Goal: Information Seeking & Learning: Learn about a topic

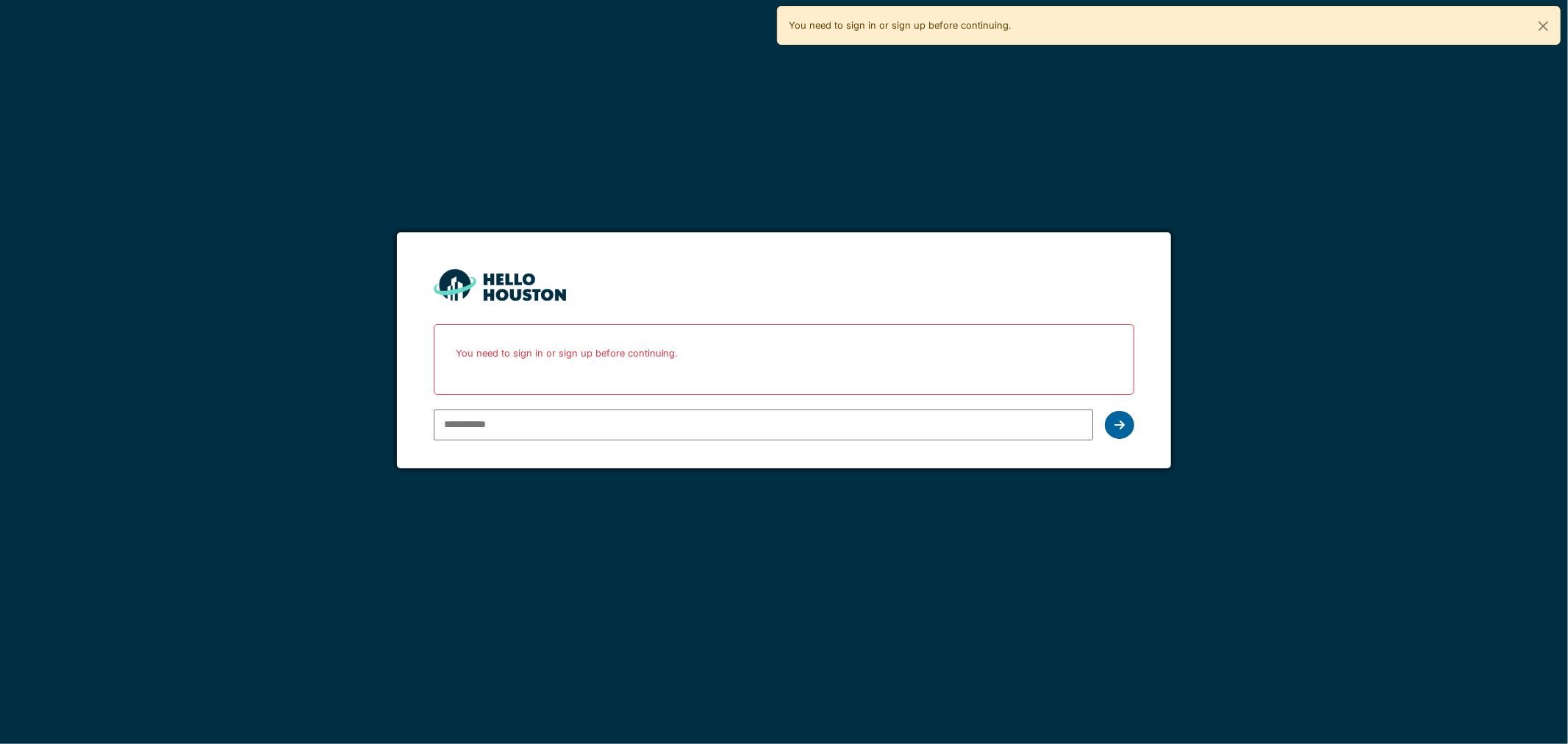
type input "**********"
click at [1120, 431] on div at bounding box center [1119, 425] width 29 height 28
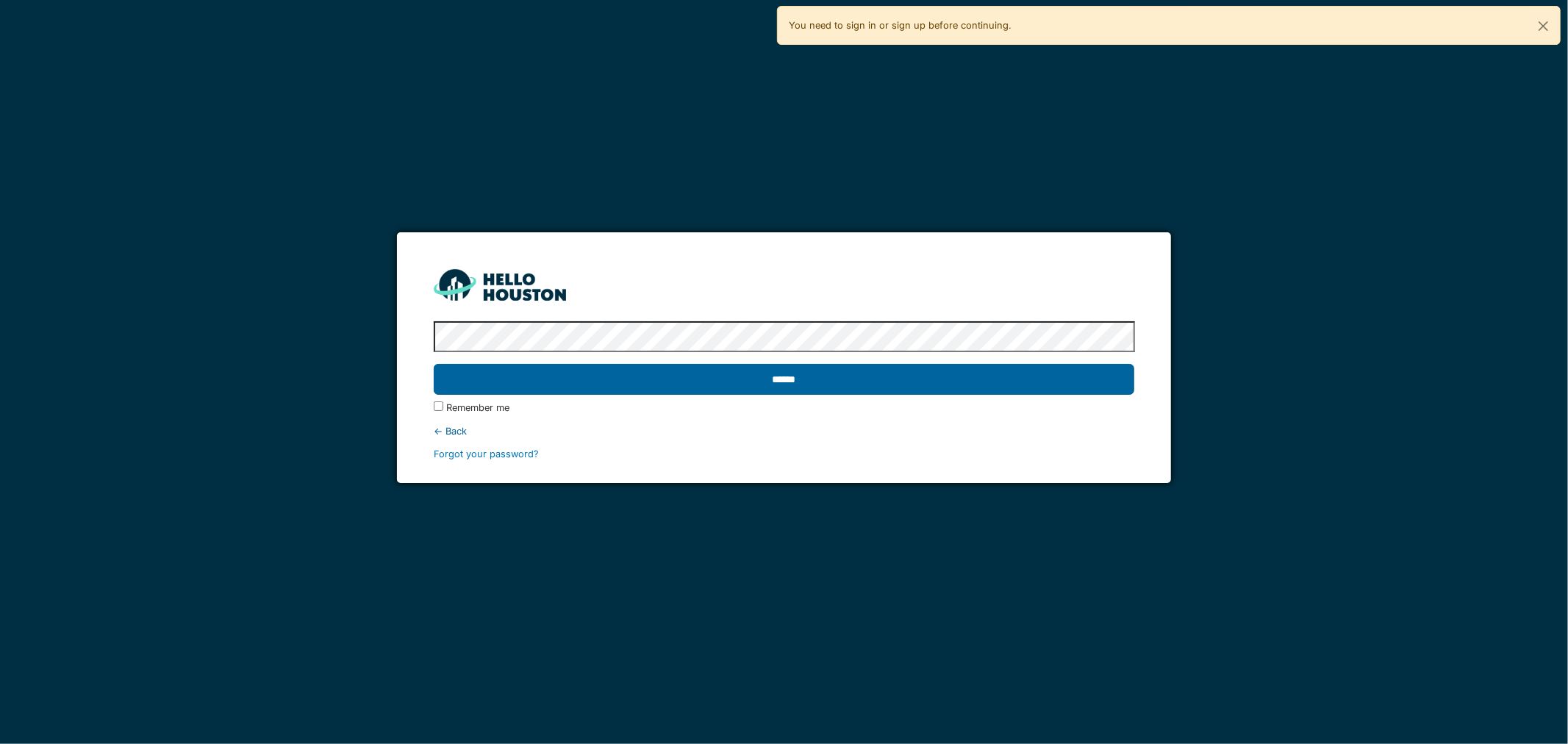
click at [870, 384] on input "******" at bounding box center [784, 379] width 702 height 31
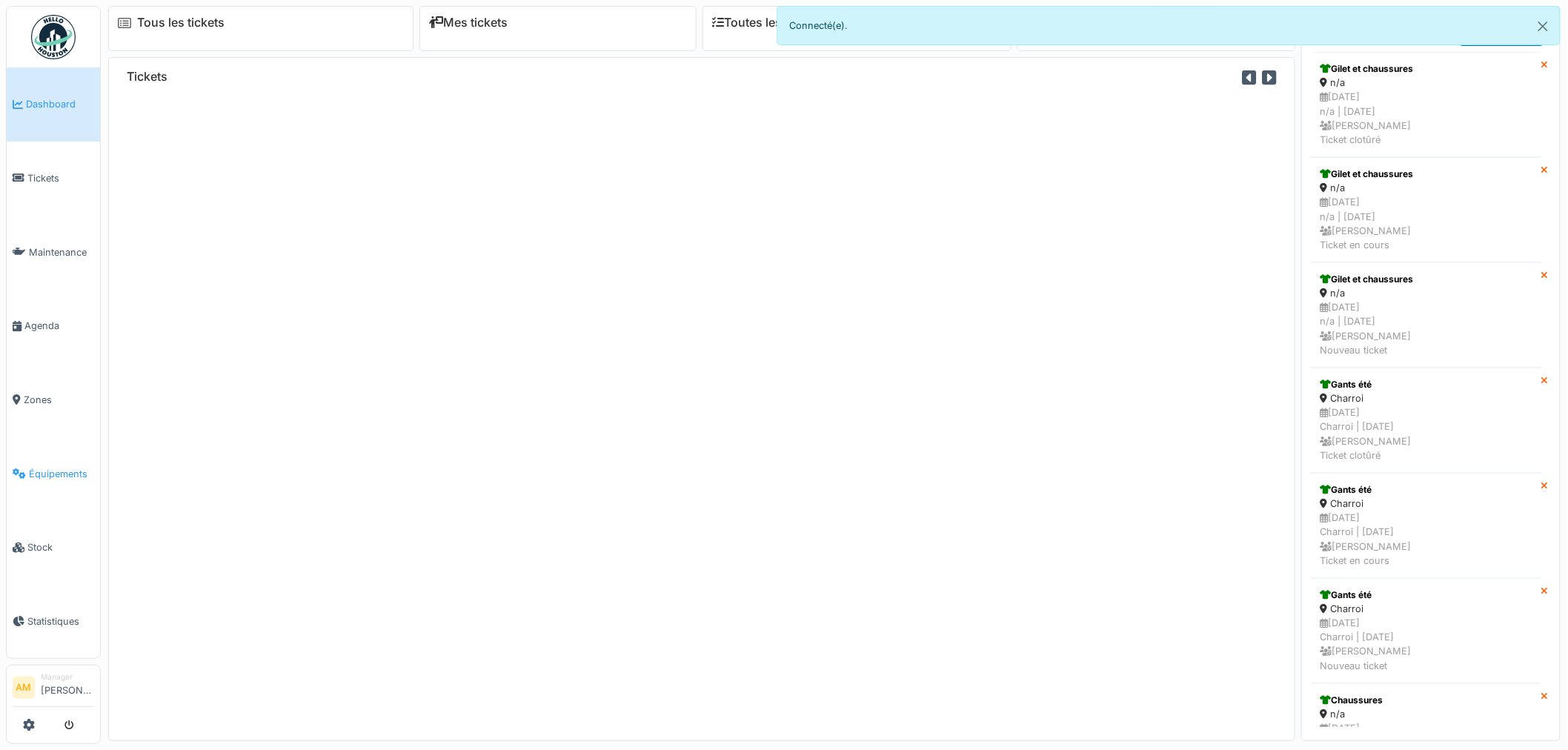
click at [49, 469] on span "Équipements" at bounding box center [61, 473] width 65 height 14
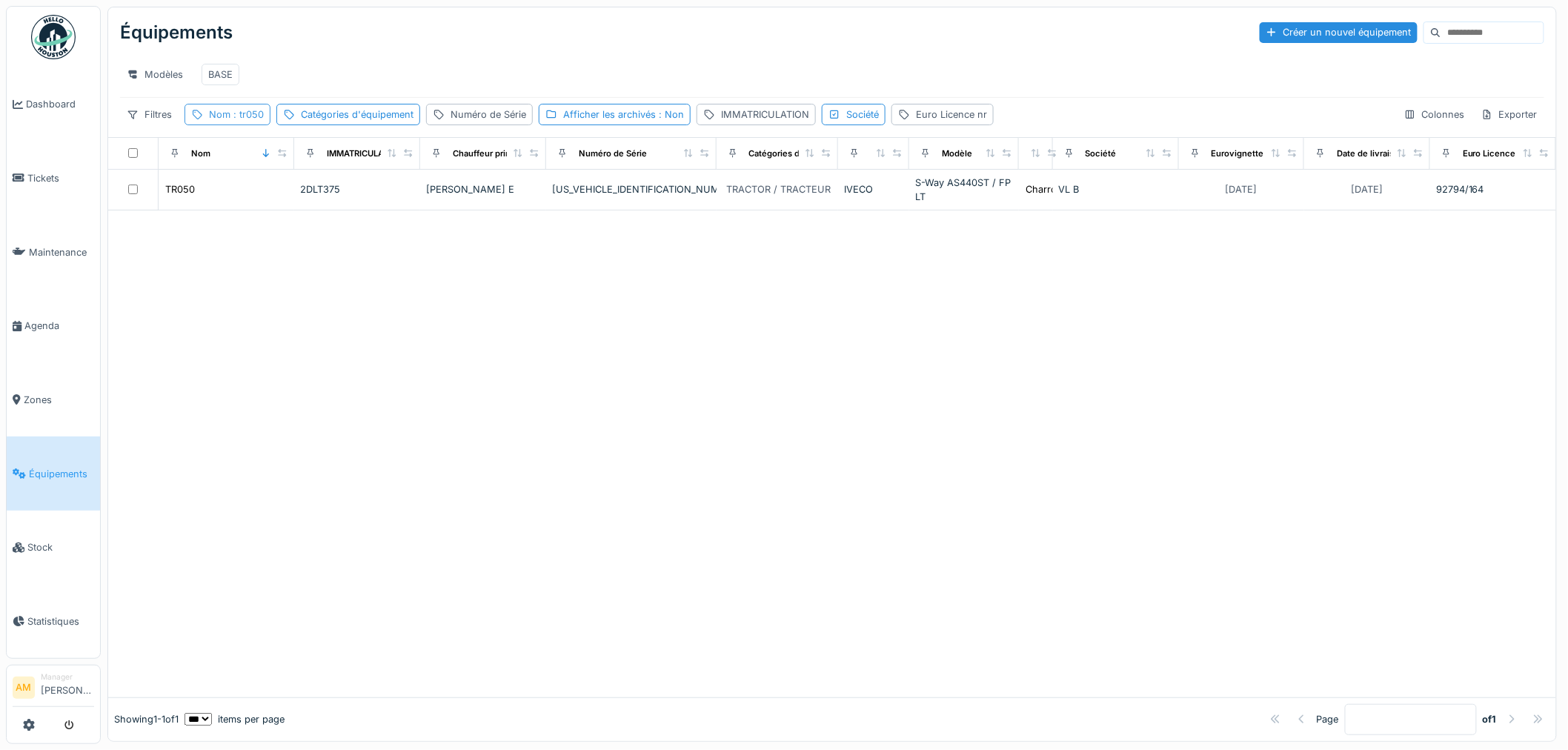
click at [252, 120] on span ": tr050" at bounding box center [247, 115] width 33 height 11
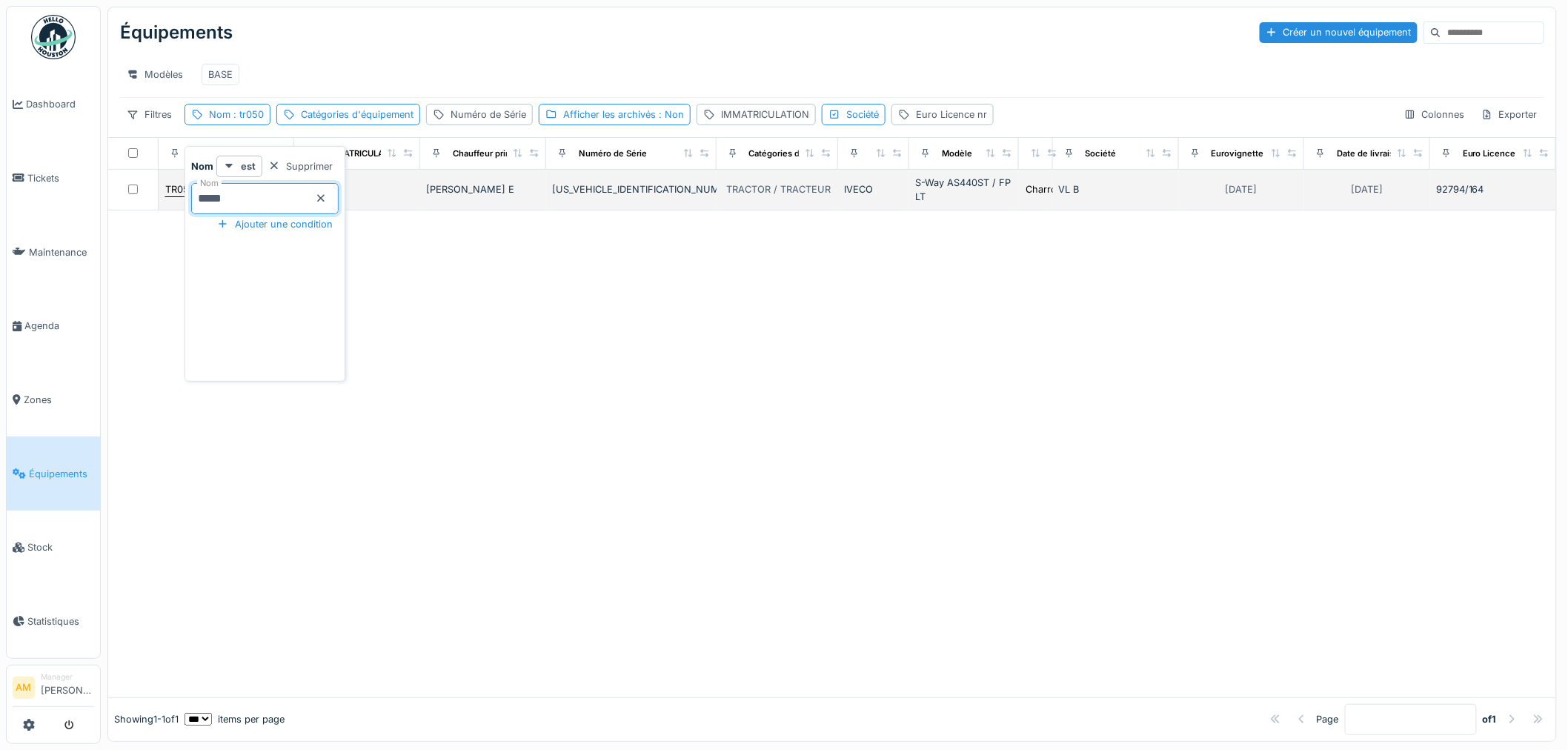
drag, startPoint x: 240, startPoint y: 201, endPoint x: 167, endPoint y: 202, distance: 73.0
click at [175, 203] on body "Dashboard Tickets Maintenance Agenda Zones Équipements Stock Statistiques AM Ma…" at bounding box center [784, 375] width 1568 height 750
type input "*****"
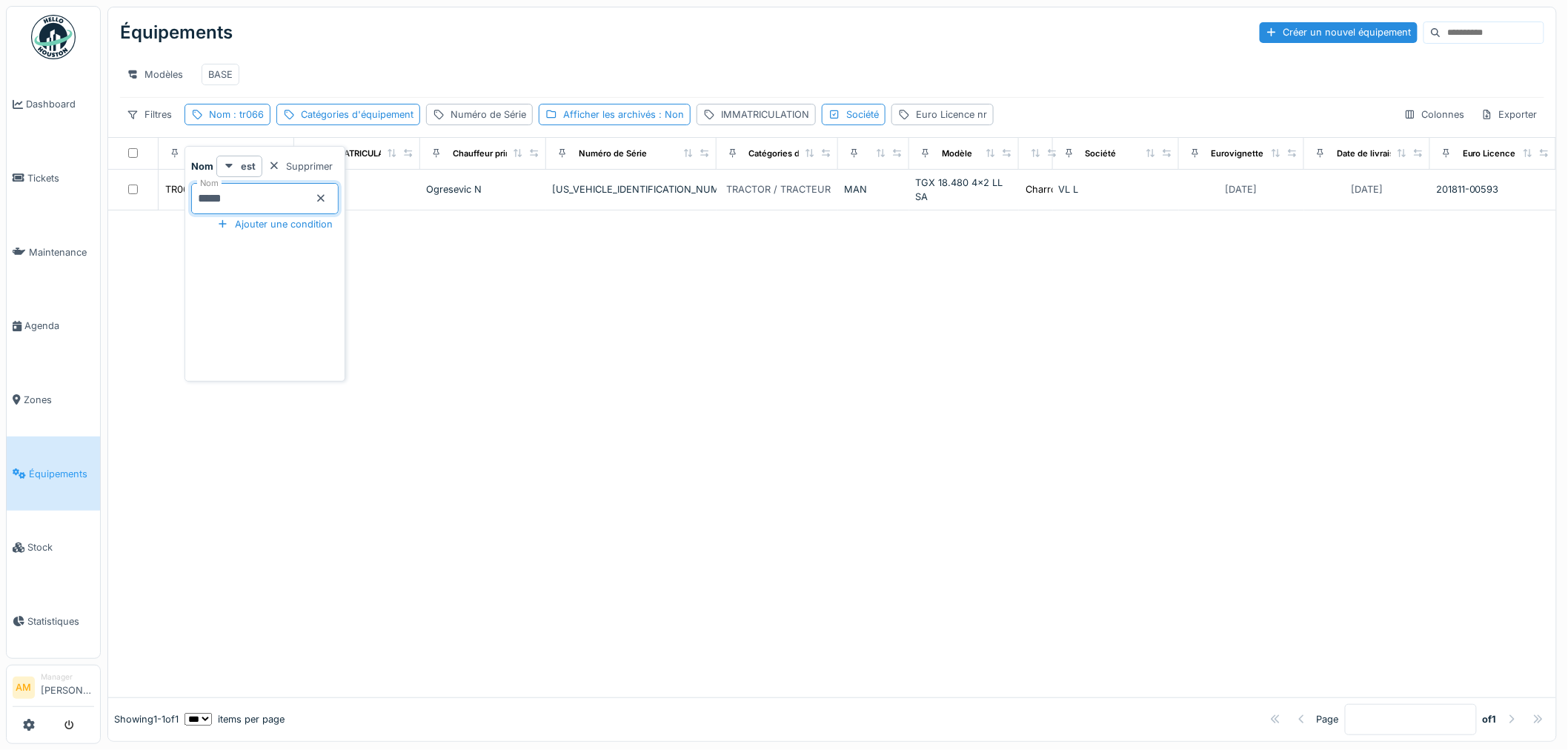
click at [905, 430] on div at bounding box center [831, 454] width 1448 height 487
click at [614, 125] on div "Afficher les archivés : Non" at bounding box center [615, 115] width 152 height 22
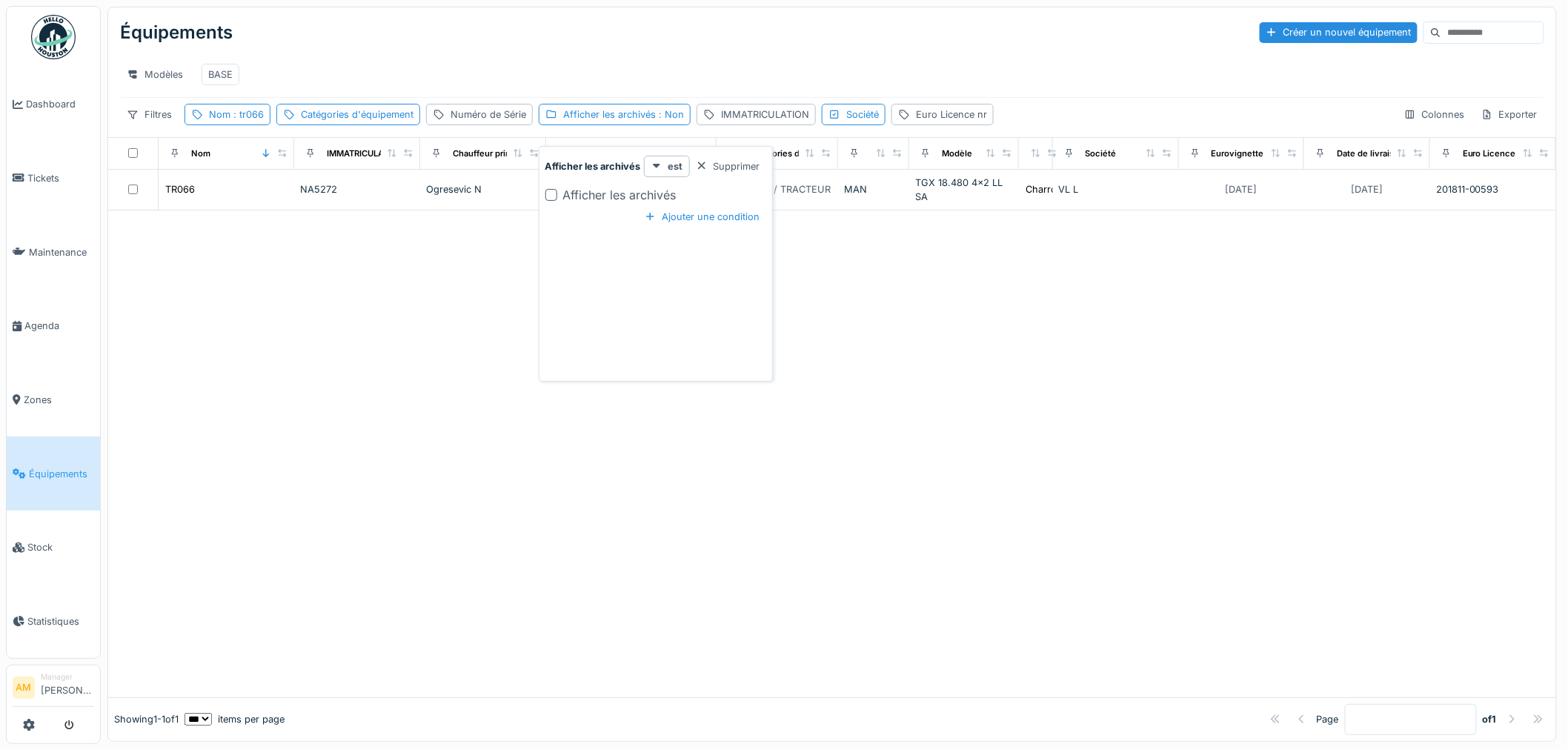
click at [550, 196] on div at bounding box center [552, 195] width 11 height 11
click at [446, 282] on div at bounding box center [831, 454] width 1448 height 487
drag, startPoint x: 600, startPoint y: 70, endPoint x: 588, endPoint y: 99, distance: 31.4
click at [598, 70] on div "Modèles BASE" at bounding box center [832, 74] width 1425 height 33
click at [630, 121] on div "Afficher les archivés : Oui" at bounding box center [621, 115] width 117 height 14
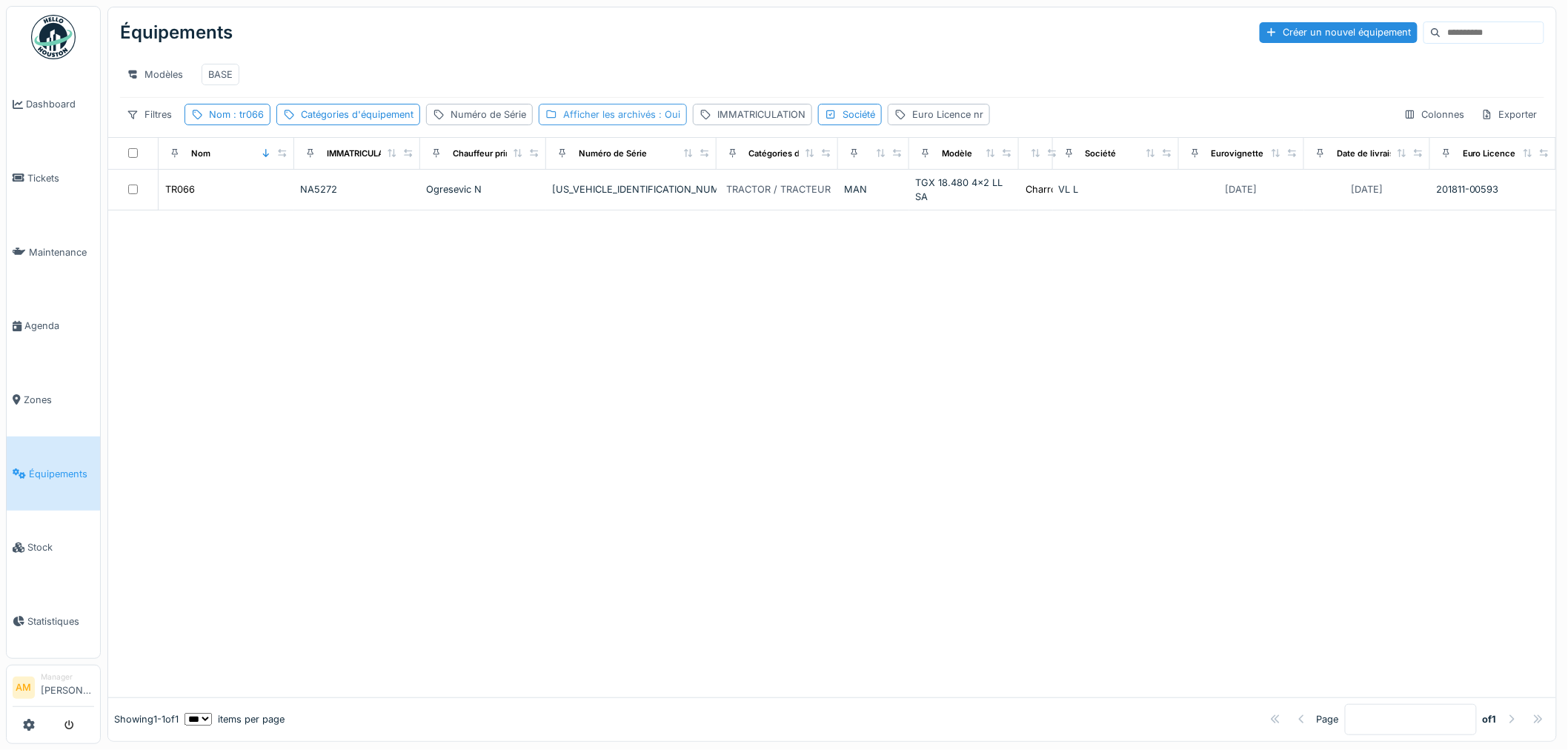
click at [602, 121] on div "Afficher les archivés : Oui" at bounding box center [621, 115] width 117 height 14
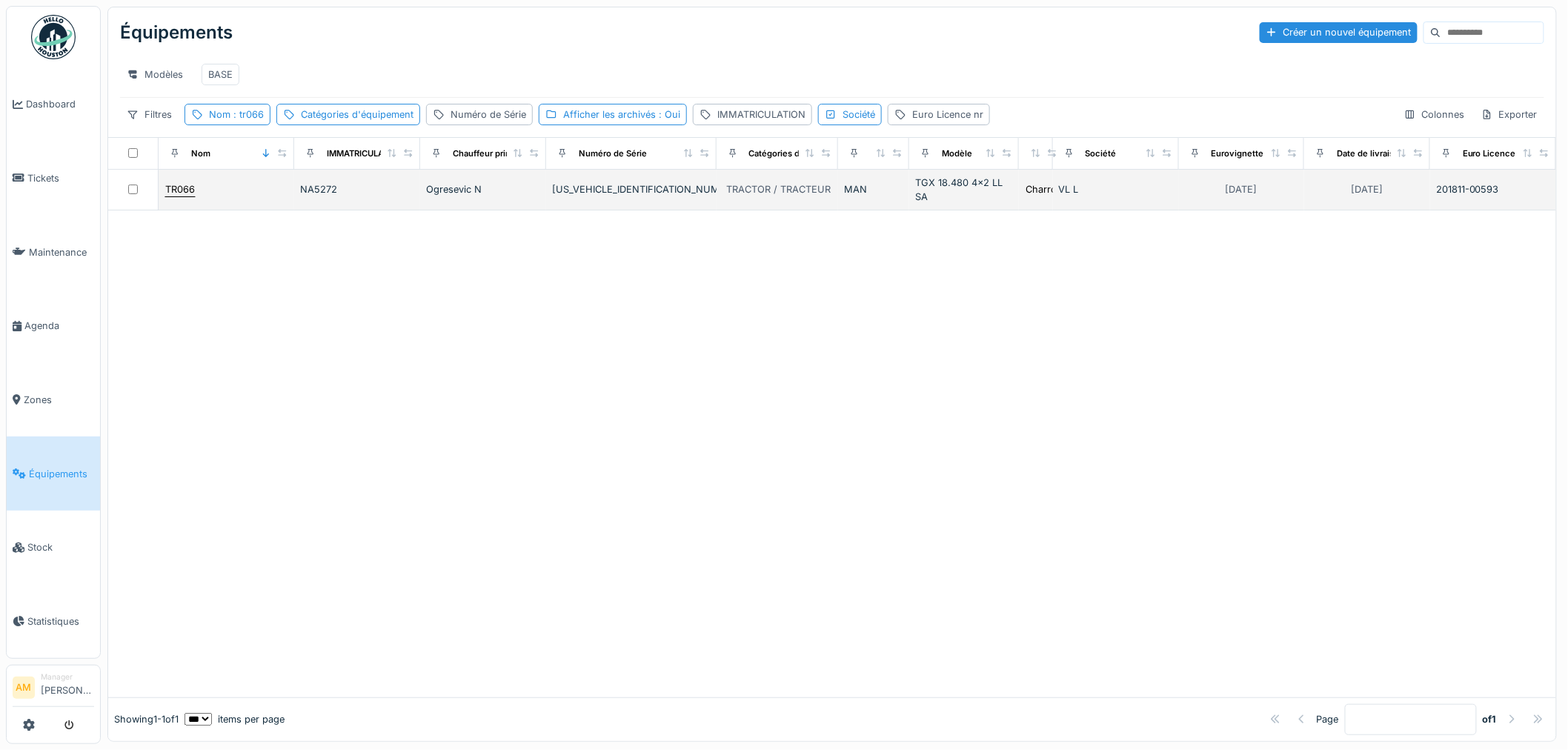
click at [163, 204] on td "TR066" at bounding box center [226, 190] width 136 height 41
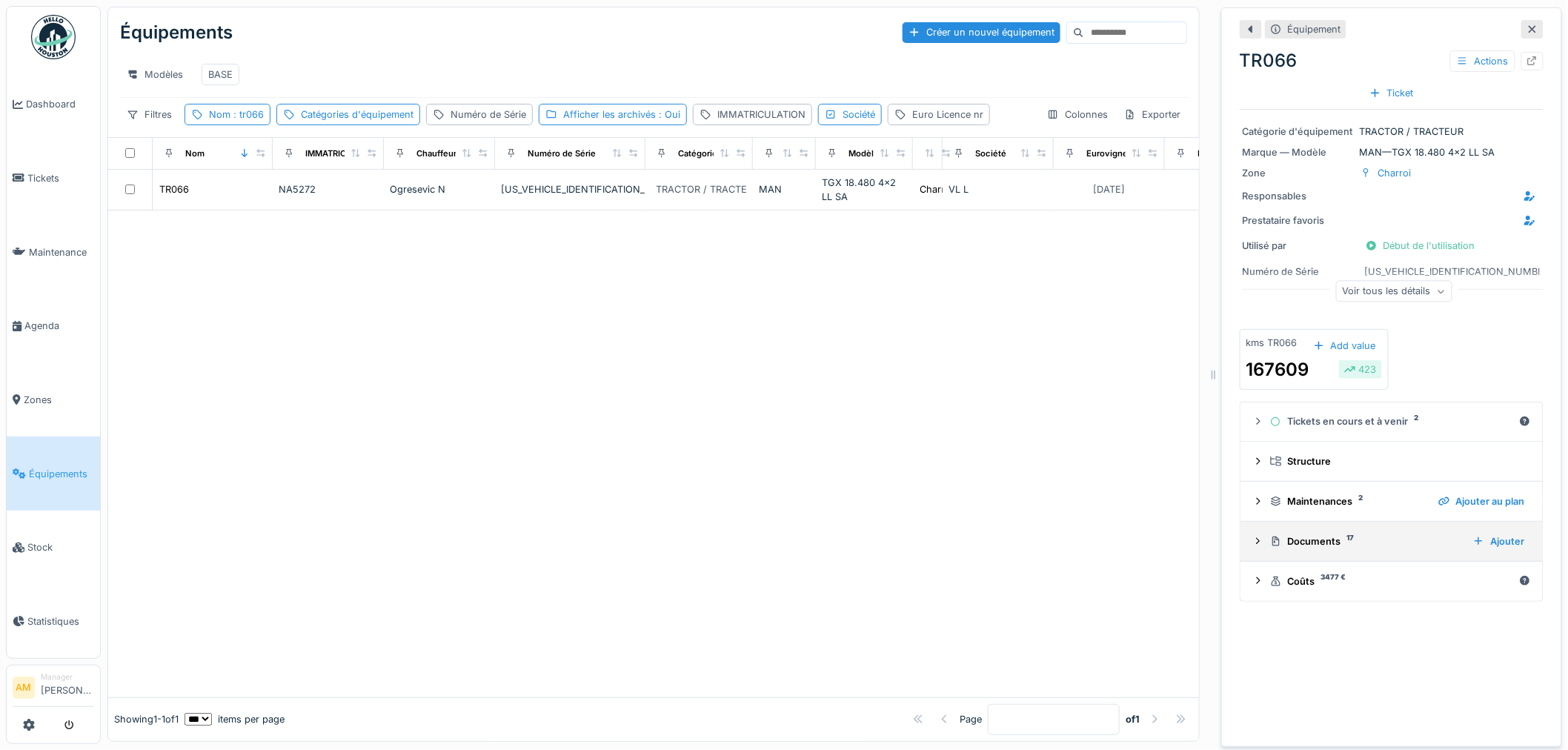
click at [1252, 546] on icon at bounding box center [1258, 541] width 11 height 10
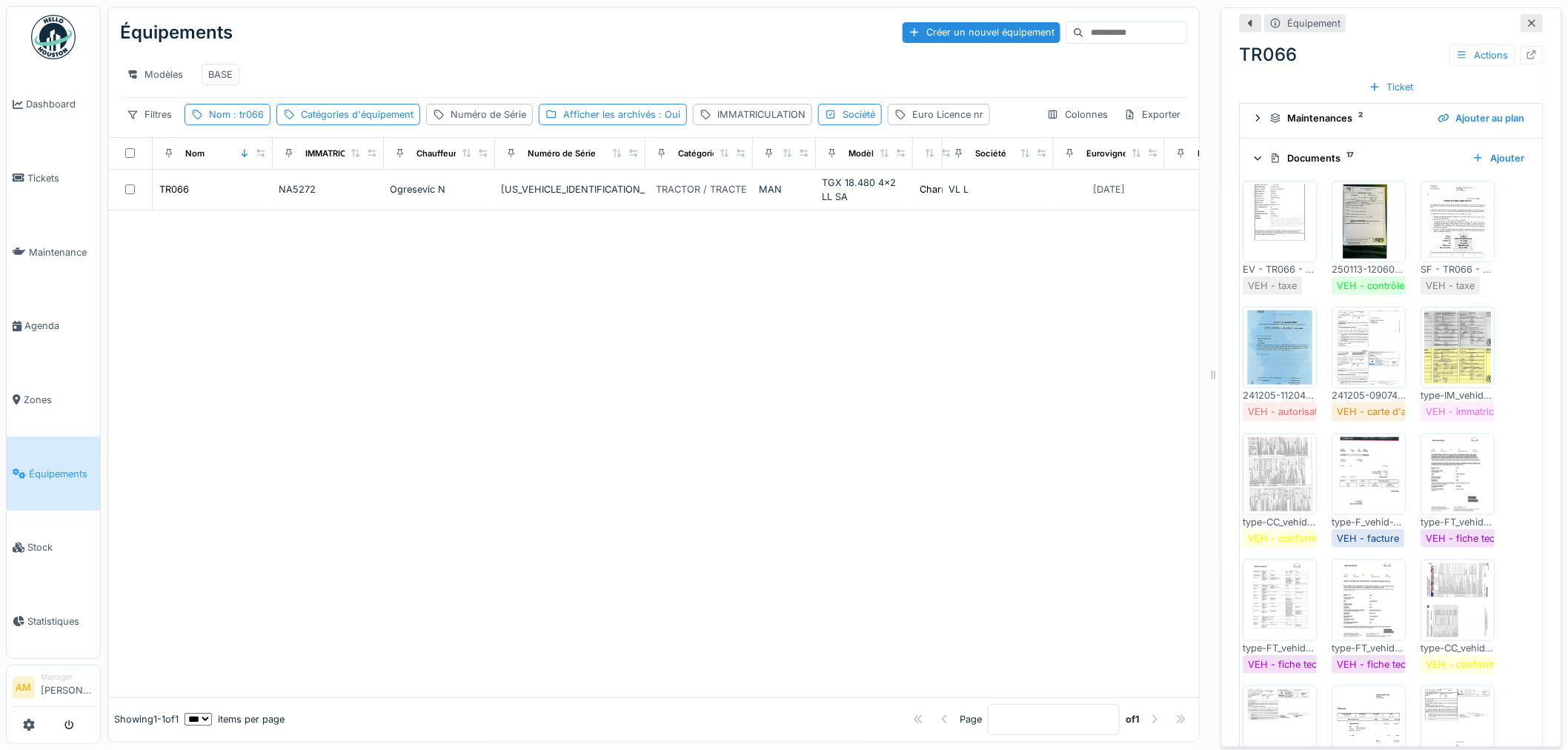
scroll to position [411, 0]
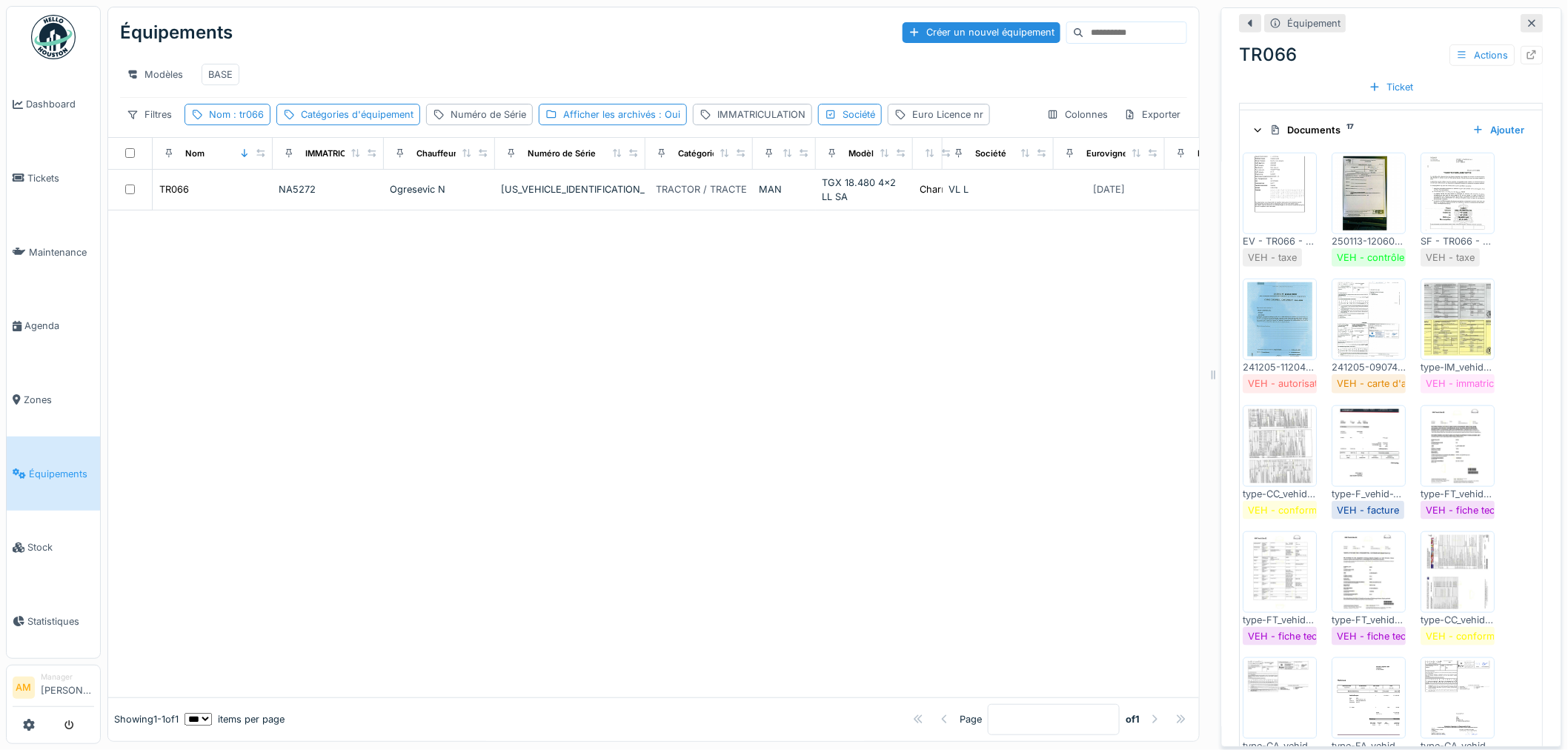
click at [1265, 483] on img at bounding box center [1281, 447] width 67 height 74
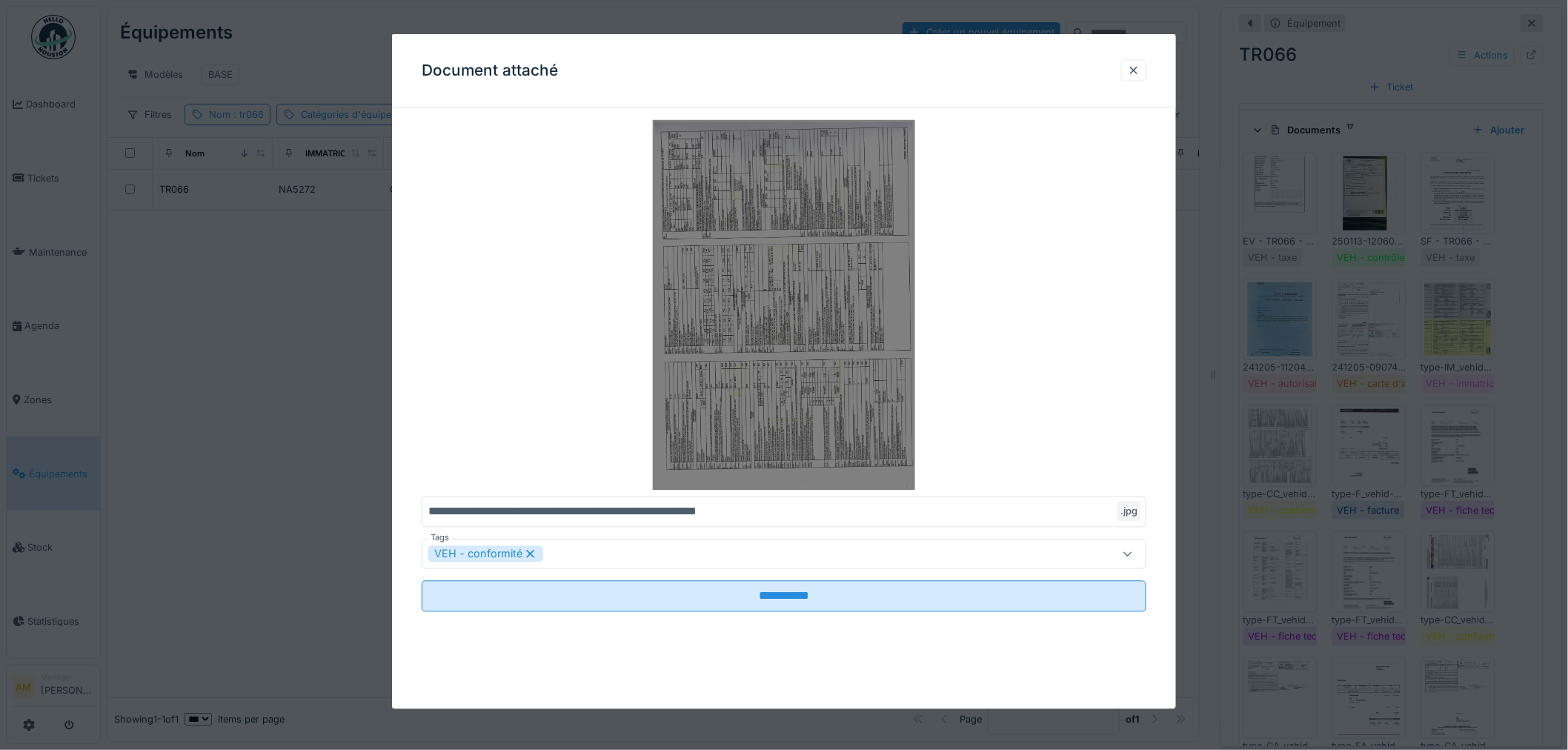
scroll to position [11, 0]
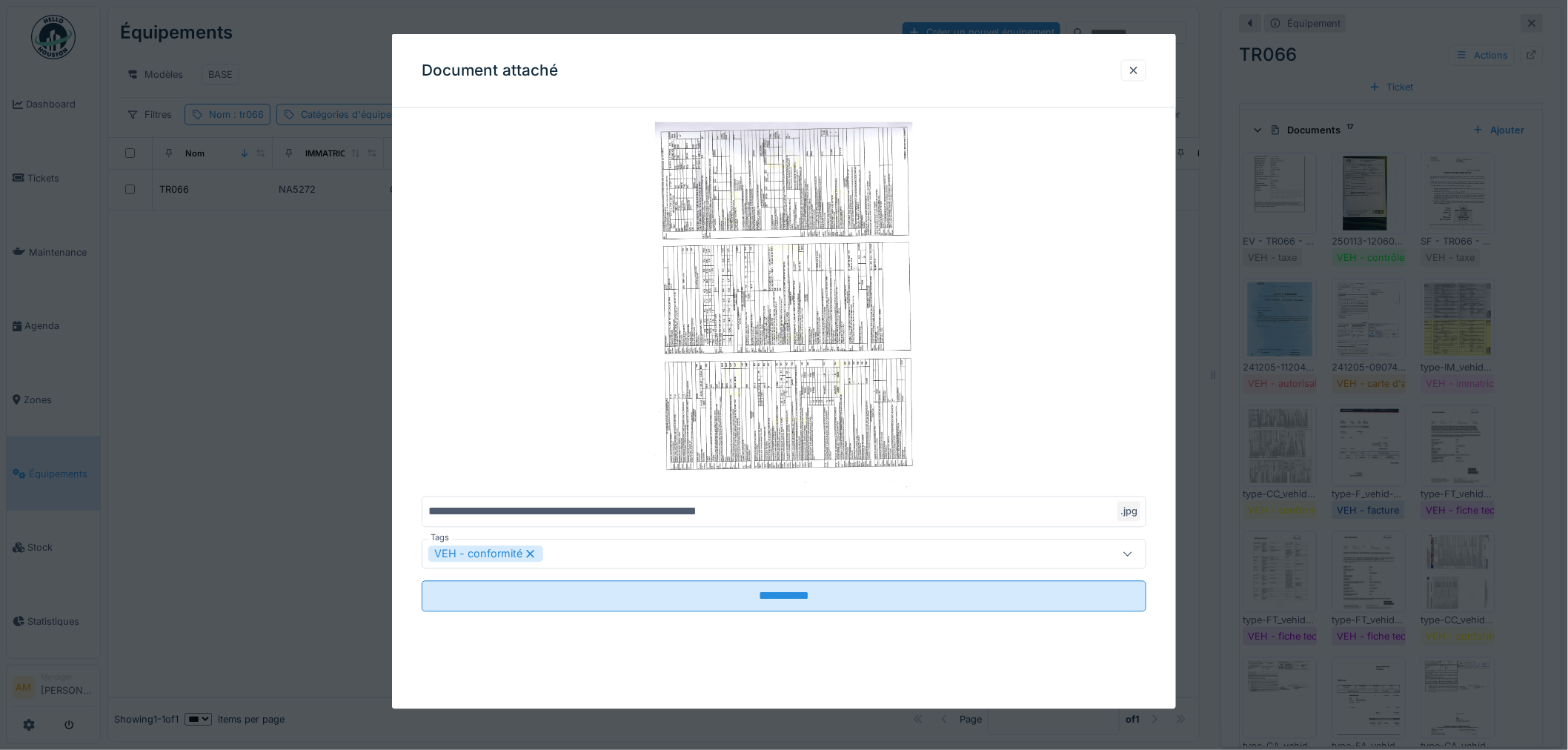
click at [1435, 584] on div at bounding box center [784, 375] width 1568 height 750
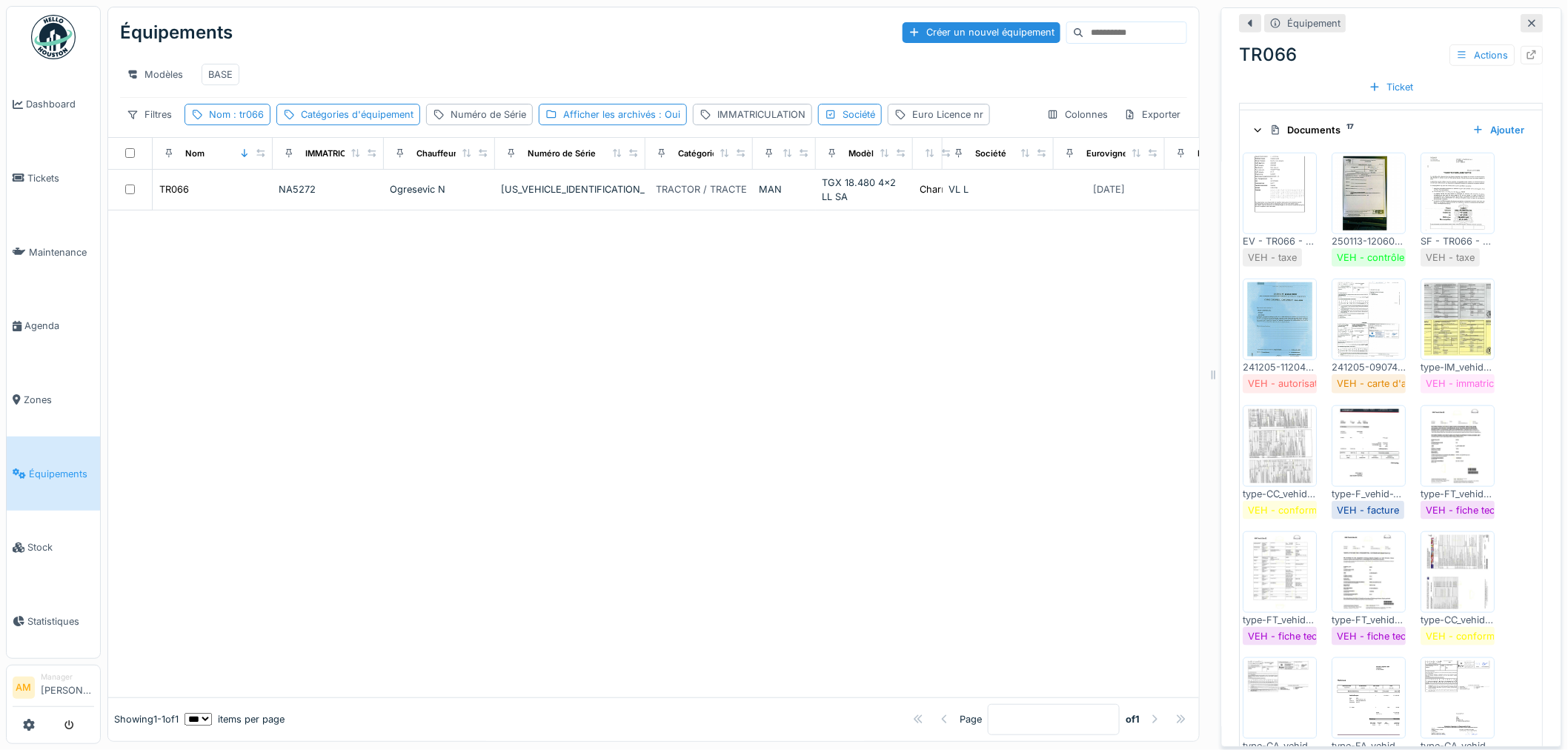
click at [1453, 575] on img at bounding box center [1458, 573] width 67 height 74
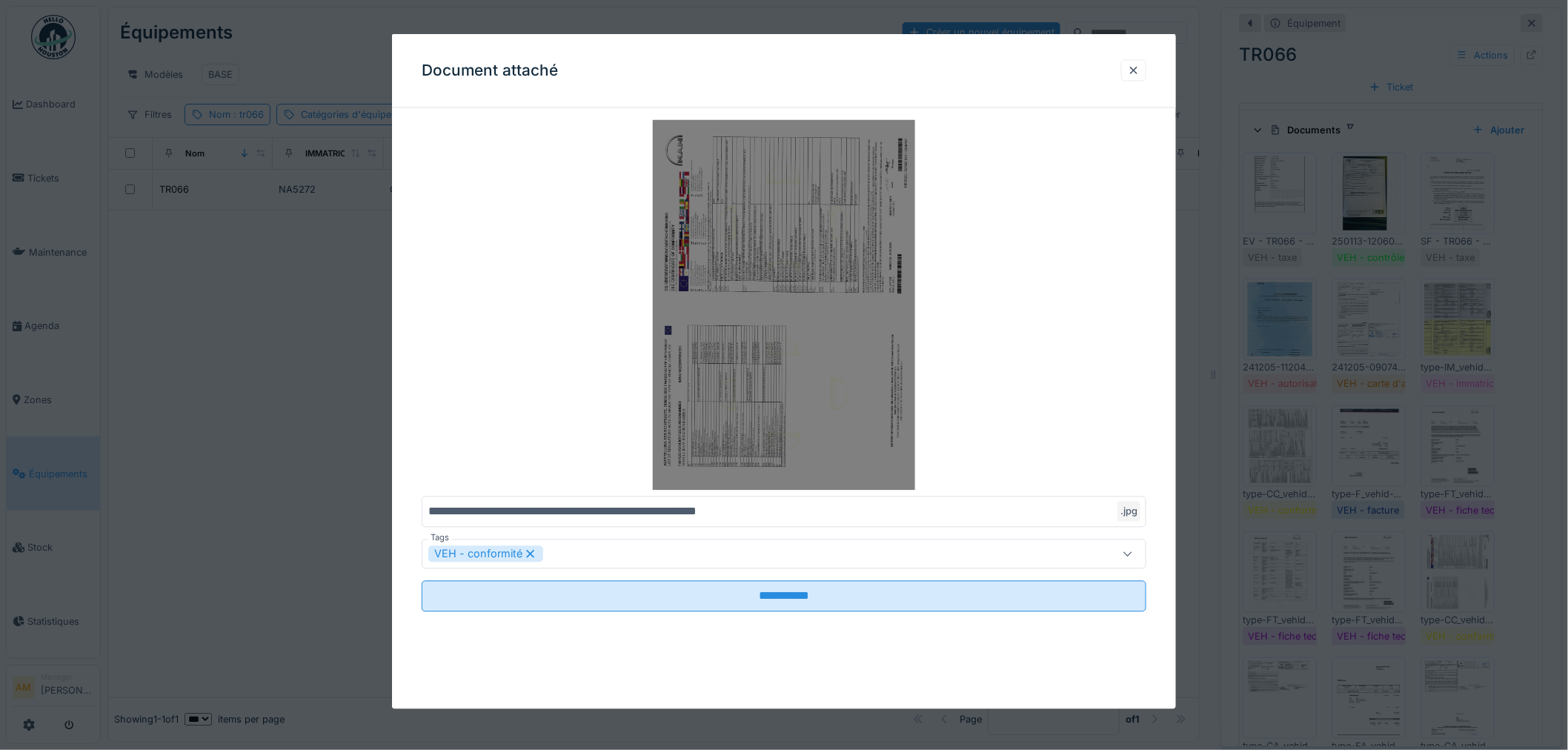
click at [868, 329] on img at bounding box center [784, 305] width 724 height 370
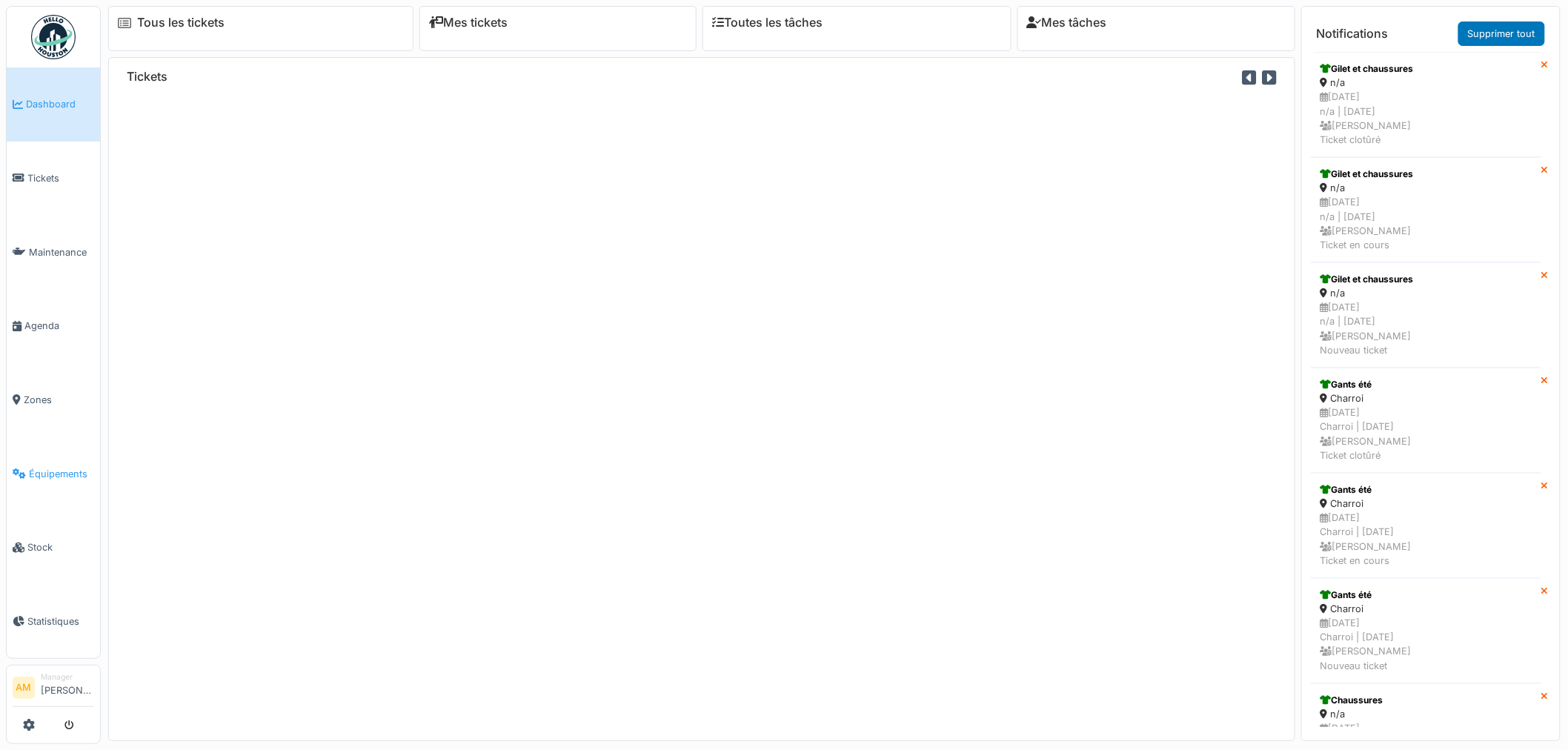
click at [74, 467] on span "Équipements" at bounding box center [61, 473] width 65 height 14
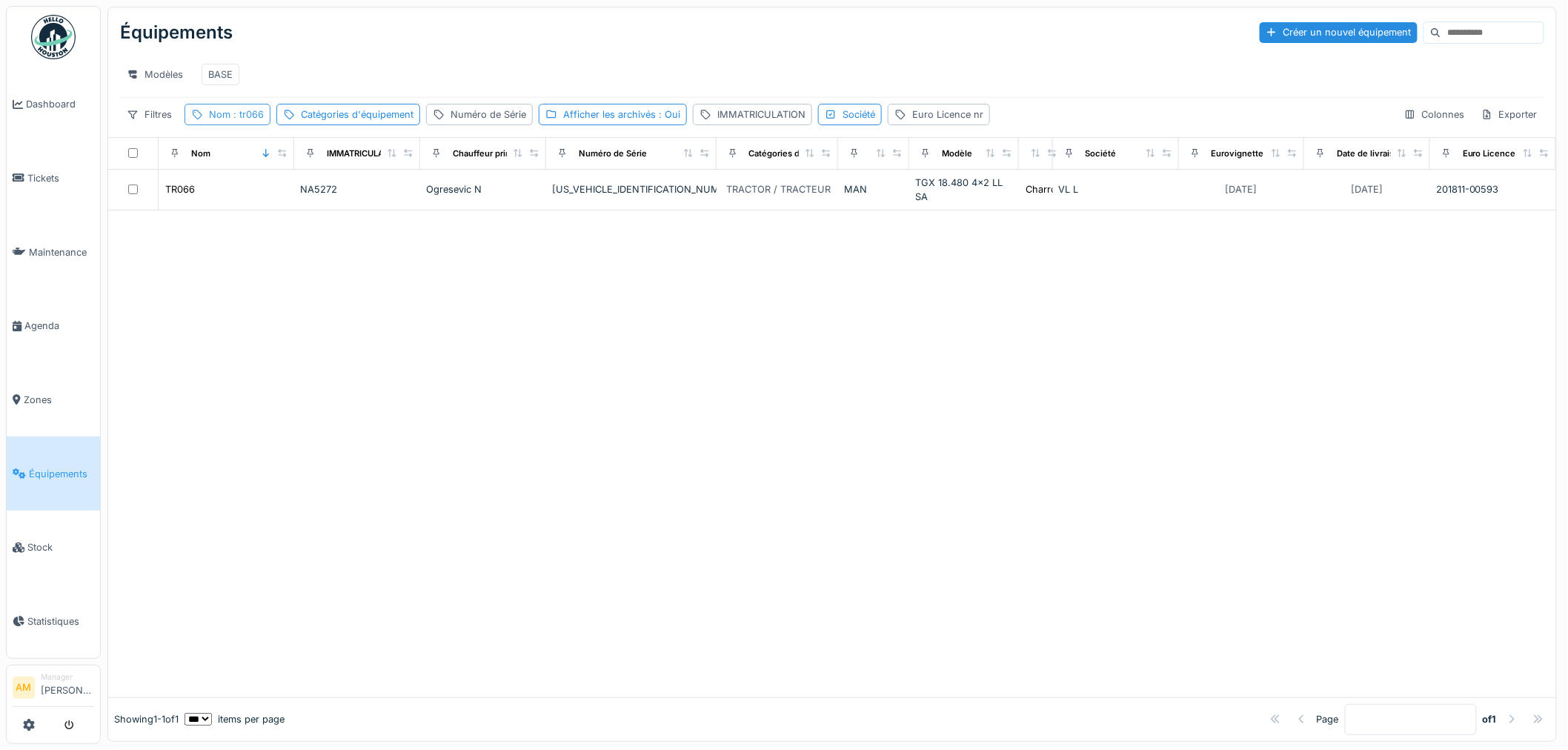
click at [244, 120] on span ": tr066" at bounding box center [247, 115] width 33 height 11
drag, startPoint x: 244, startPoint y: 197, endPoint x: 19, endPoint y: 171, distance: 226.5
click at [69, 183] on body "Dashboard Tickets Maintenance [GEOGRAPHIC_DATA] Zones Équipements Stock Statist…" at bounding box center [784, 375] width 1568 height 750
type input "*****"
click at [608, 430] on div at bounding box center [831, 465] width 1448 height 466
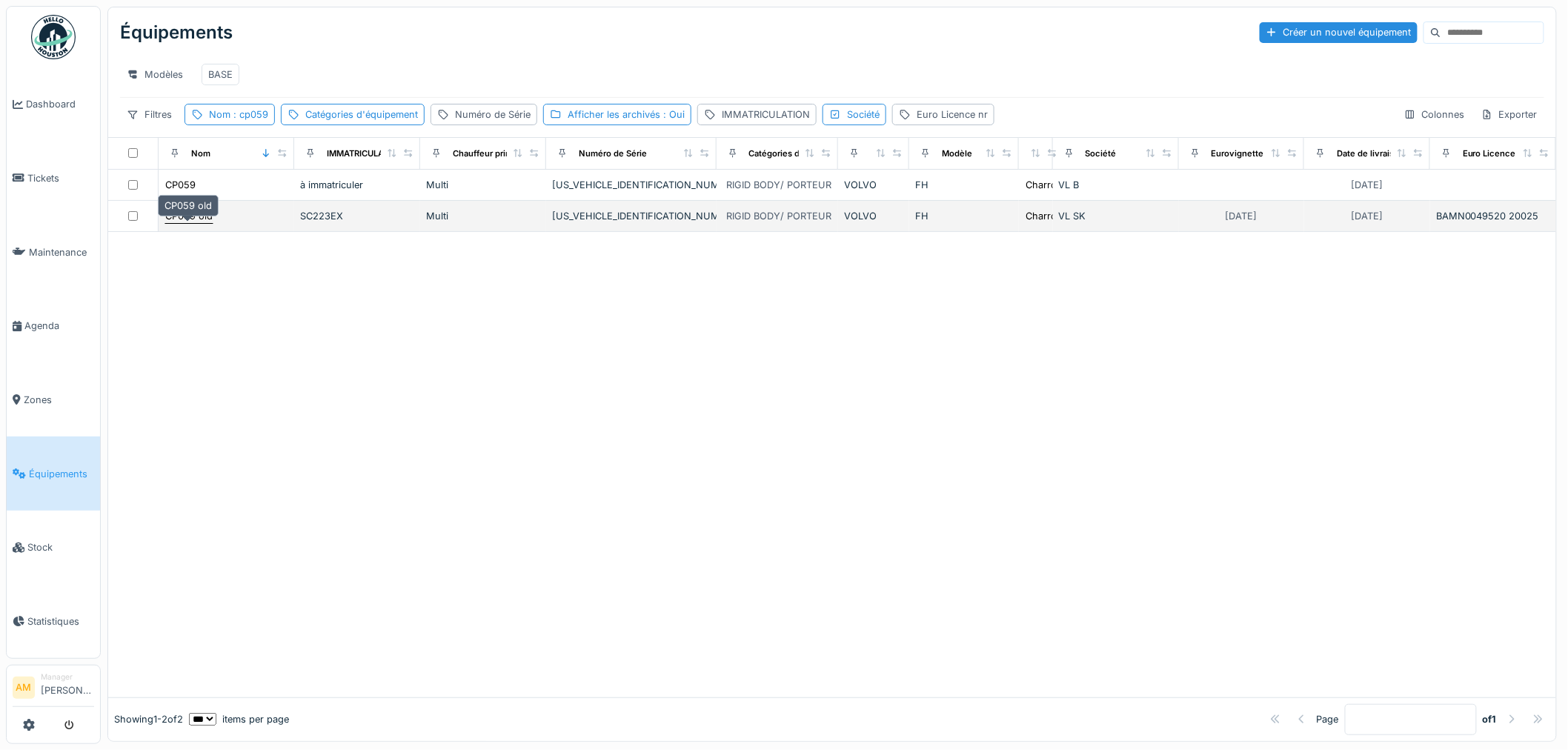
click at [197, 223] on div "CP059 old" at bounding box center [189, 216] width 48 height 14
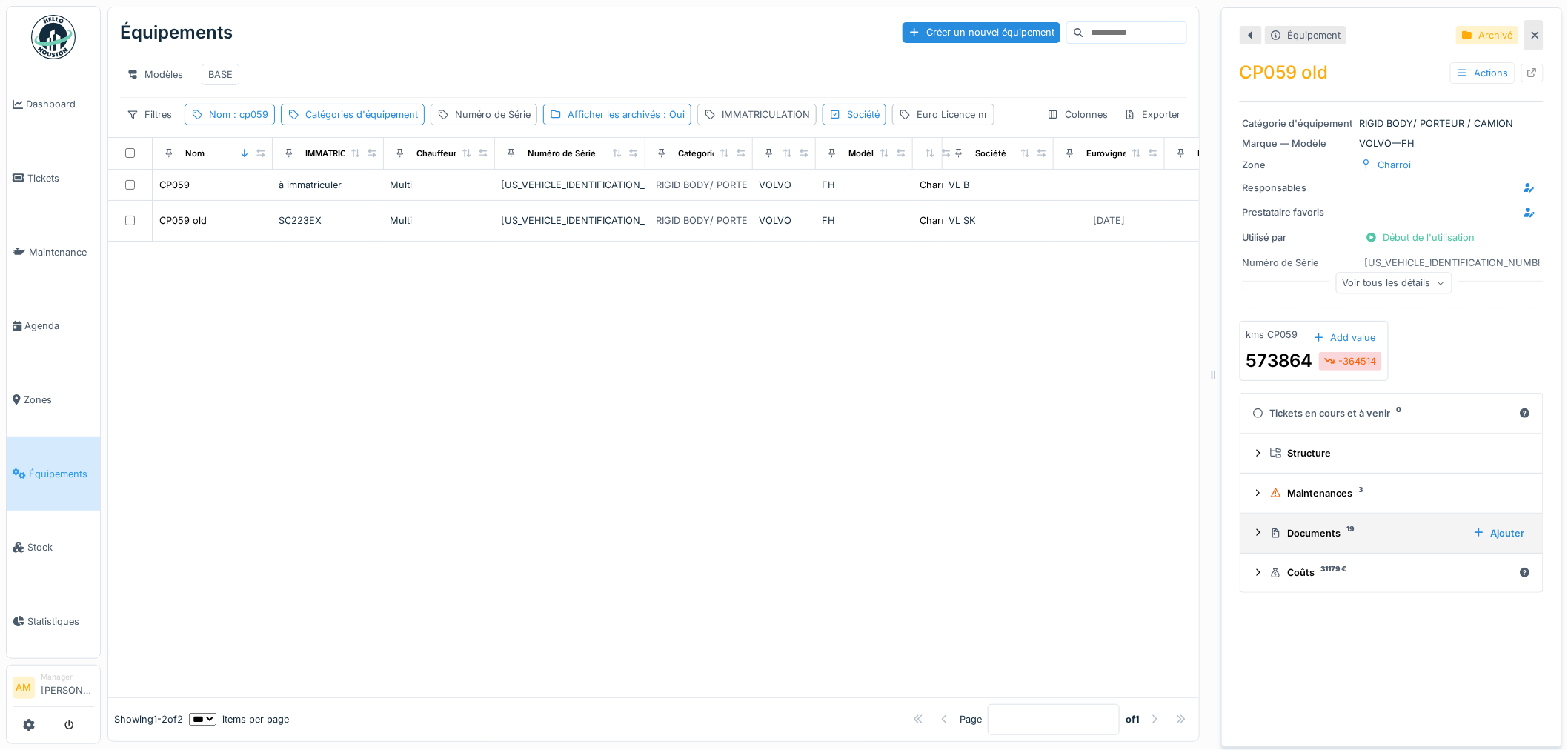
click at [1252, 537] on icon at bounding box center [1258, 532] width 11 height 10
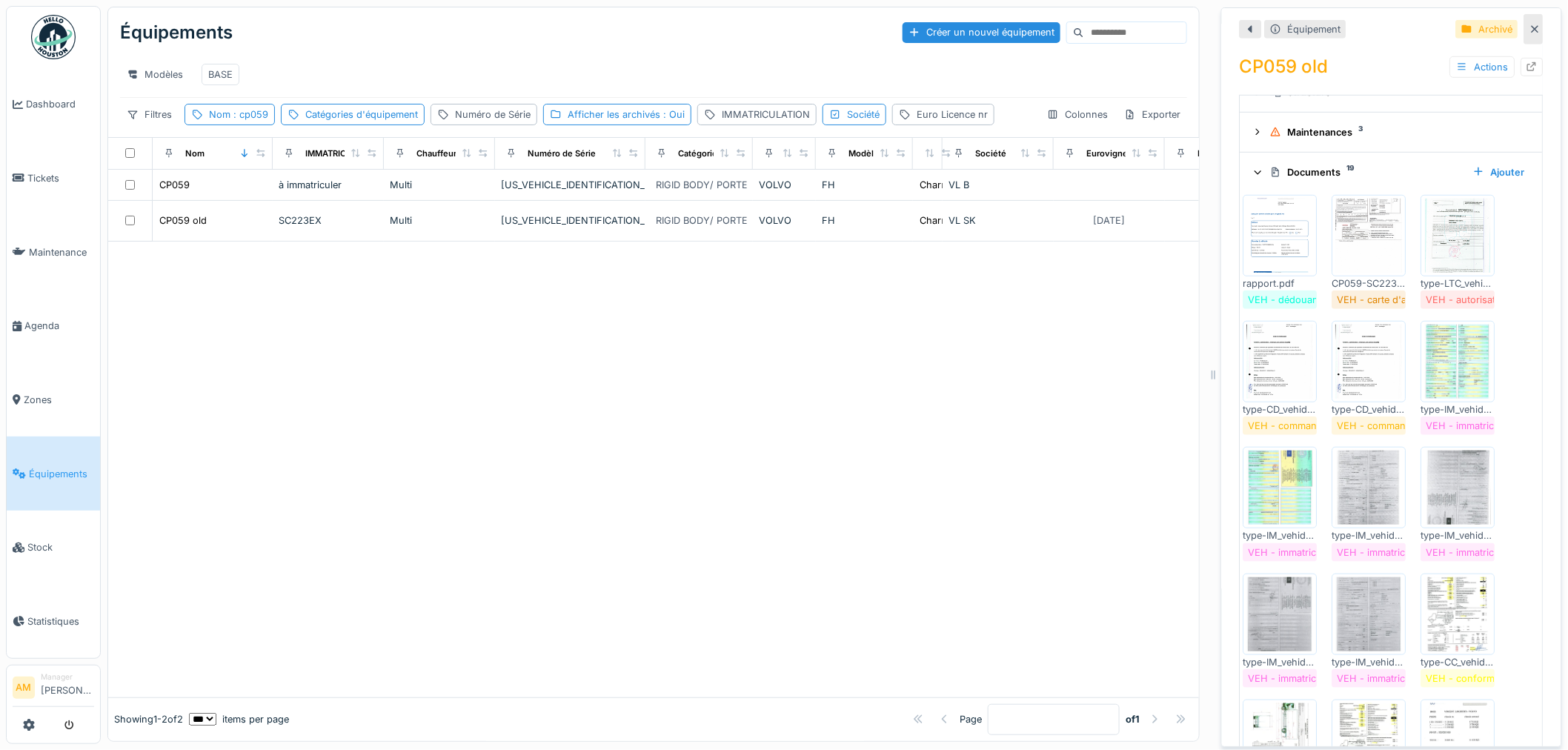
scroll to position [411, 0]
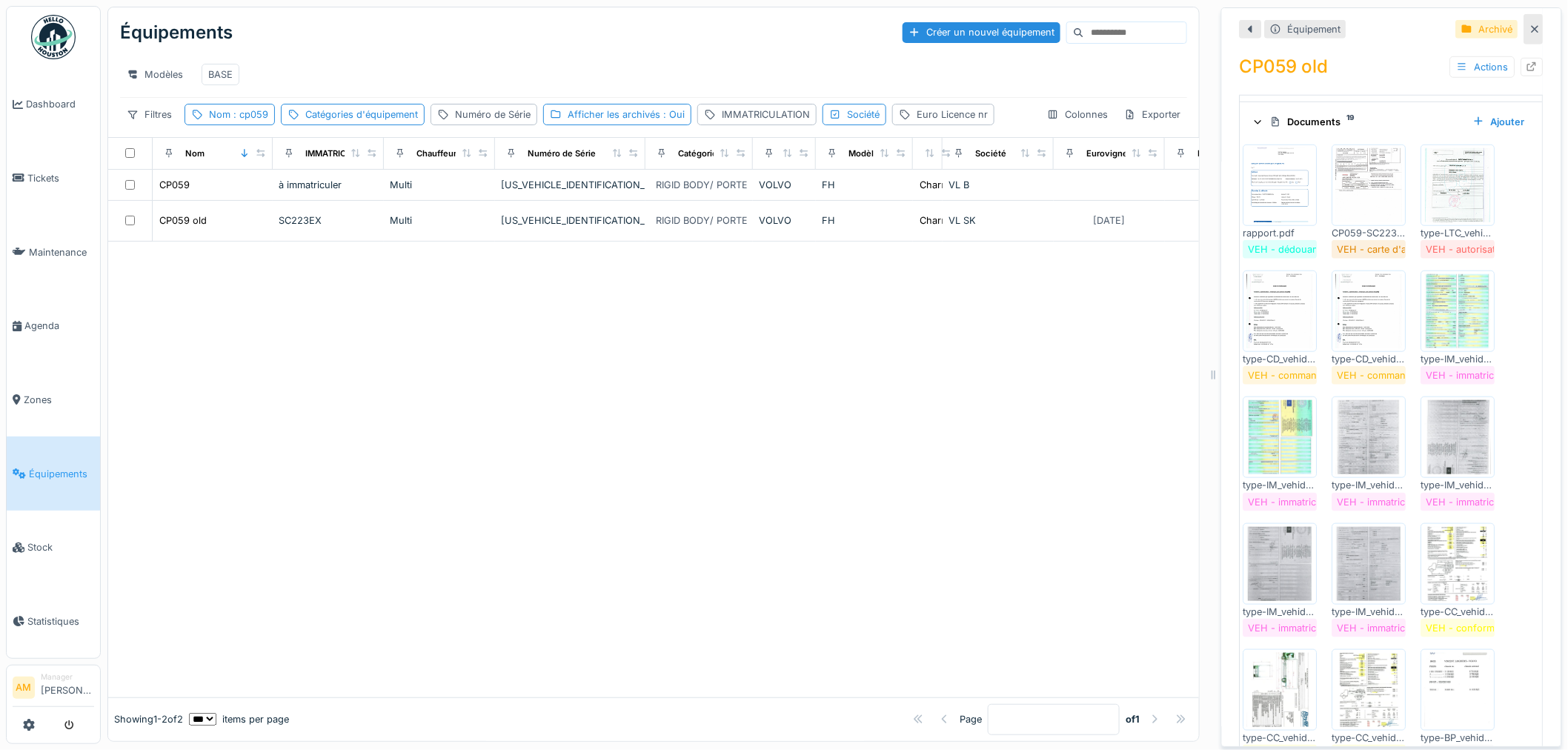
click at [1460, 601] on img at bounding box center [1458, 564] width 67 height 74
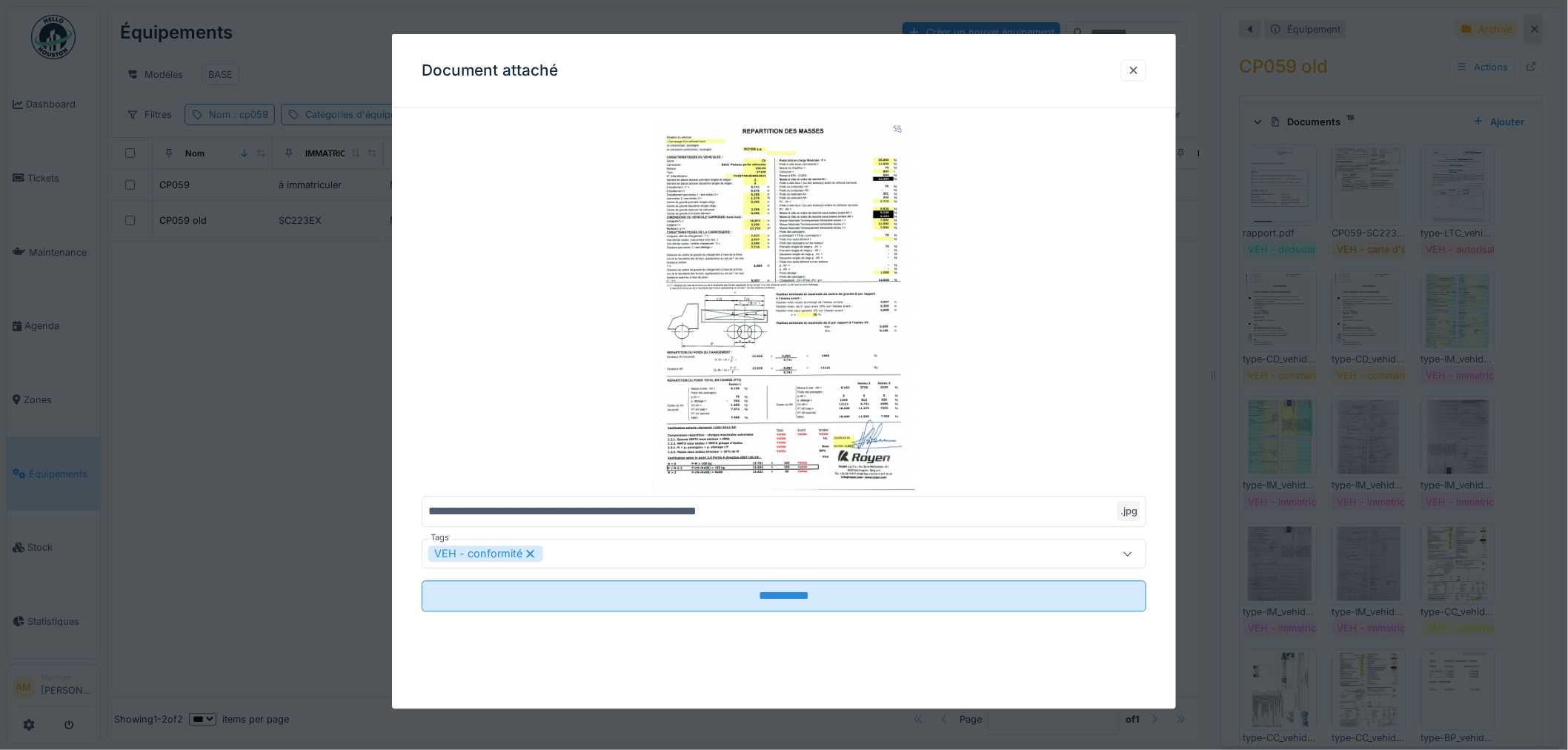
click at [1460, 602] on div at bounding box center [784, 375] width 1568 height 750
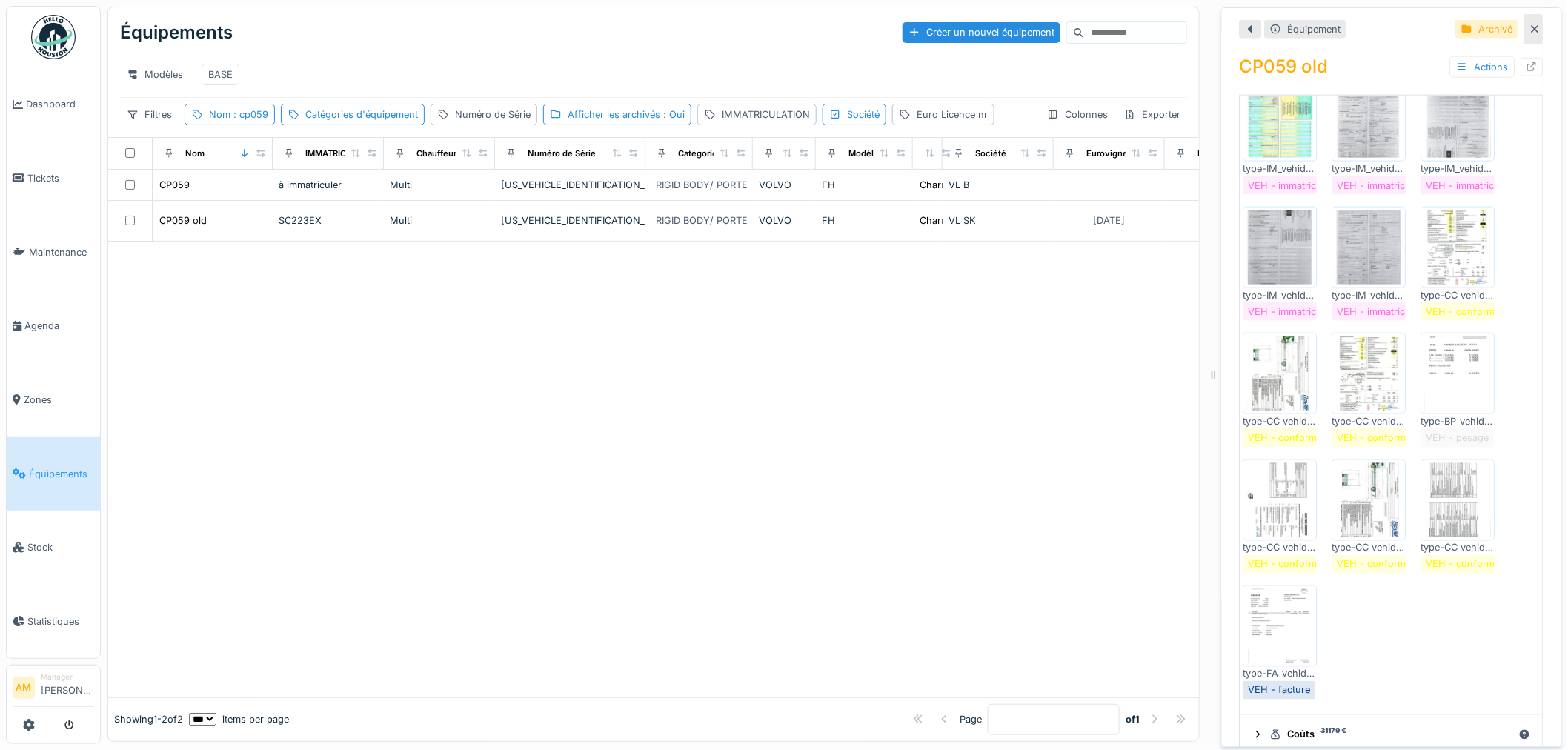
scroll to position [741, 0]
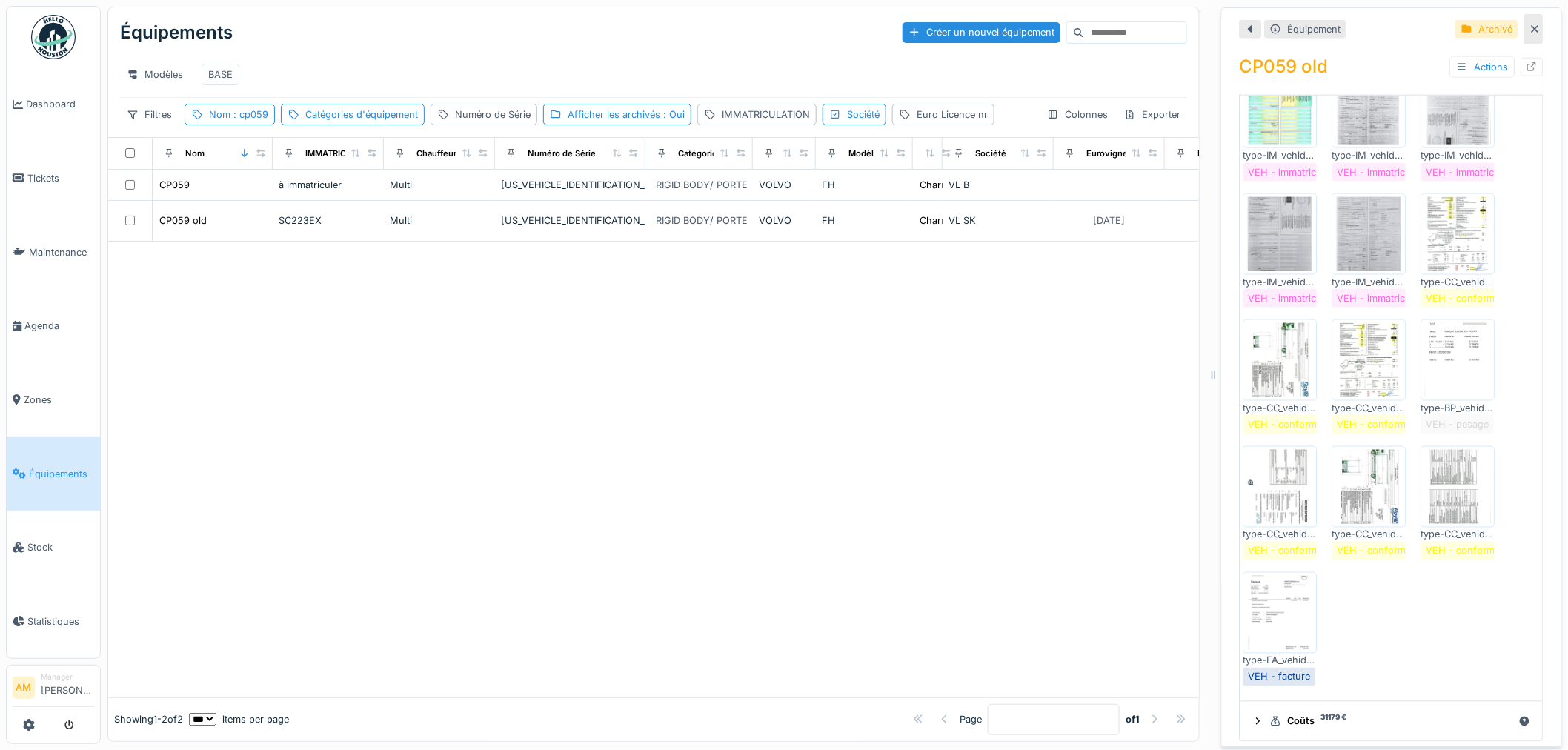
click at [1270, 524] on img at bounding box center [1281, 487] width 67 height 74
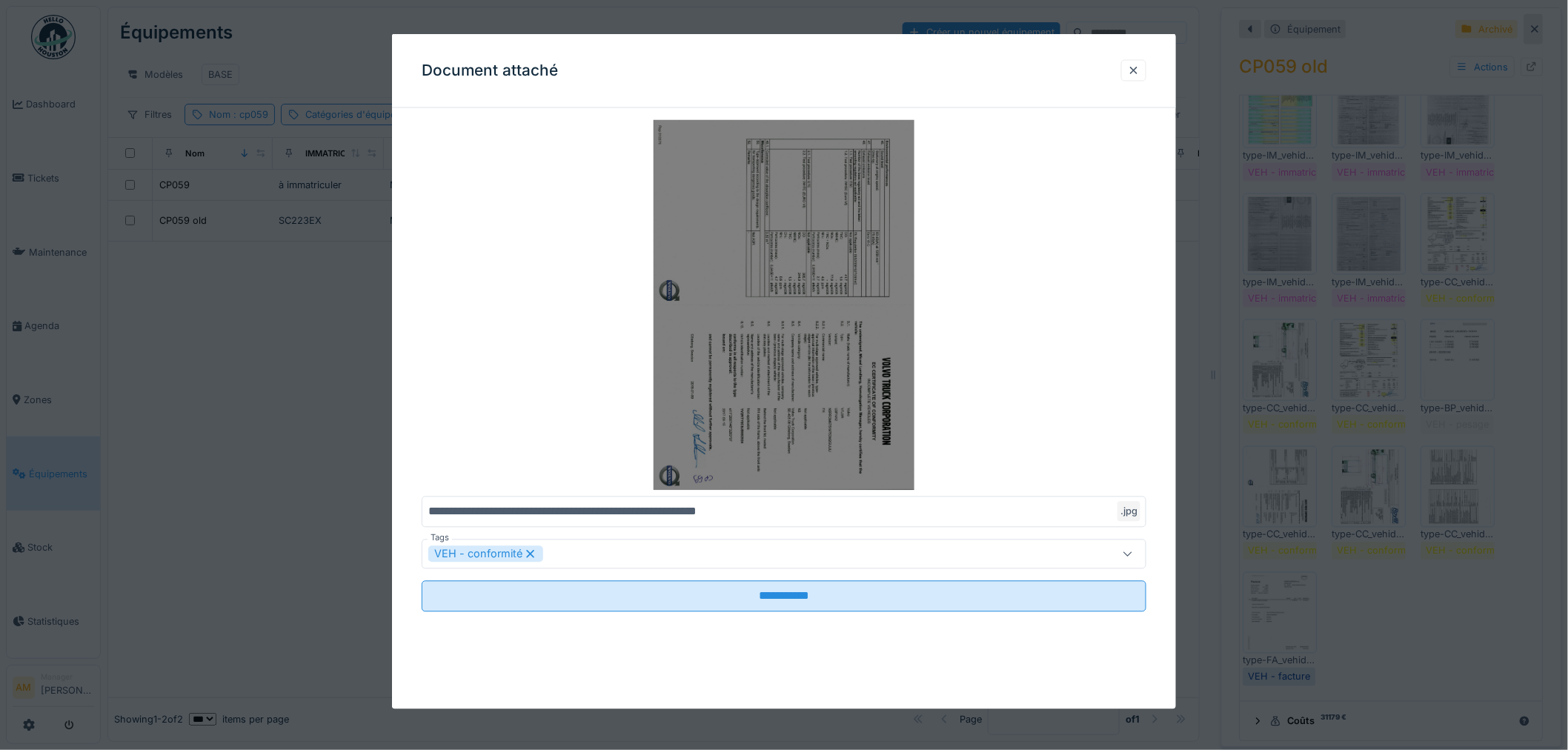
click at [767, 340] on img at bounding box center [784, 305] width 724 height 370
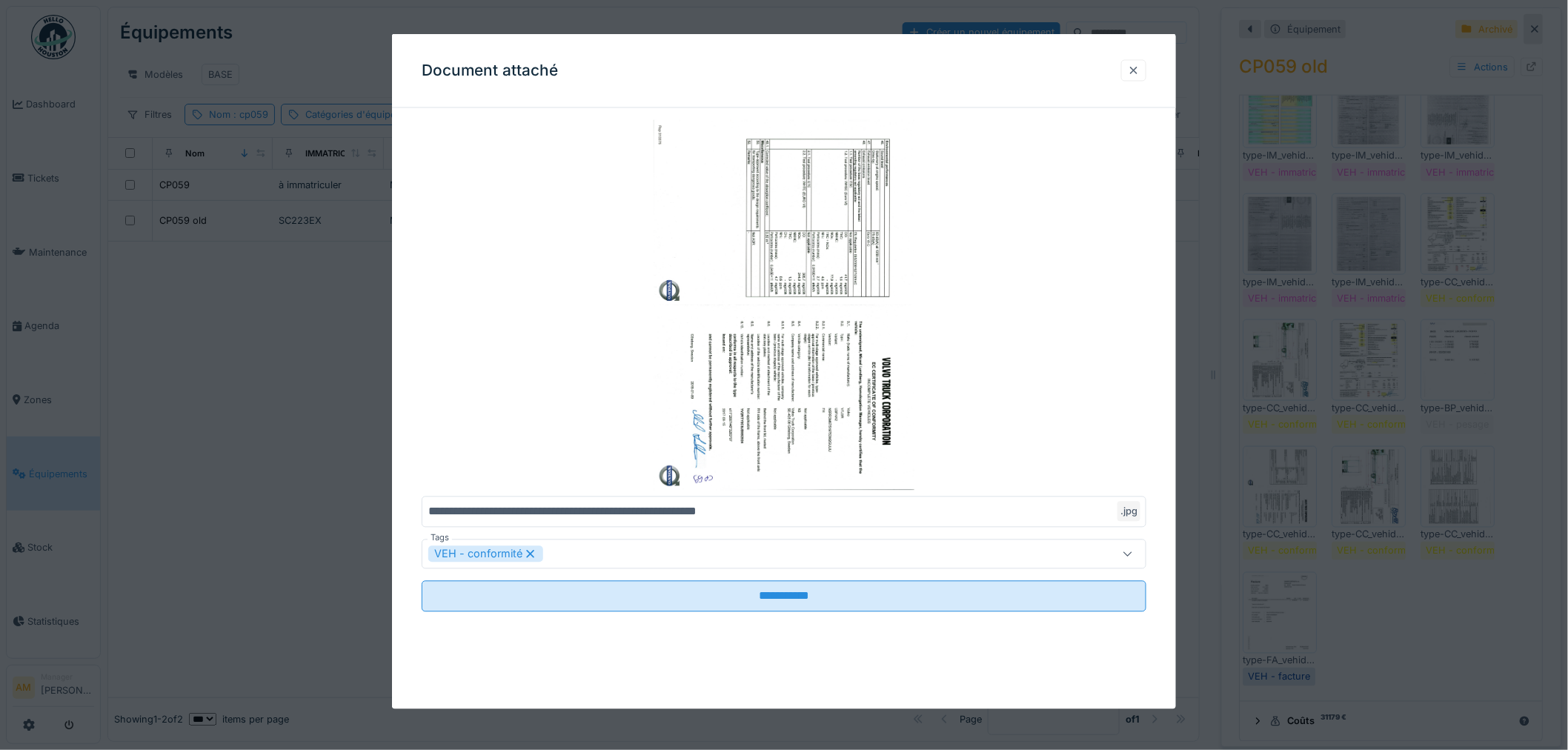
drag, startPoint x: 1125, startPoint y: 70, endPoint x: 1136, endPoint y: 65, distance: 12.1
click at [1126, 70] on div "Document attaché" at bounding box center [784, 72] width 784 height 74
click at [1139, 68] on div at bounding box center [1134, 70] width 11 height 14
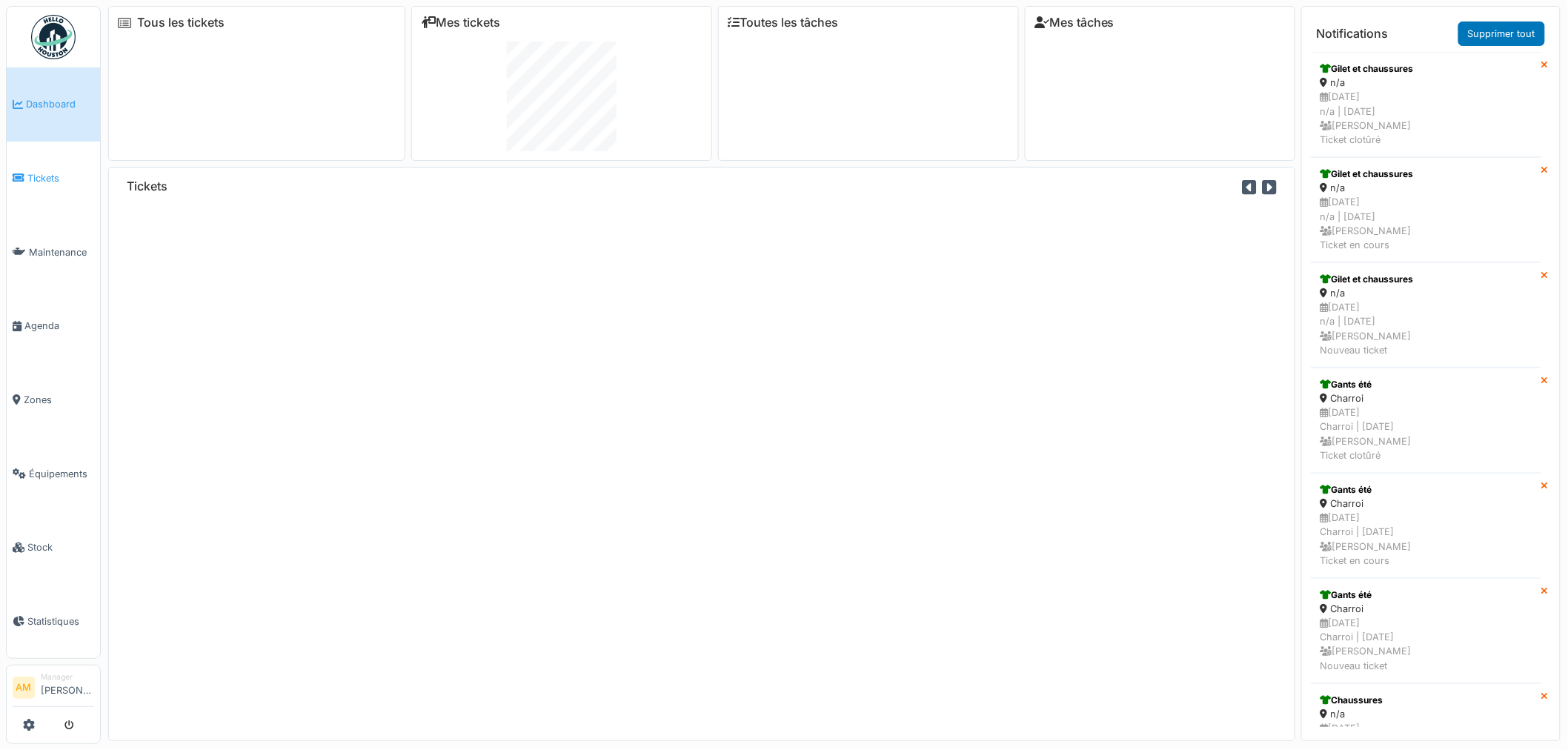
click at [32, 166] on link "Tickets" at bounding box center [53, 178] width 94 height 74
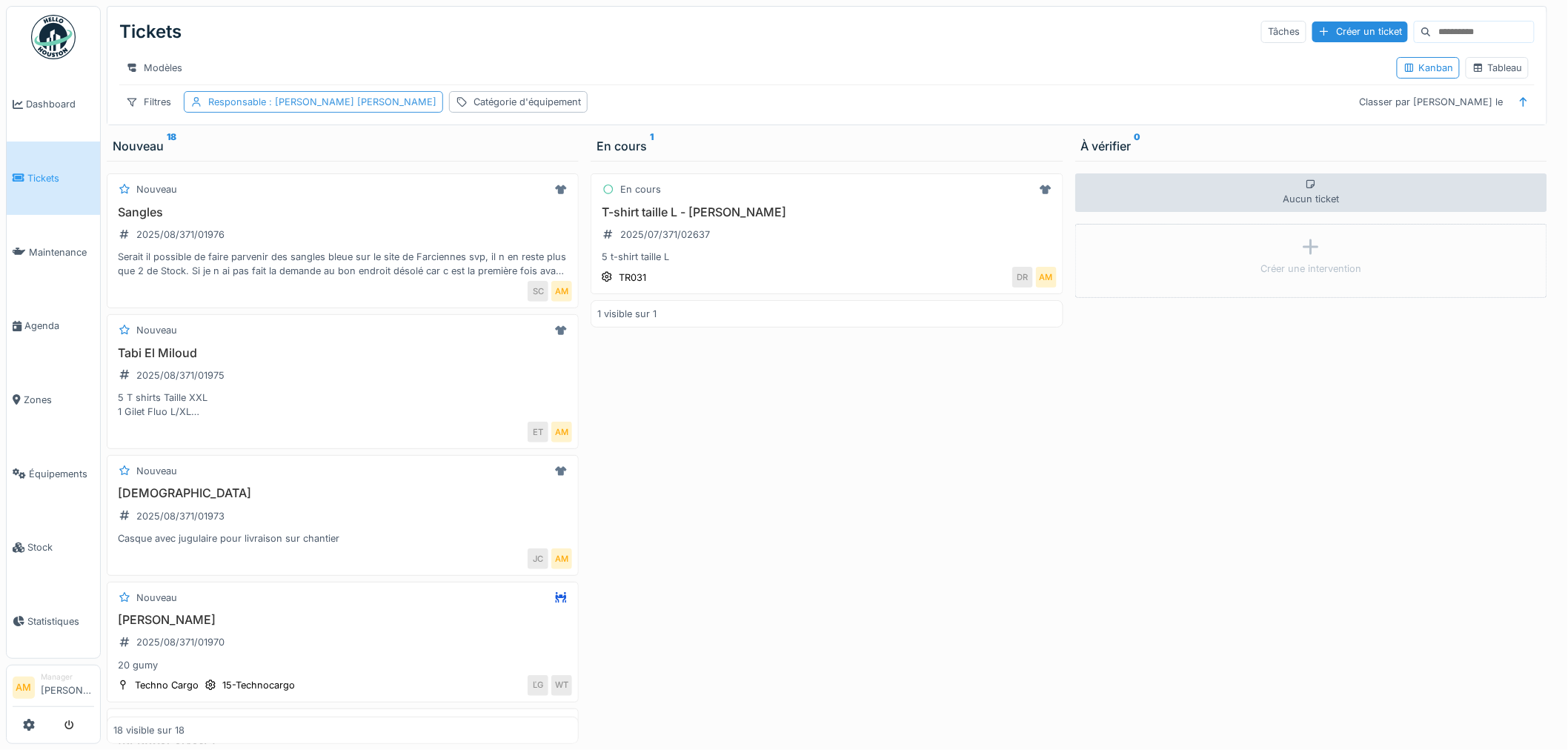
click at [287, 108] on span ": Ana-maria Micu, Walter Tombou" at bounding box center [351, 102] width 171 height 11
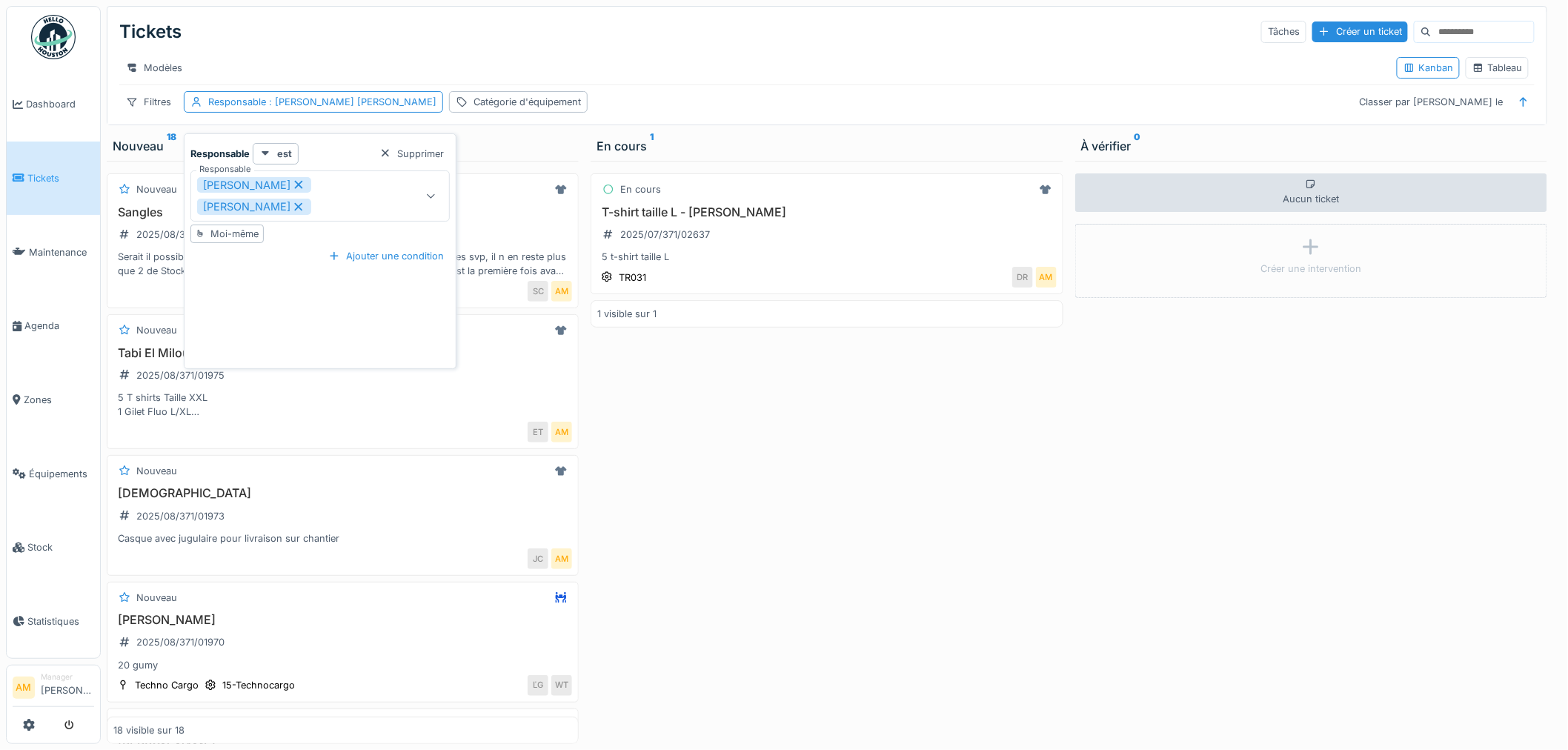
click at [292, 182] on icon at bounding box center [299, 184] width 13 height 10
type input "*****"
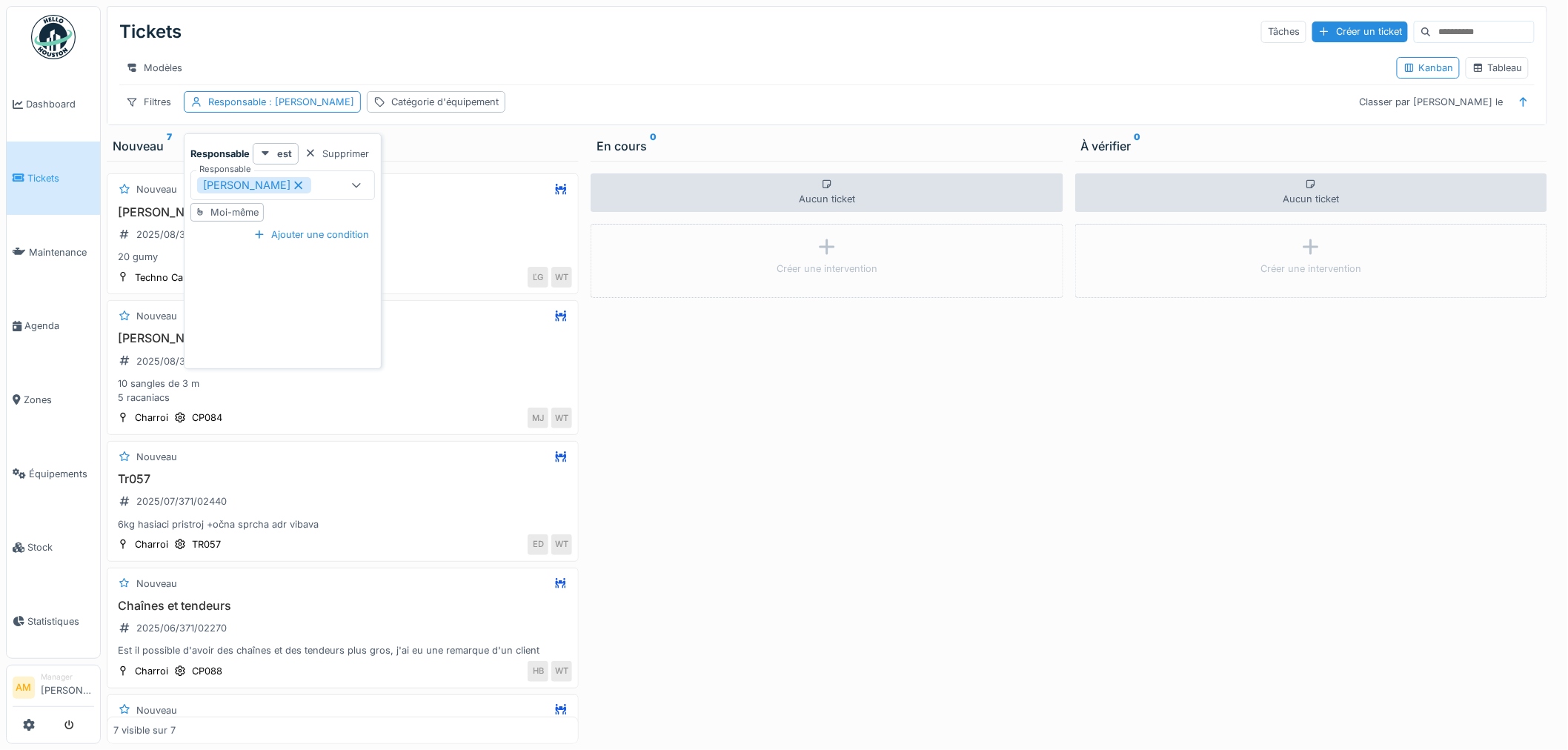
click at [919, 537] on div "Aucun ticket Créer une intervention" at bounding box center [826, 452] width 472 height 583
click at [156, 113] on div "Filtres" at bounding box center [148, 102] width 58 height 22
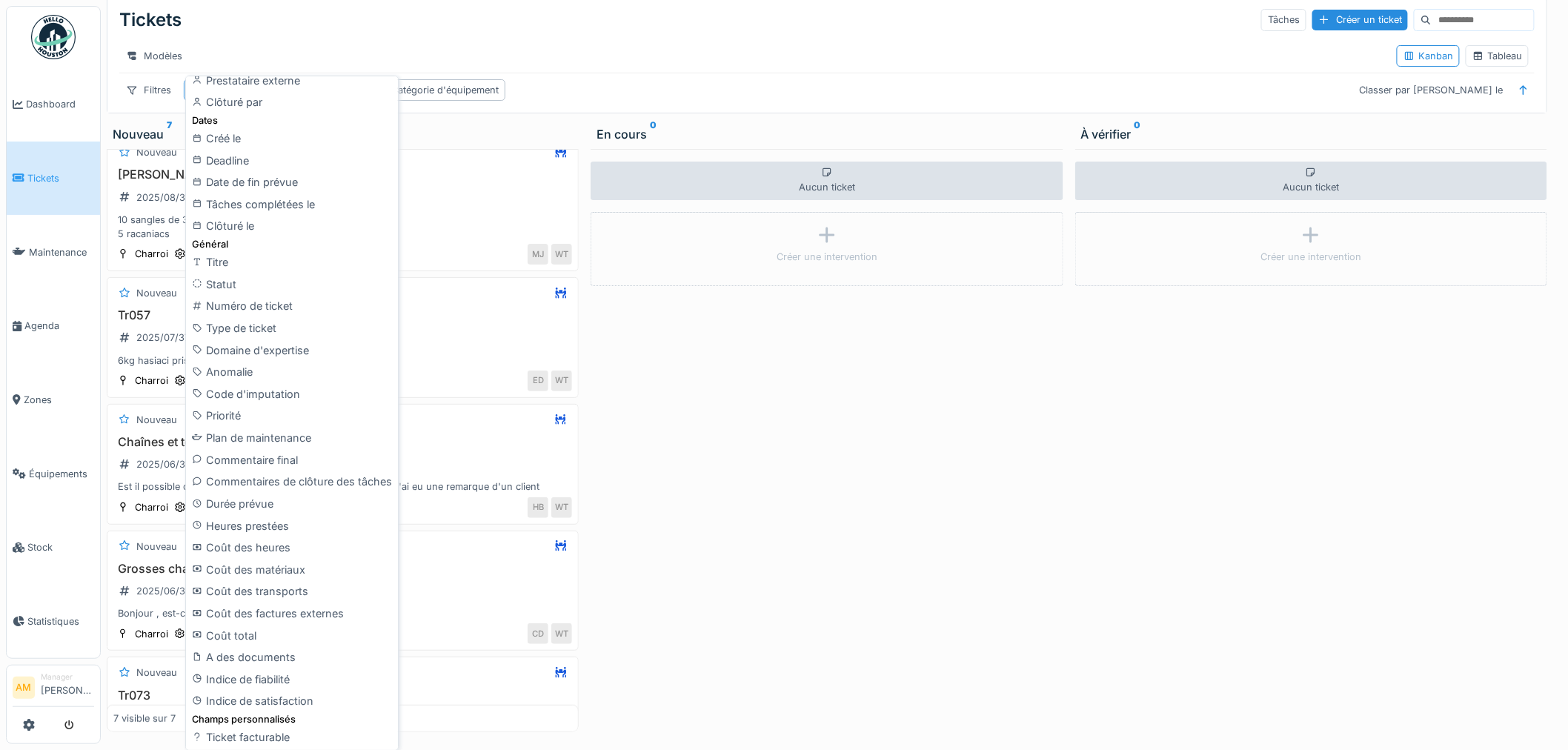
scroll to position [164, 0]
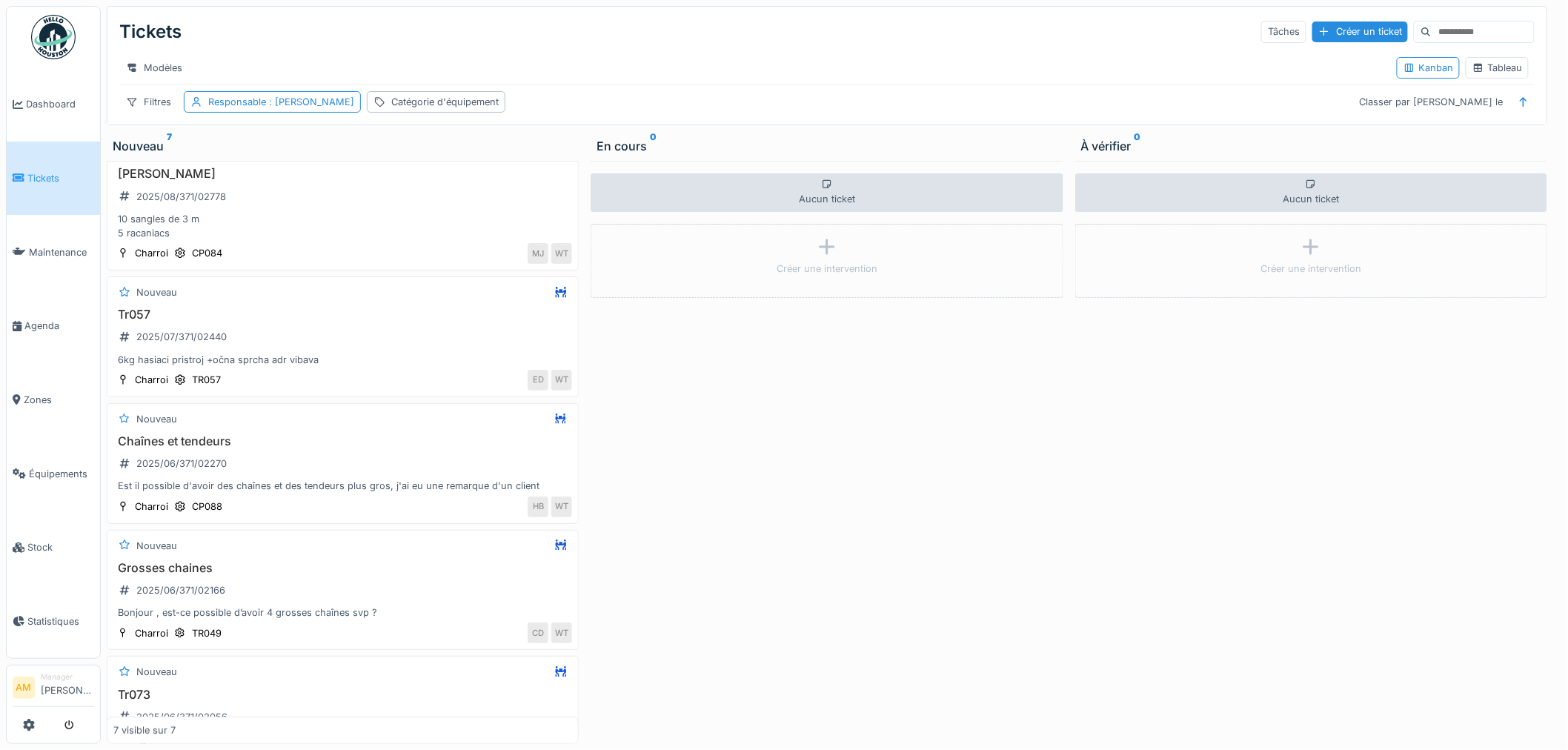
click at [964, 463] on div "Aucun ticket Créer une intervention" at bounding box center [826, 452] width 472 height 583
click at [562, 428] on div "Nouveau Chaînes et tendeurs 2025/06/371/02270 Est il possible d'avoir des chaîn…" at bounding box center [343, 463] width 472 height 121
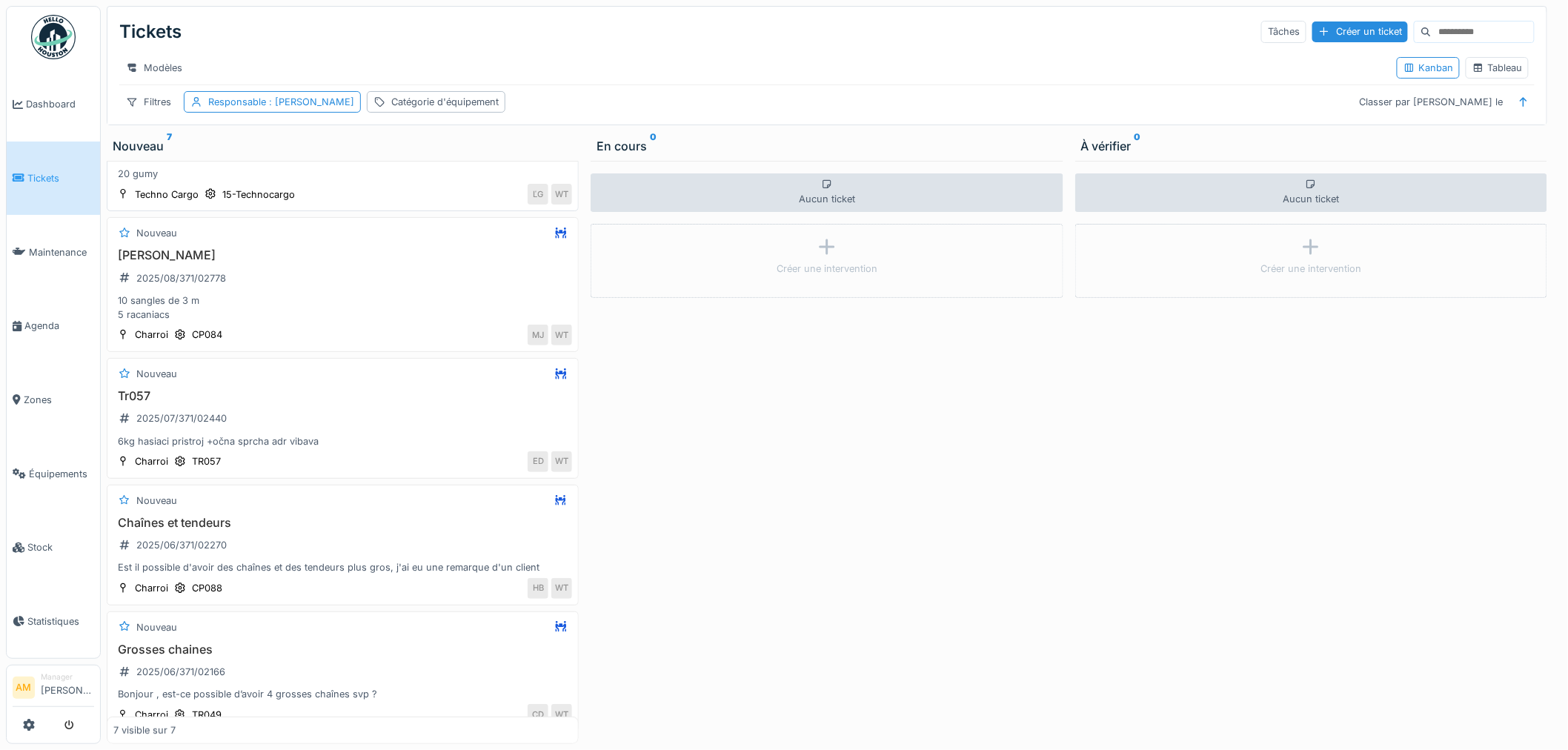
scroll to position [0, 0]
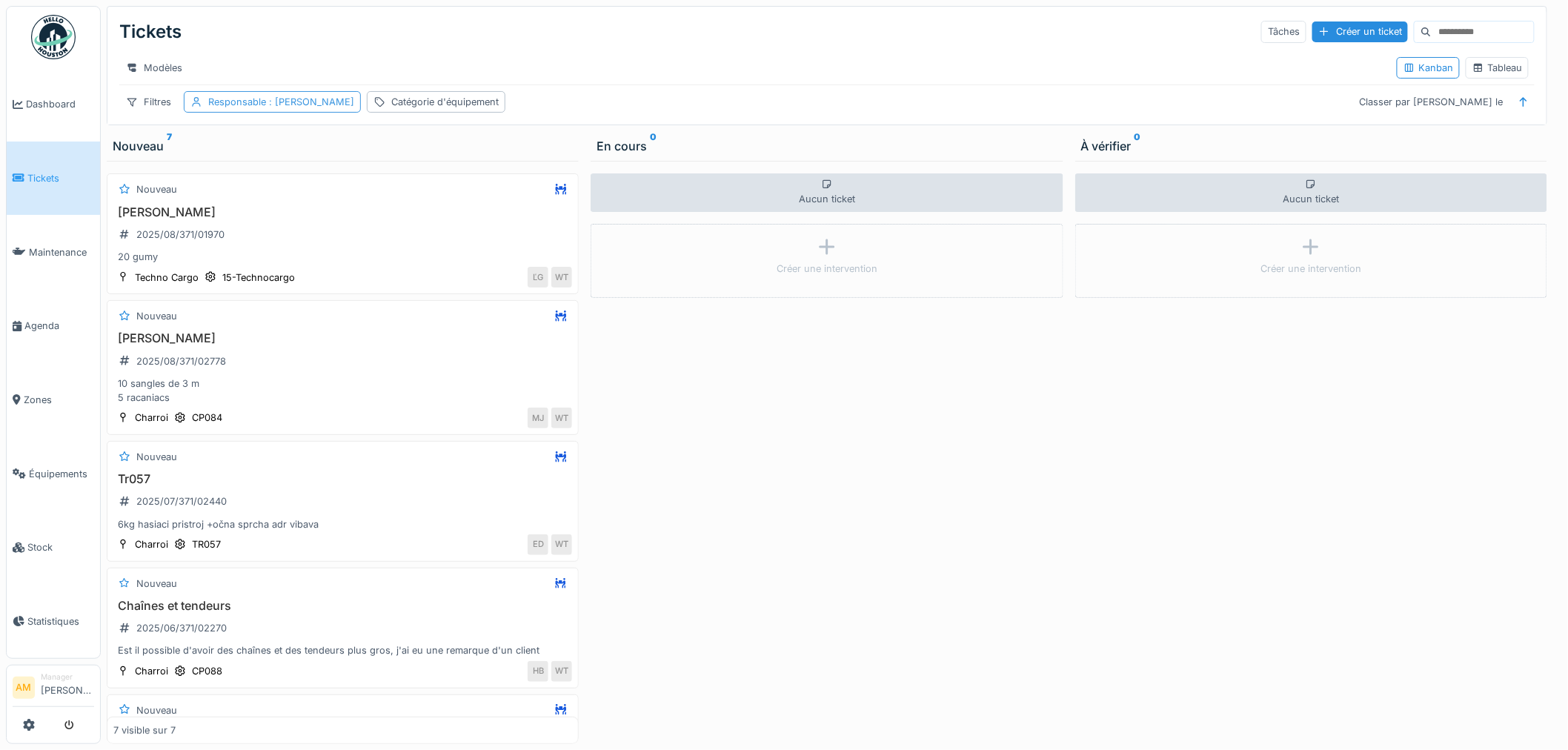
click at [222, 104] on div "Responsable : Walter Tombou" at bounding box center [281, 101] width 146 height 14
click at [256, 205] on div "Moi-même" at bounding box center [235, 212] width 48 height 14
type input "****"
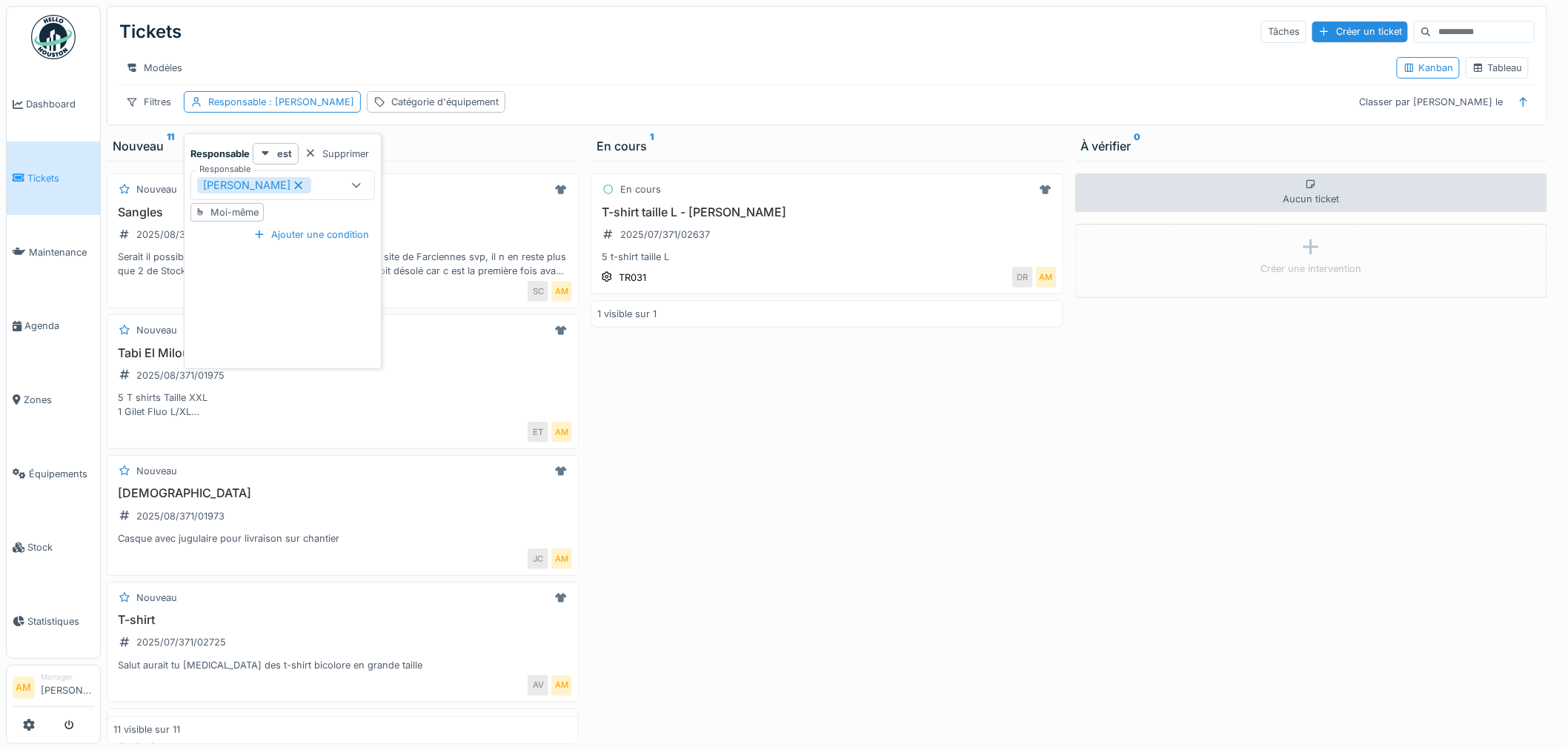
click at [358, 180] on icon at bounding box center [356, 185] width 11 height 10
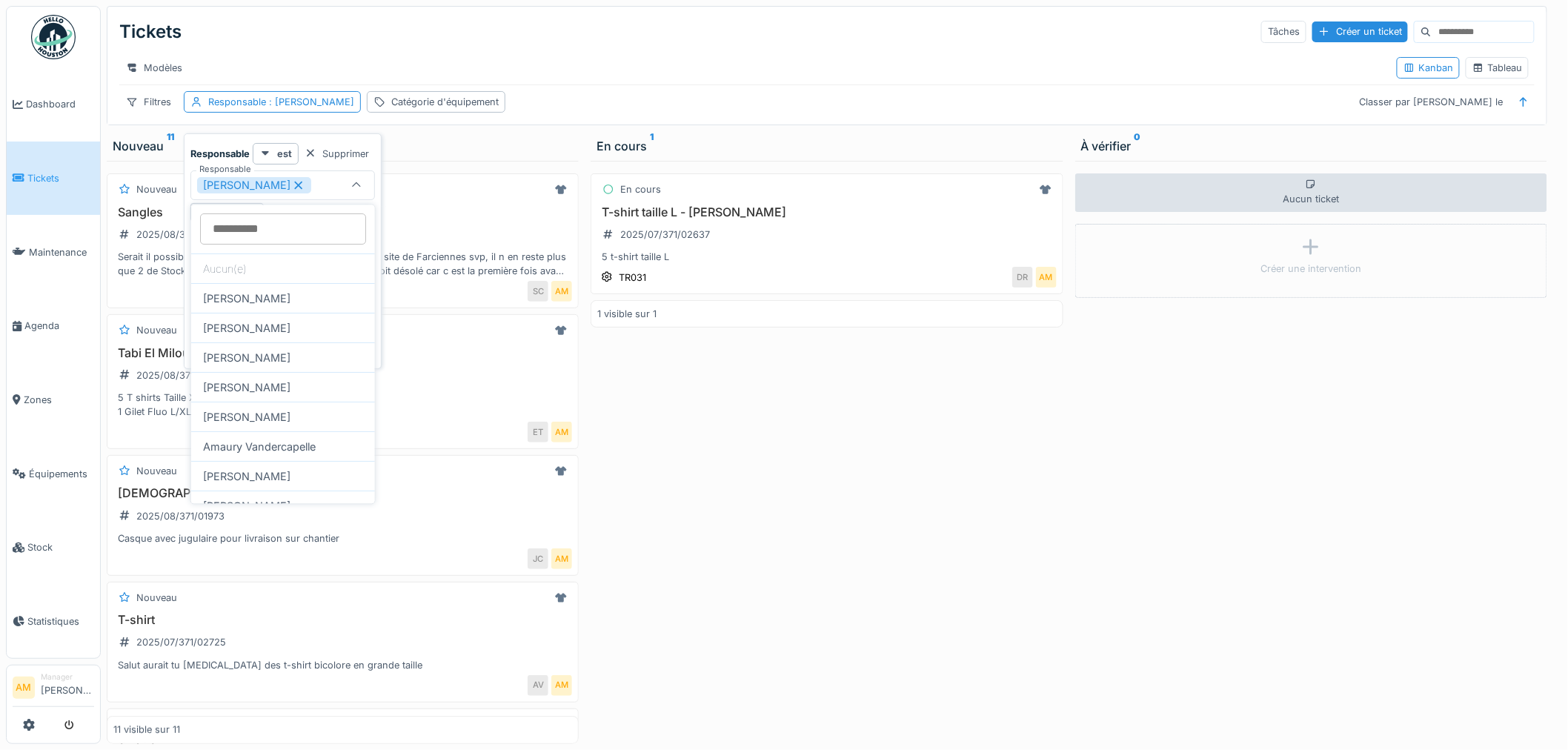
click at [292, 189] on icon at bounding box center [299, 185] width 13 height 10
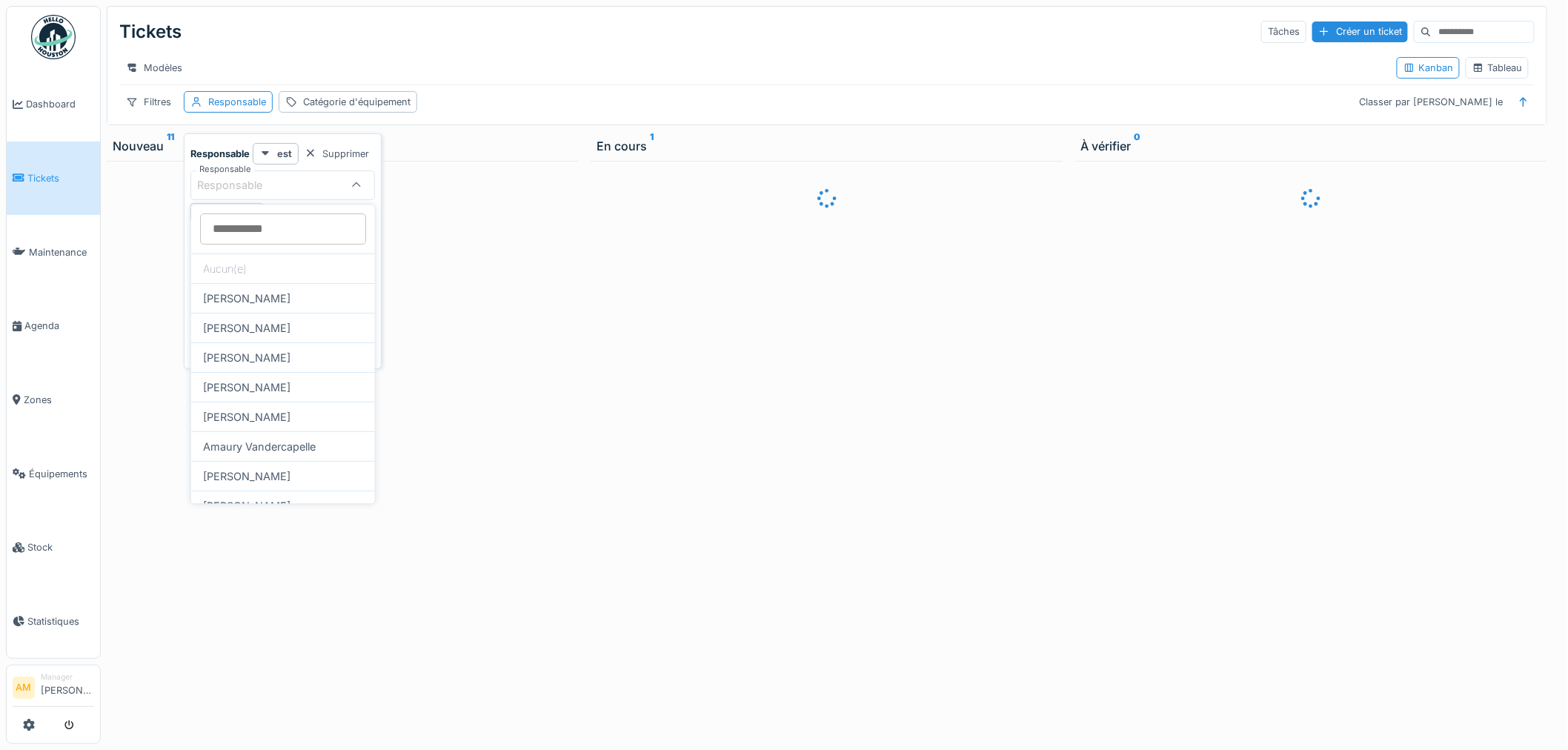
click at [314, 72] on div "Modèles" at bounding box center [752, 68] width 1265 height 22
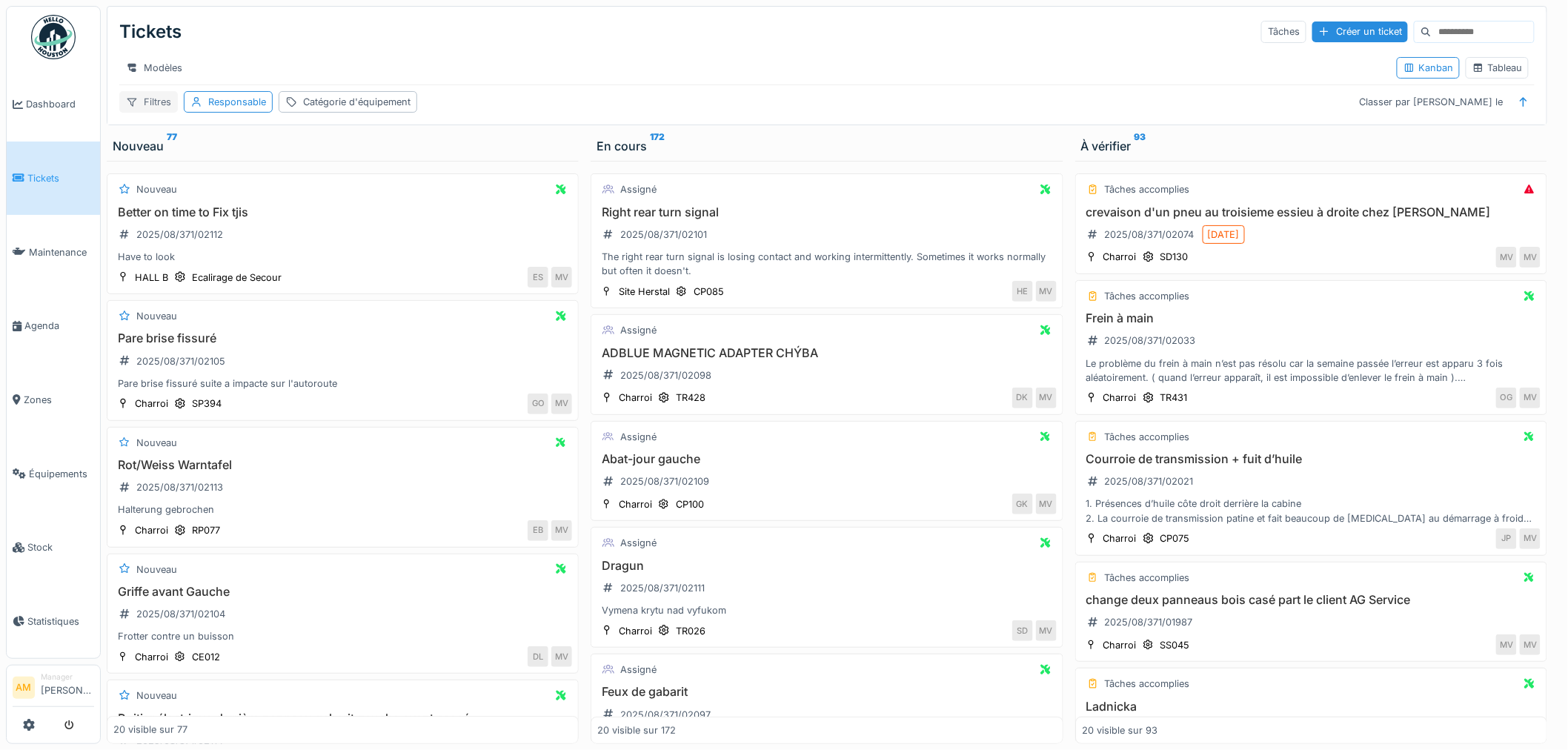
click at [159, 113] on div "Filtres" at bounding box center [148, 102] width 58 height 22
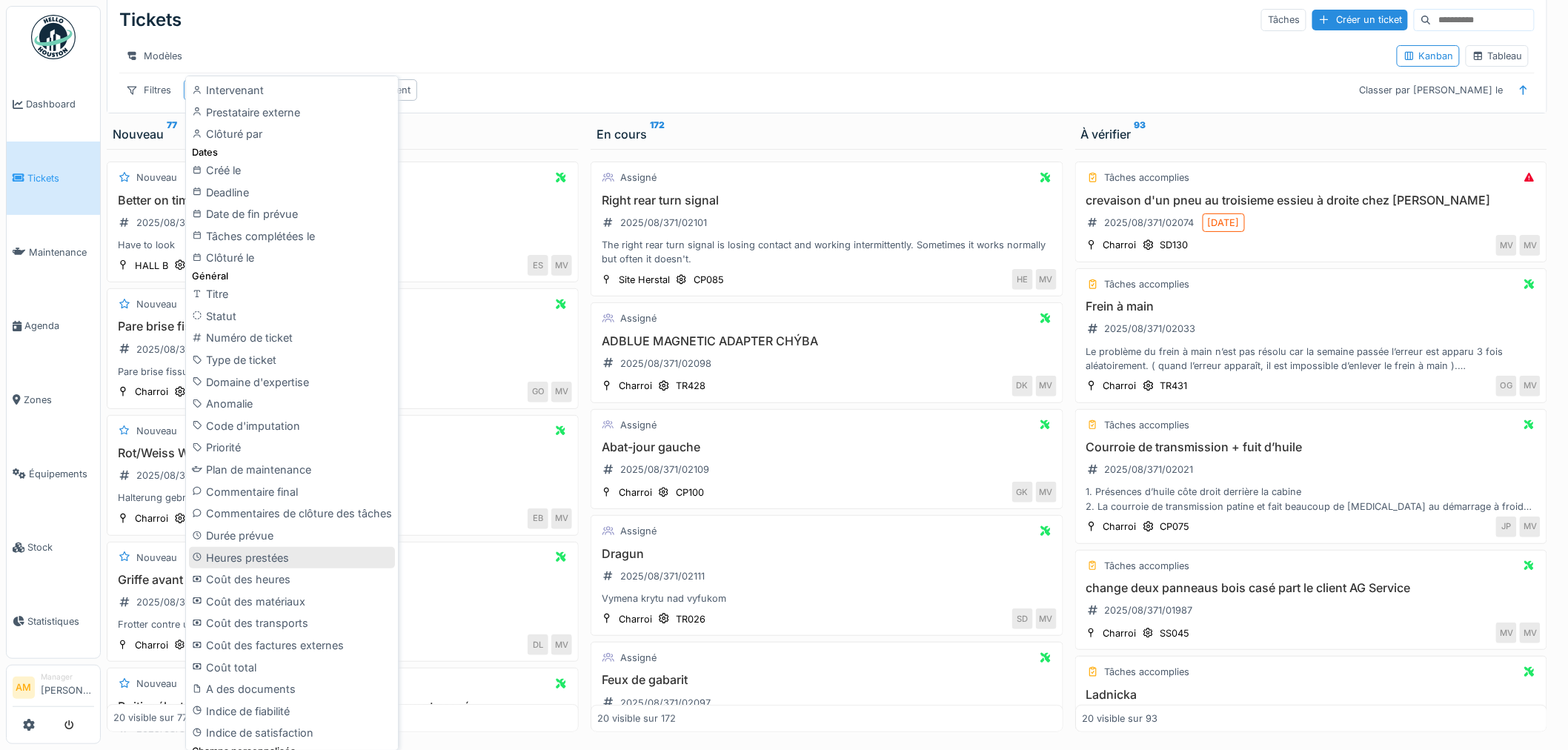
scroll to position [227, 0]
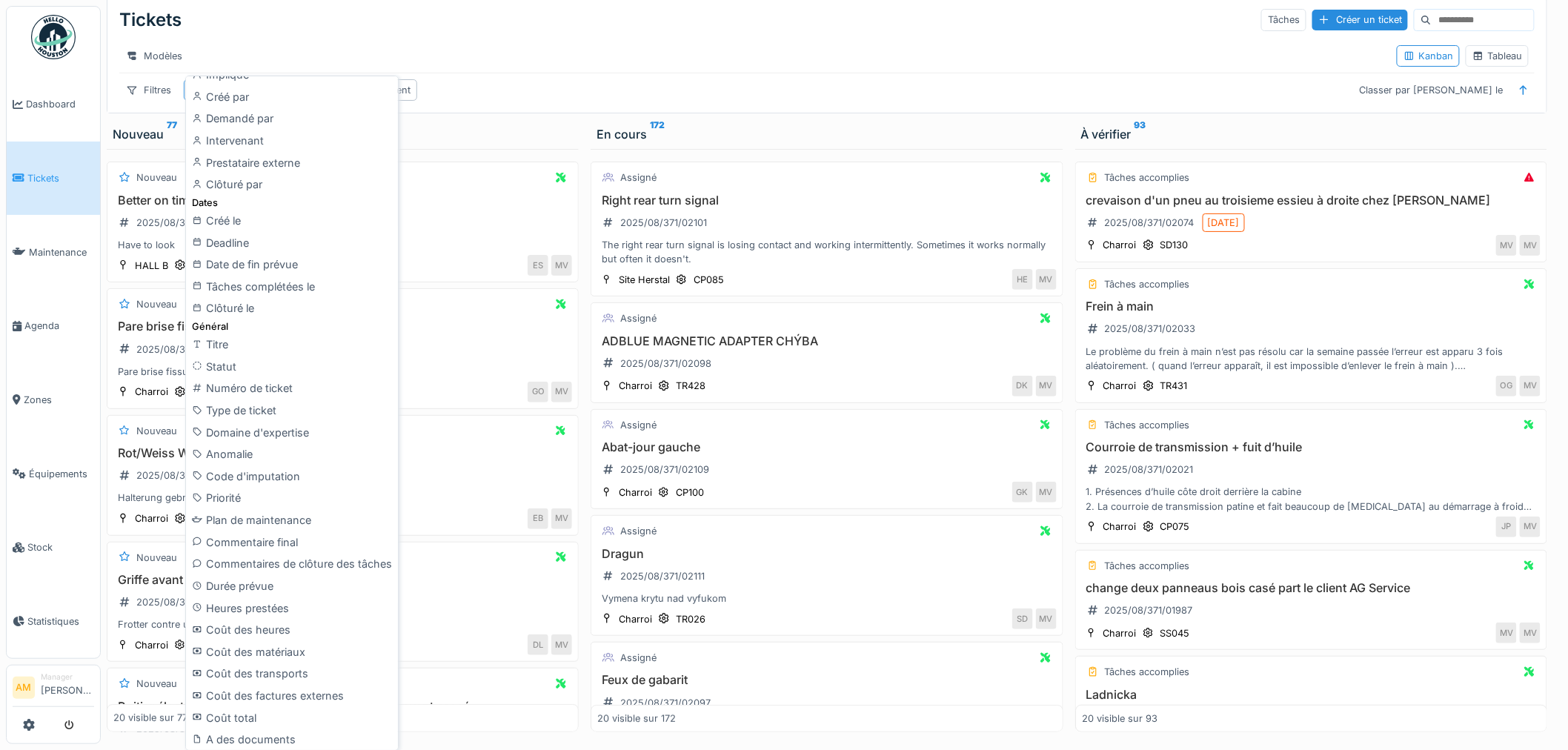
click at [277, 34] on div "Tickets Tâches Créer un ticket" at bounding box center [826, 20] width 1415 height 38
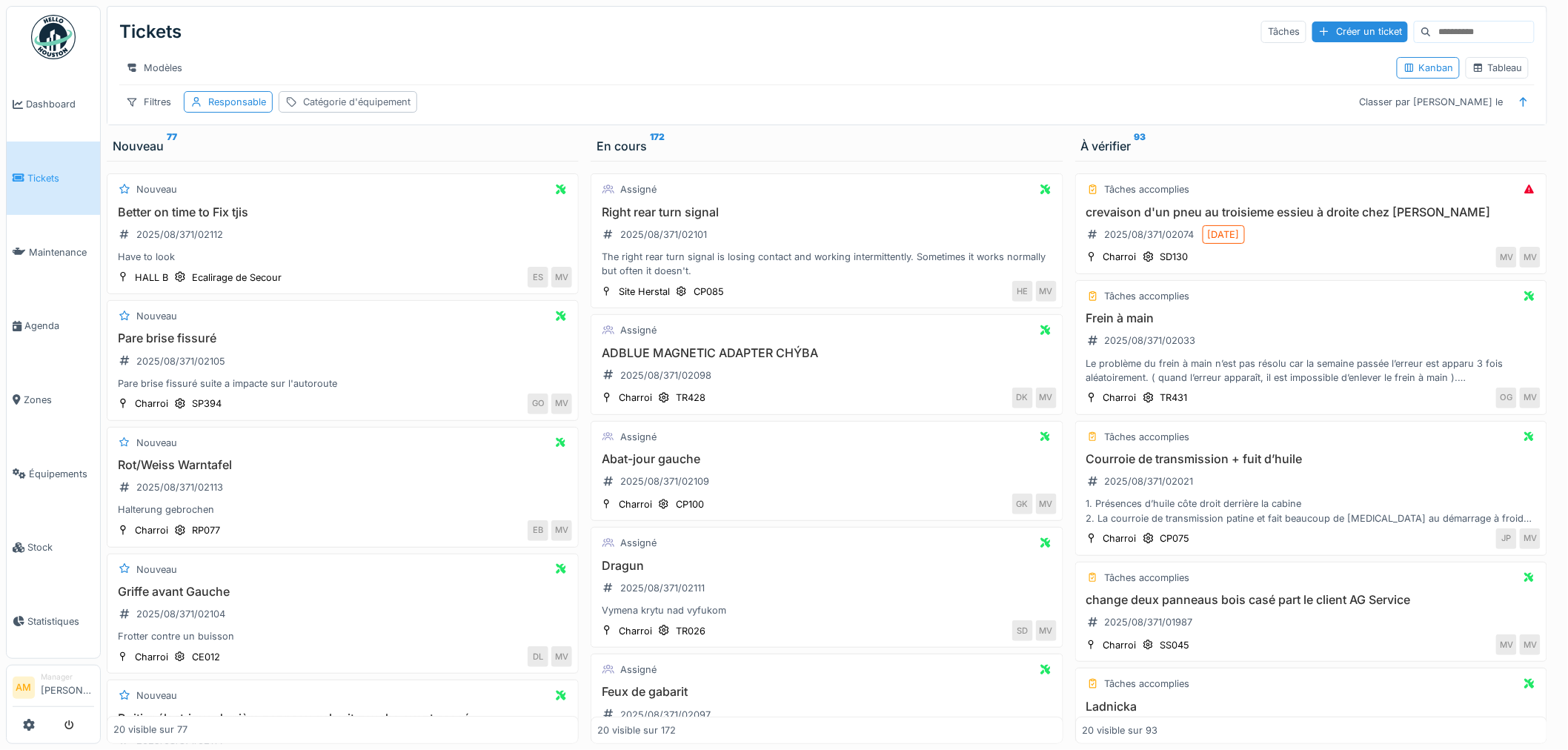
click at [382, 105] on div "Catégorie d'équipement" at bounding box center [357, 101] width 108 height 14
click at [402, 182] on div "Catégorie d'équipement" at bounding box center [404, 185] width 238 height 30
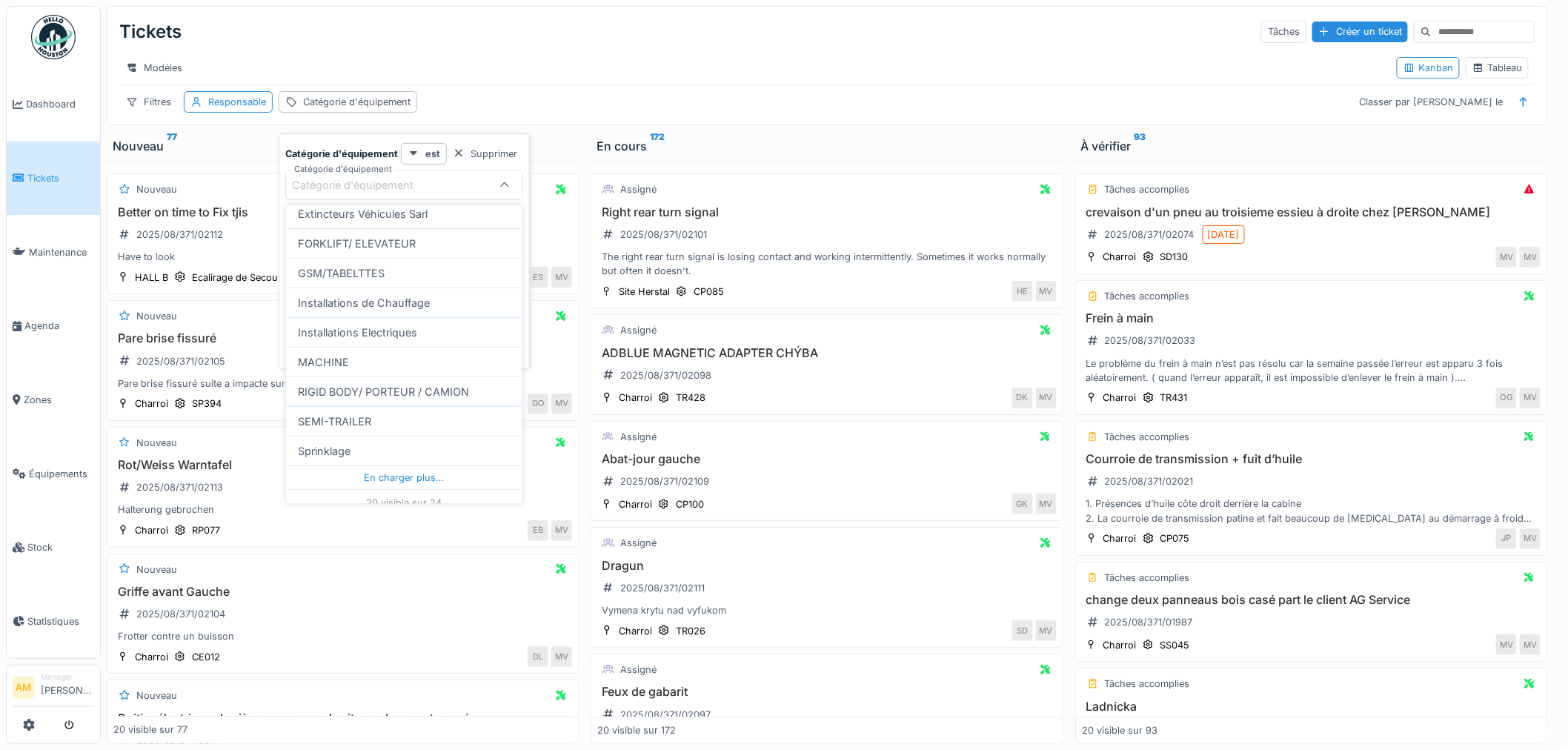
scroll to position [424, 0]
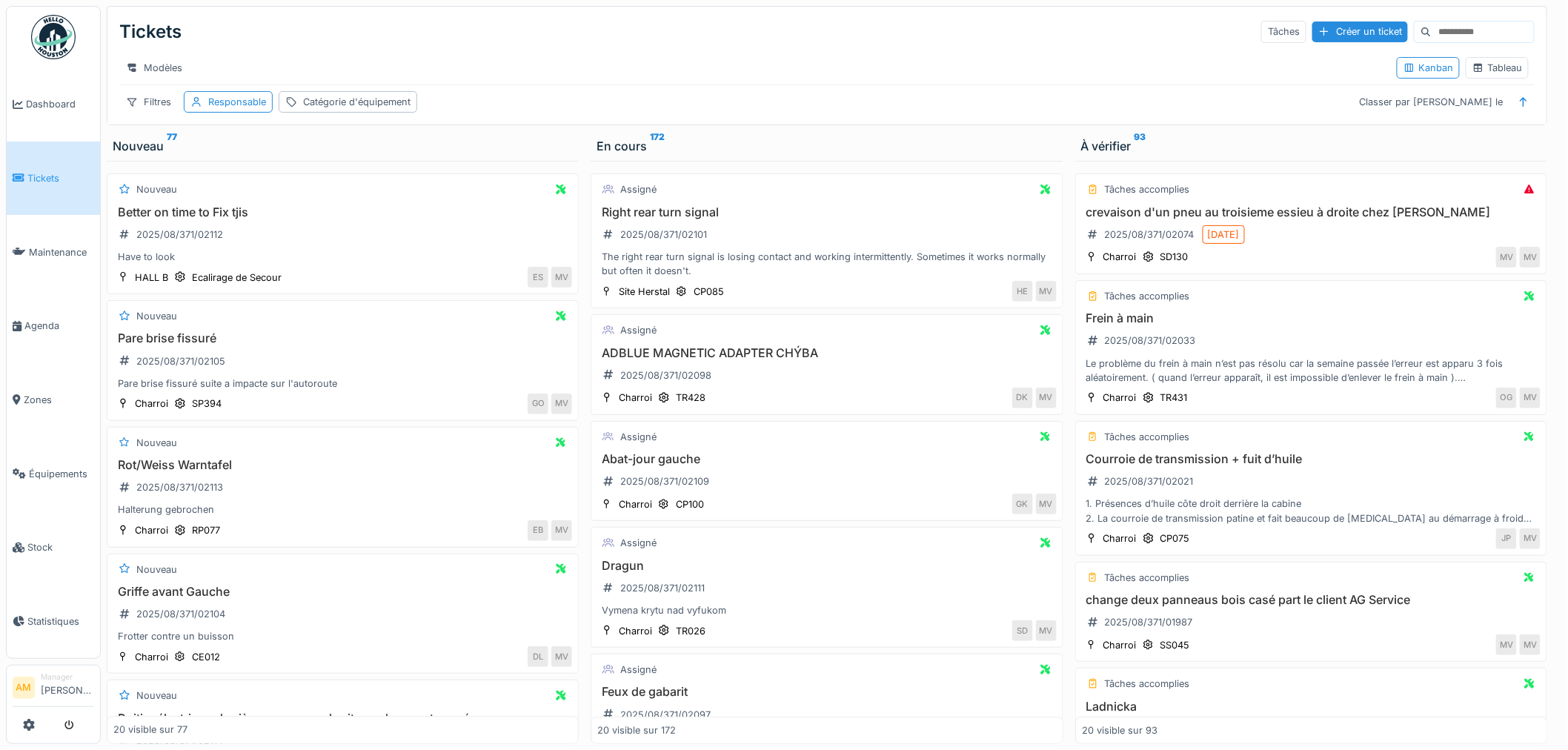
click at [692, 52] on div "Modèles Kanban Tableau" at bounding box center [826, 68] width 1415 height 33
click at [1484, 113] on div "Classer par Créé le" at bounding box center [1431, 102] width 157 height 22
click at [64, 185] on link "Tickets" at bounding box center [53, 178] width 94 height 74
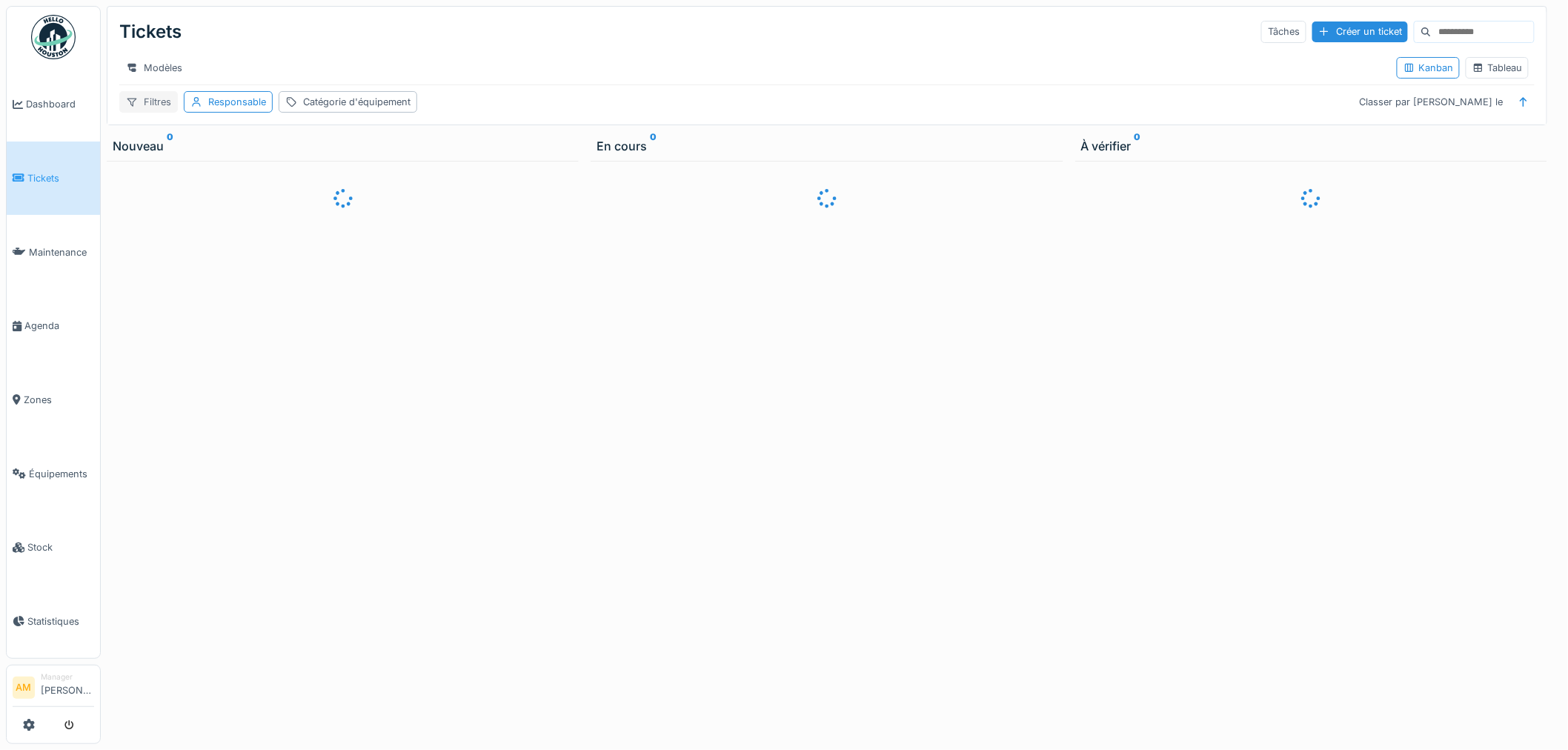
click at [139, 113] on div "Filtres" at bounding box center [148, 102] width 58 height 22
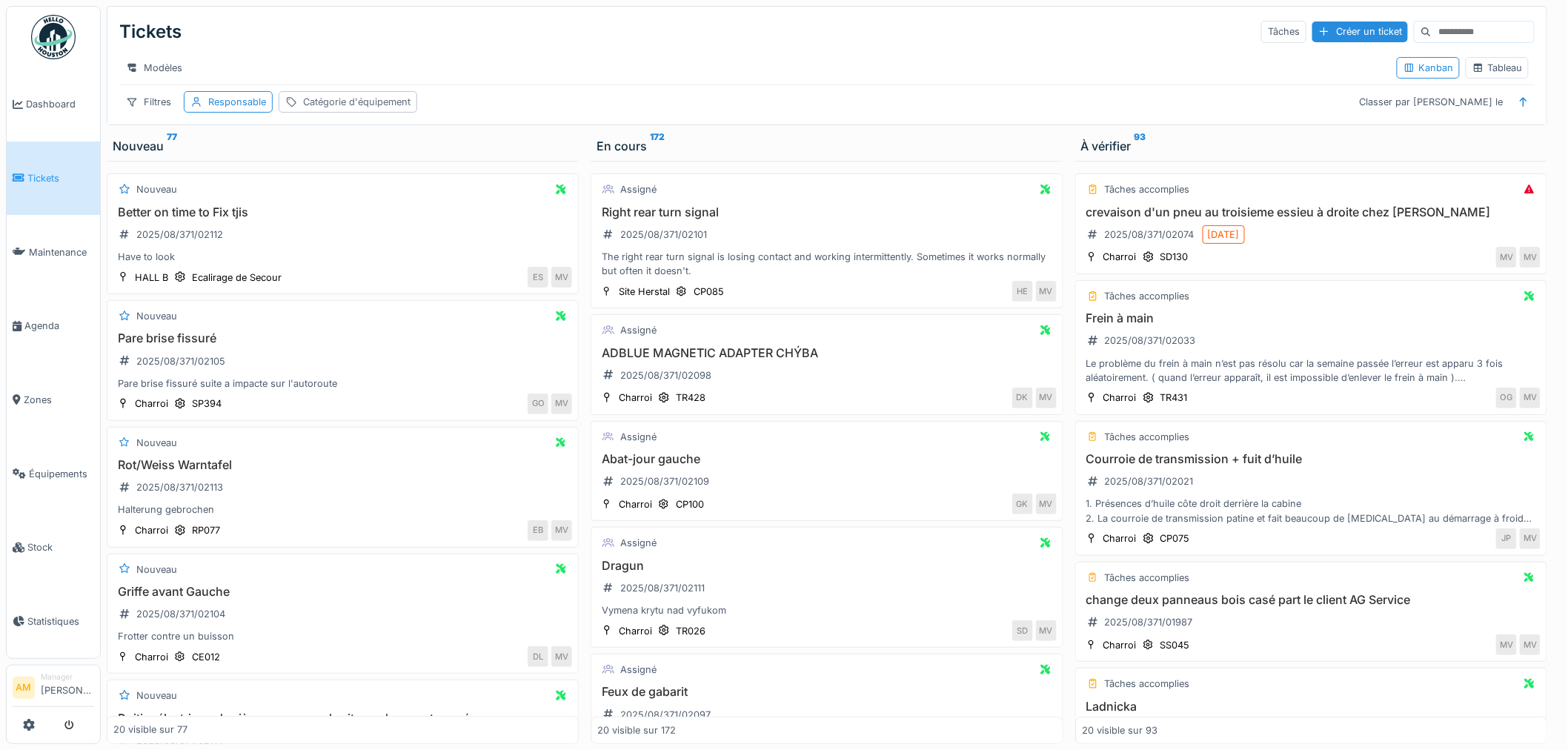
click at [346, 109] on div "Catégorie d'équipement" at bounding box center [357, 101] width 108 height 14
click at [408, 188] on div "Catégorie d'équipement" at bounding box center [363, 185] width 142 height 16
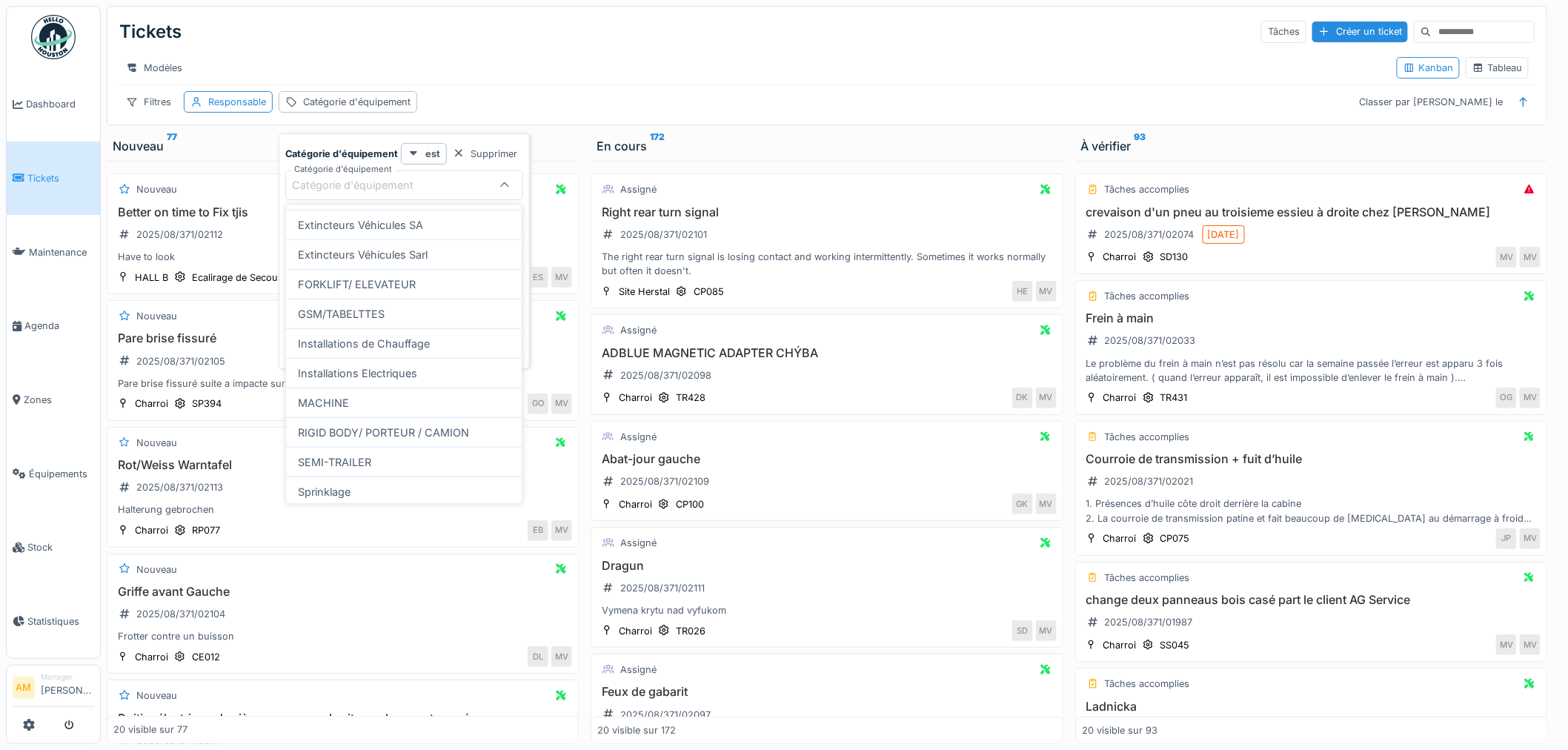
scroll to position [342, 0]
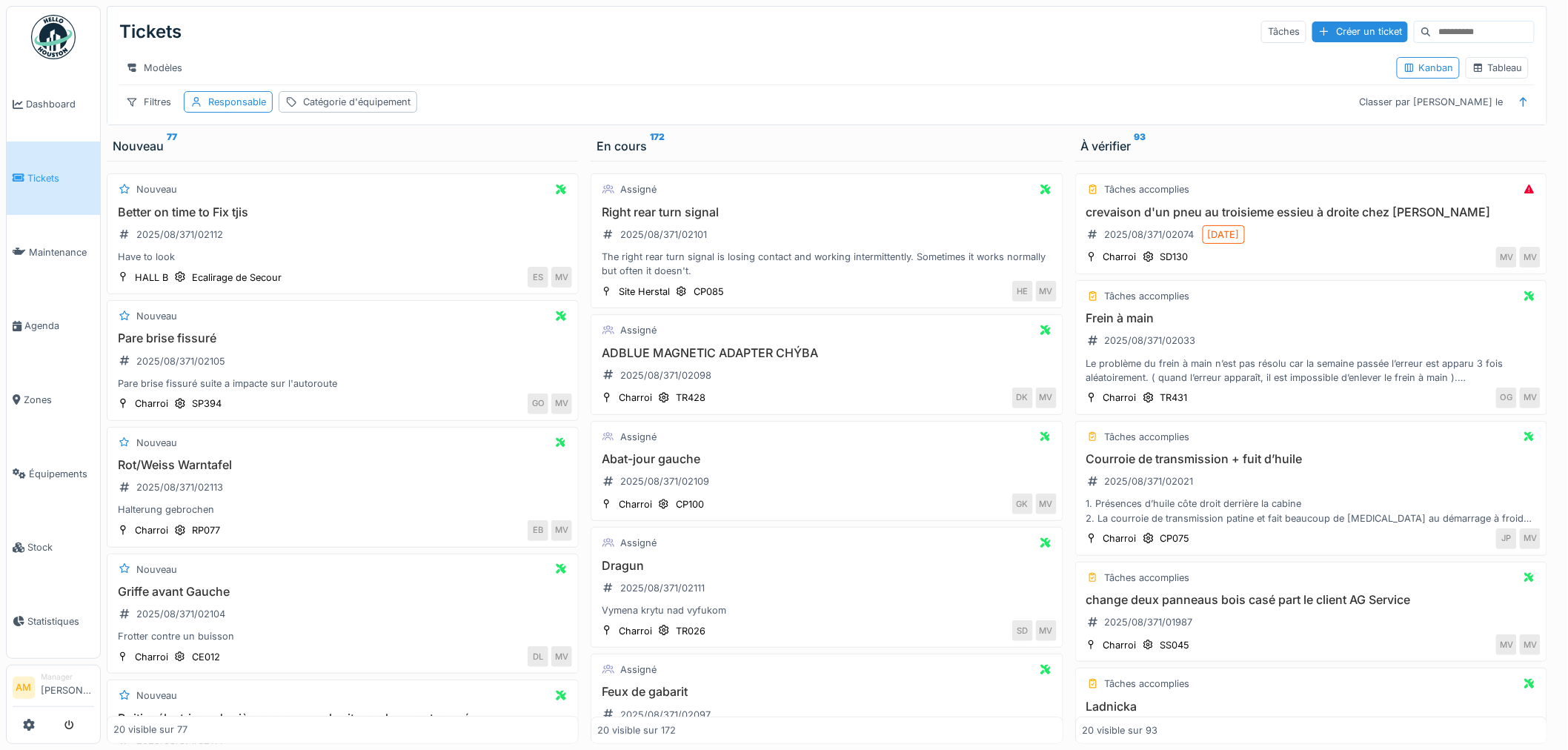
click at [564, 58] on div "Modèles" at bounding box center [752, 68] width 1265 height 22
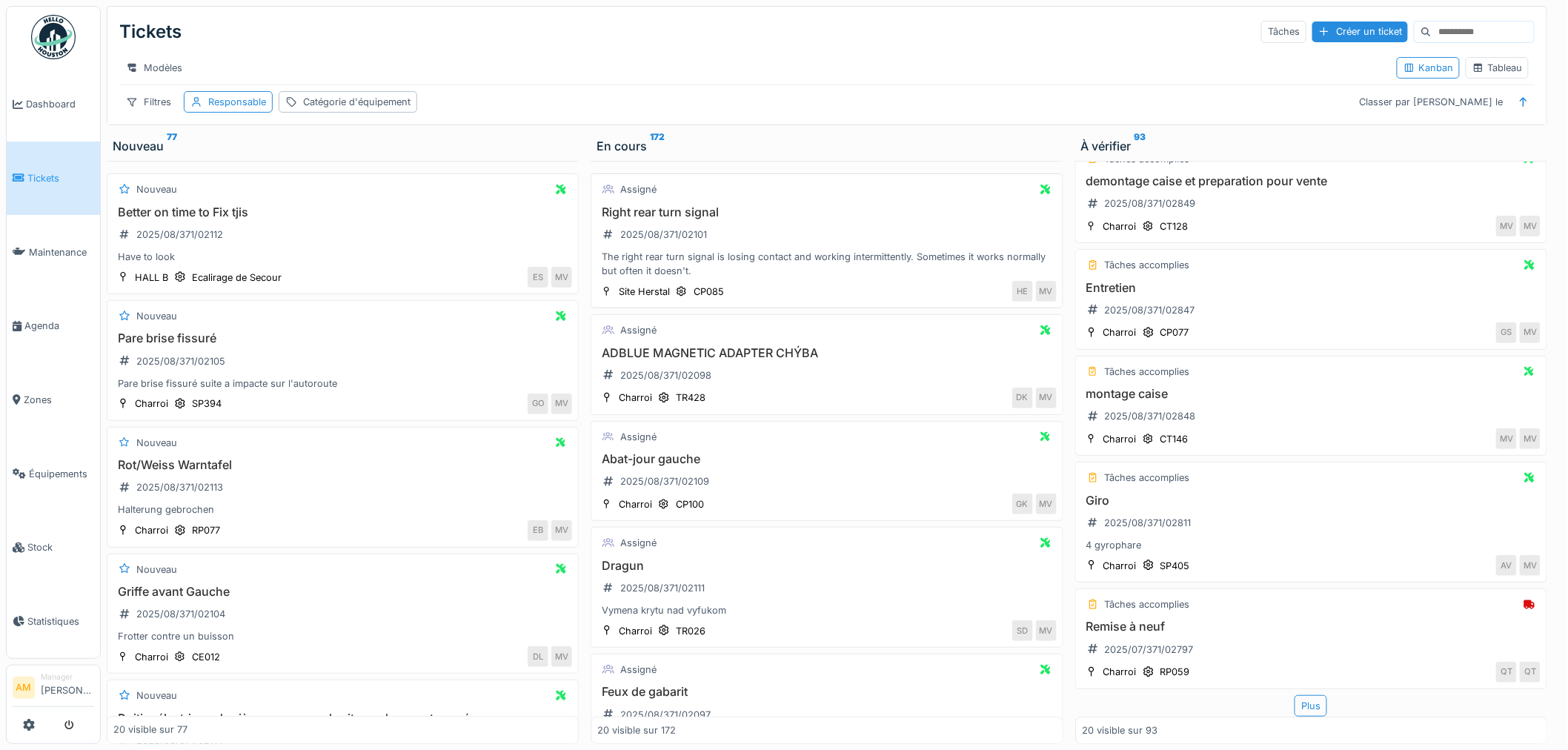
scroll to position [0, 0]
click at [136, 113] on div "Filtres" at bounding box center [148, 102] width 58 height 22
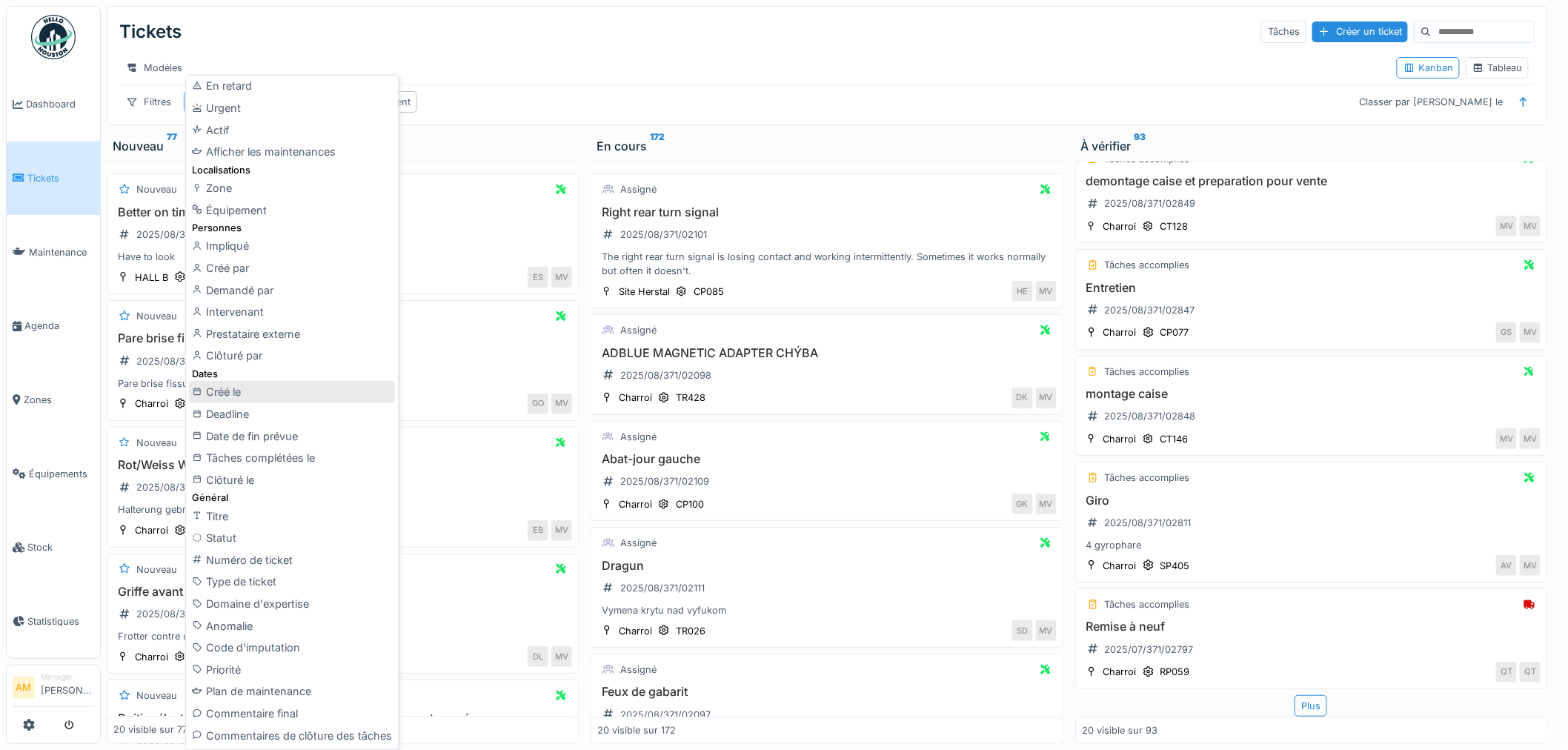
scroll to position [82, 0]
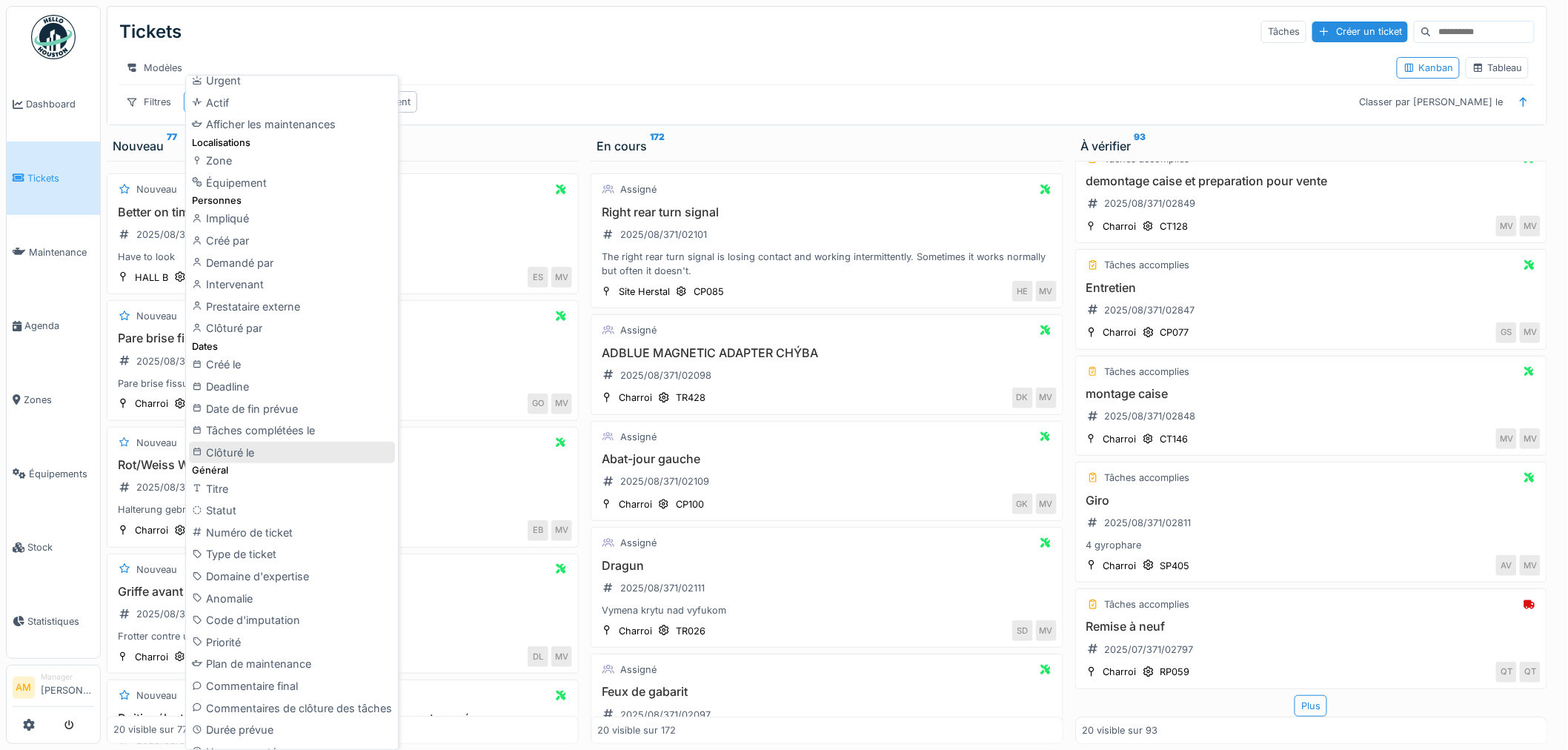
click at [301, 450] on div "Clôturé le" at bounding box center [292, 452] width 206 height 22
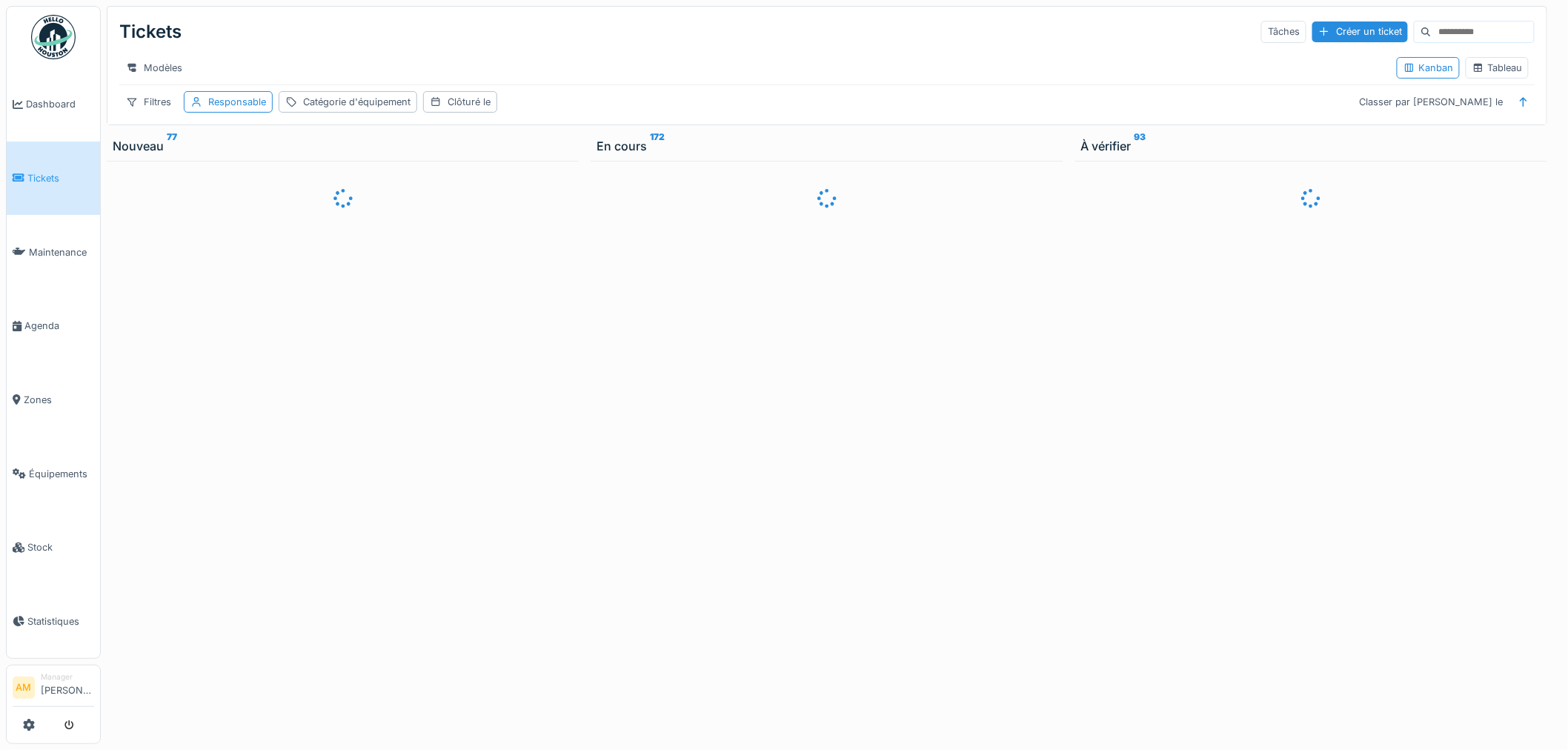
scroll to position [0, 0]
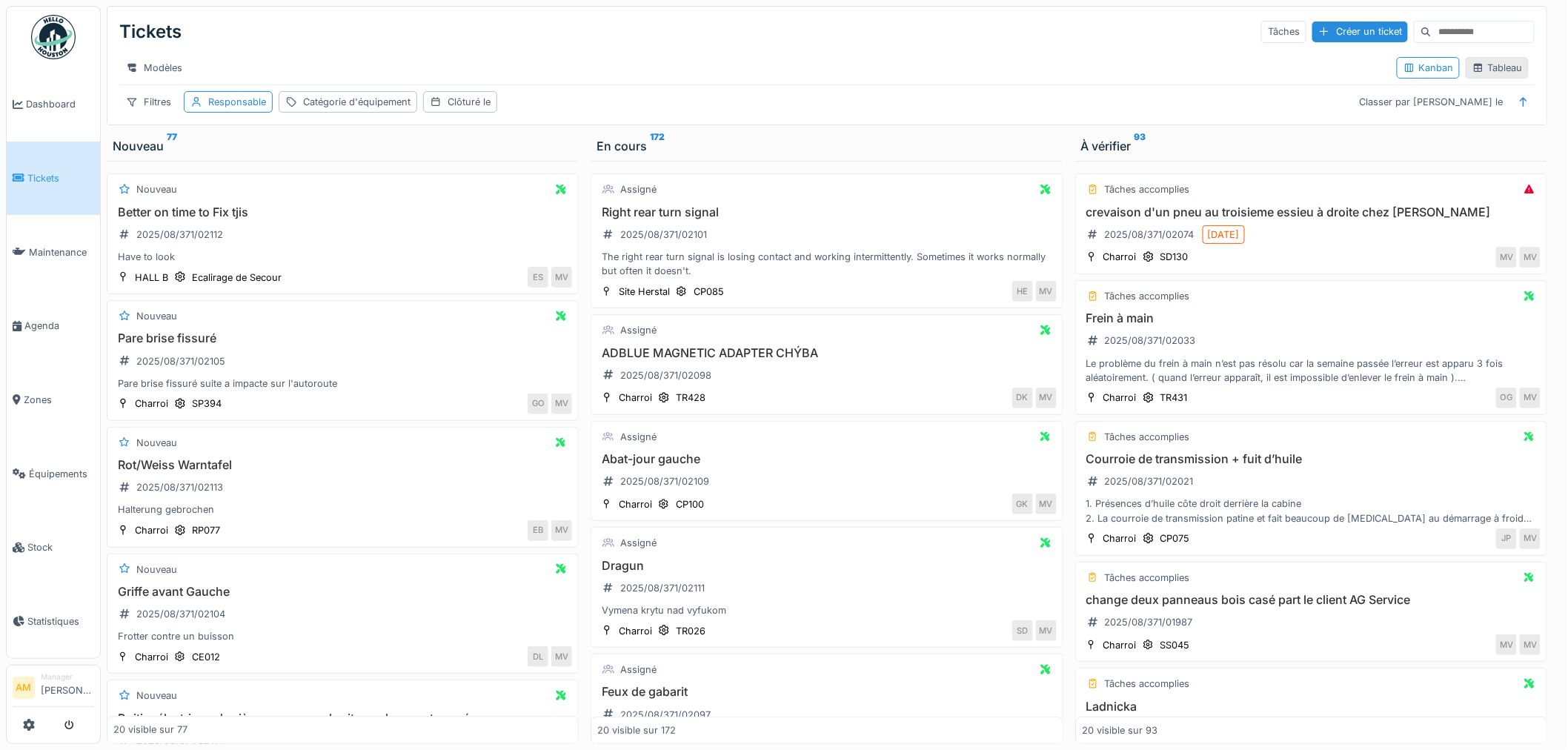
click at [1486, 74] on div "Tableau" at bounding box center [1497, 68] width 50 height 14
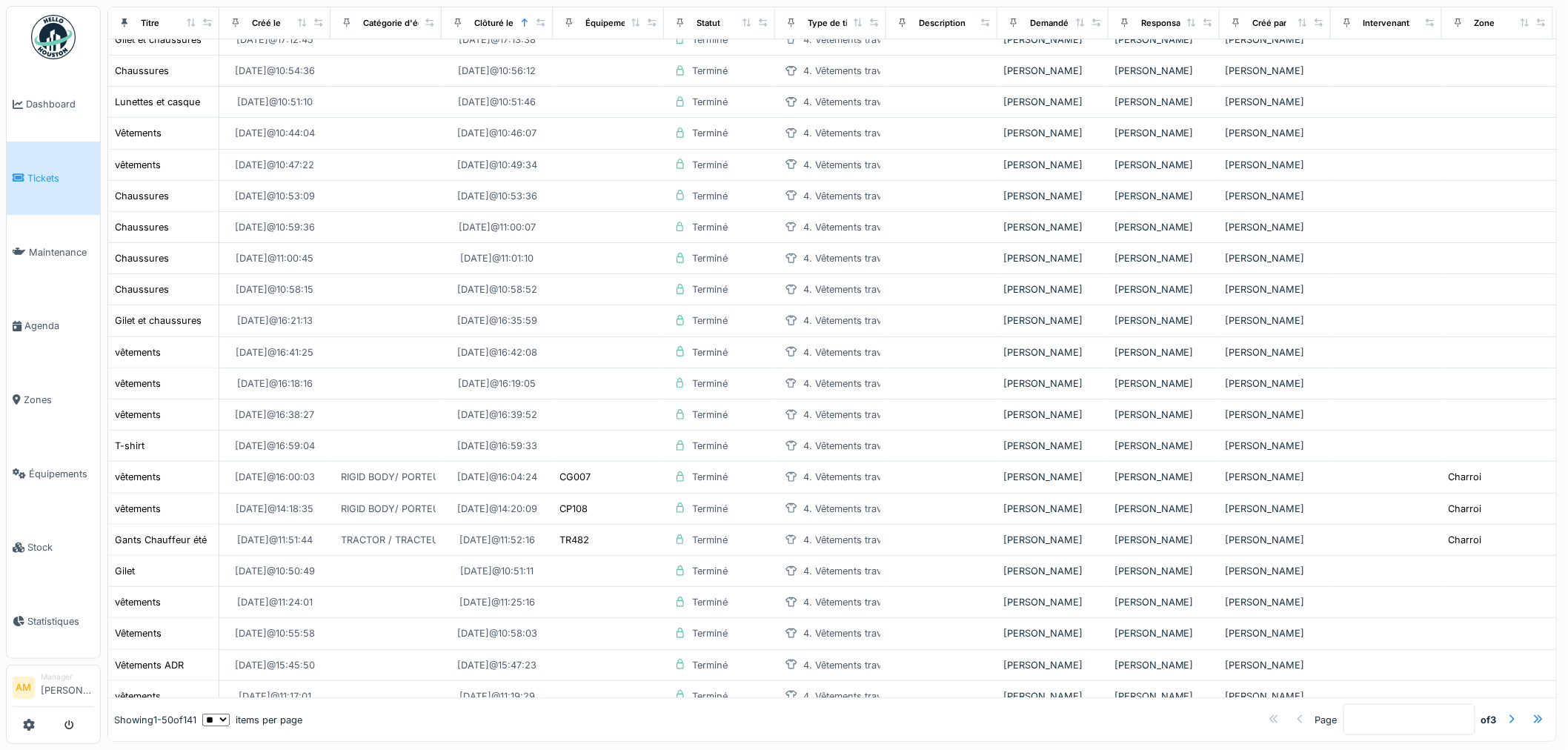
scroll to position [411, 0]
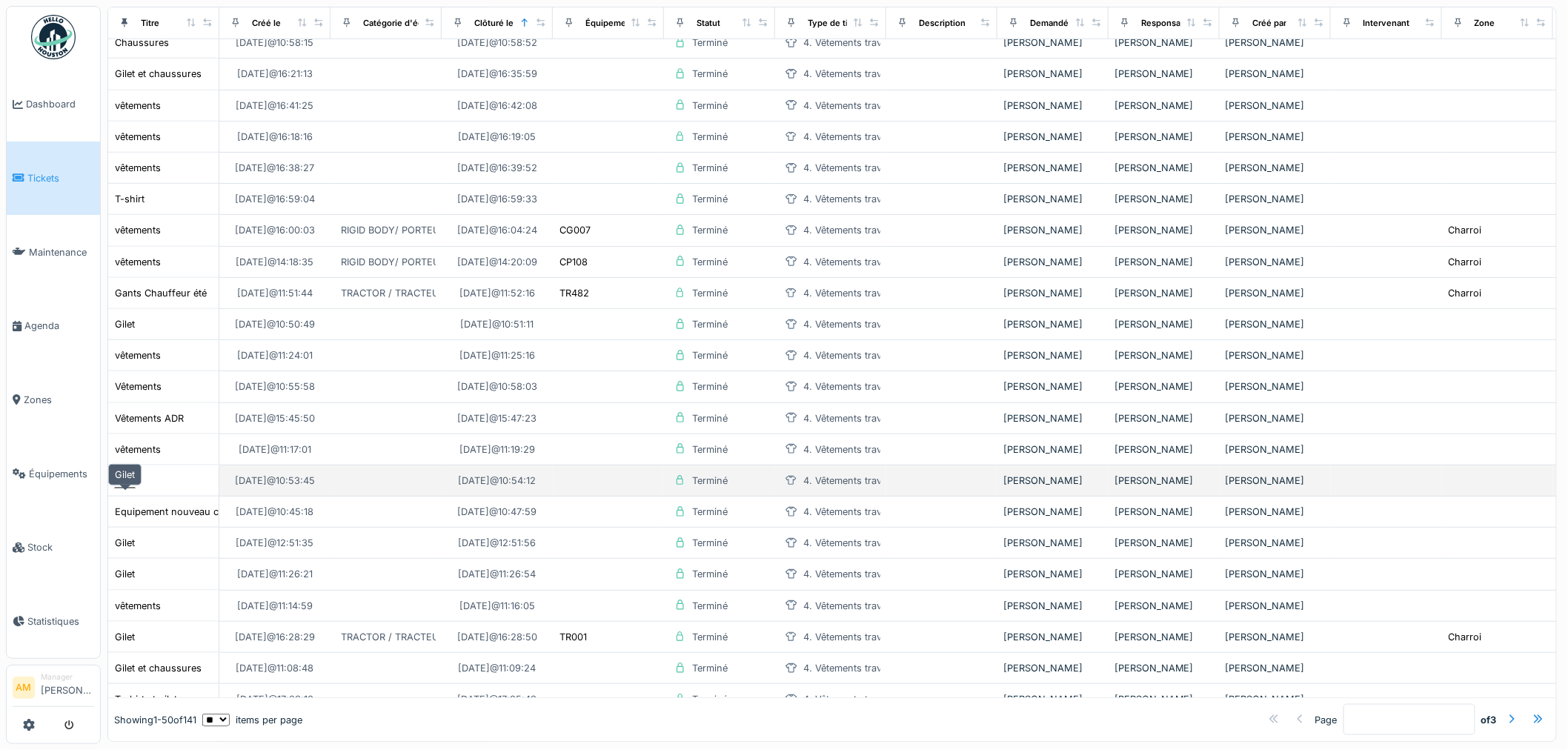
click at [127, 488] on div "Gilet" at bounding box center [124, 480] width 20 height 14
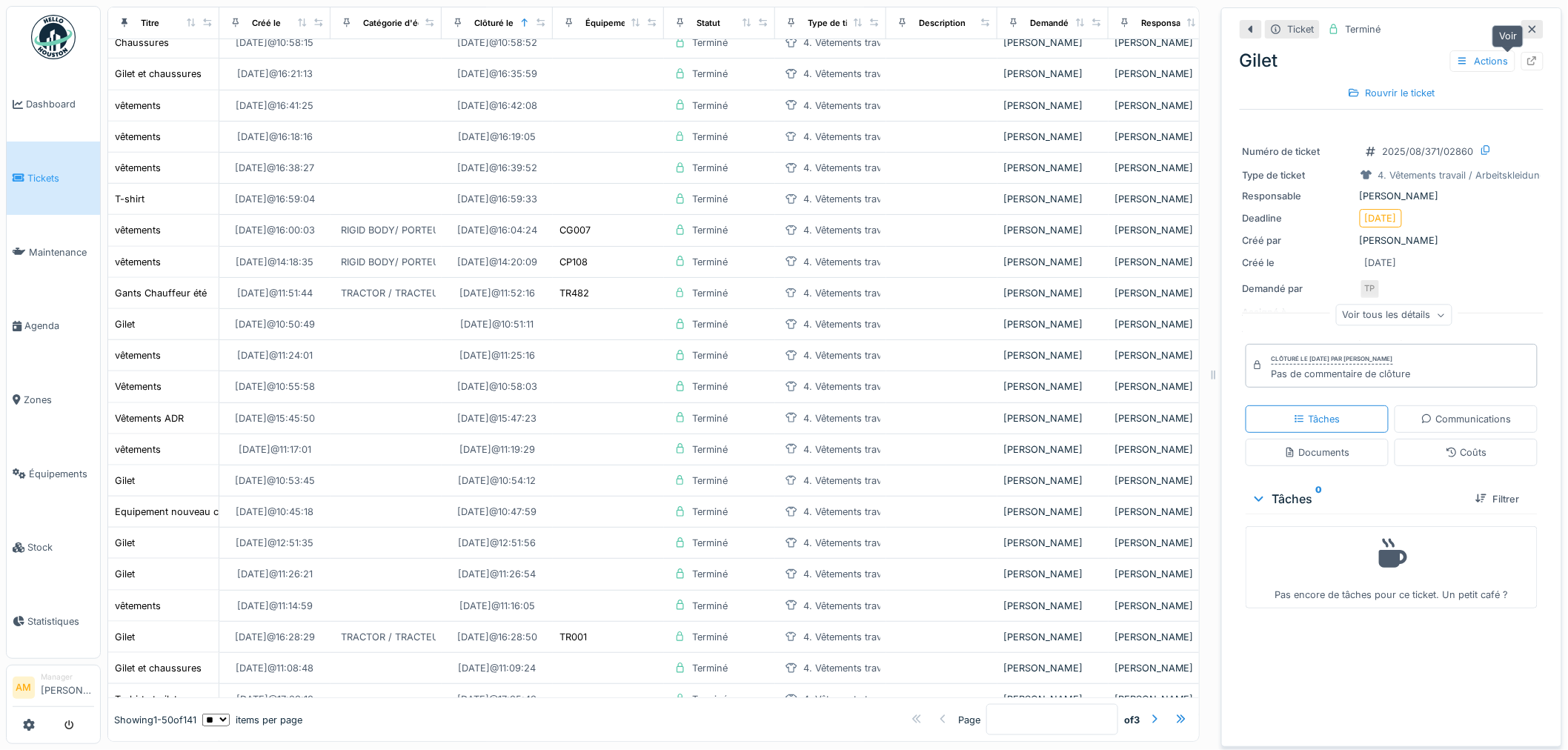
click at [1527, 67] on div at bounding box center [1533, 61] width 11 height 14
drag, startPoint x: 43, startPoint y: 458, endPoint x: 58, endPoint y: 469, distance: 18.6
click at [45, 467] on span "Équipements" at bounding box center [61, 473] width 65 height 14
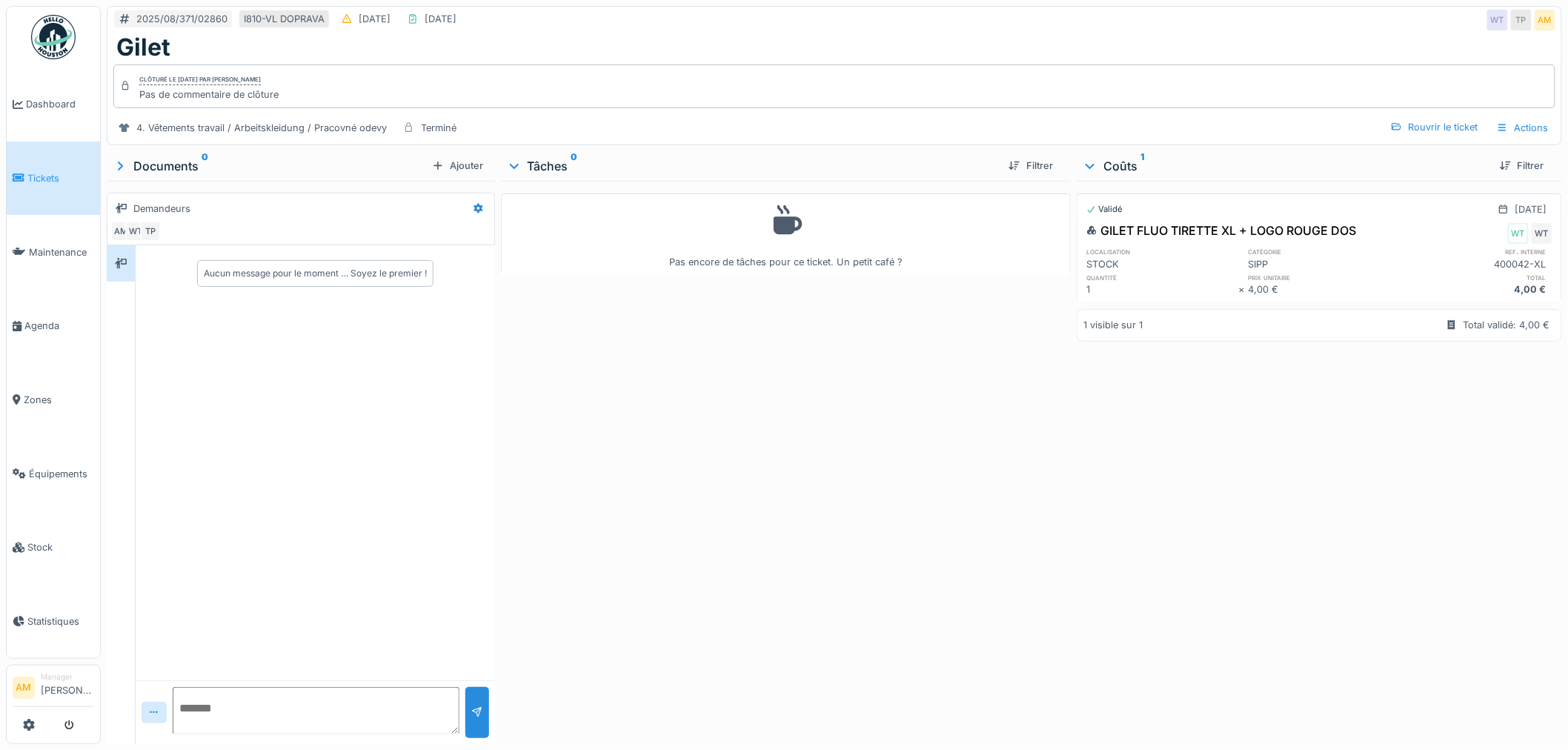
click at [1209, 236] on div "GILET FLUO TIRETTE XL + LOGO ROUGE DOS" at bounding box center [1221, 230] width 270 height 18
click at [1508, 165] on div "Filtrer" at bounding box center [1522, 165] width 56 height 20
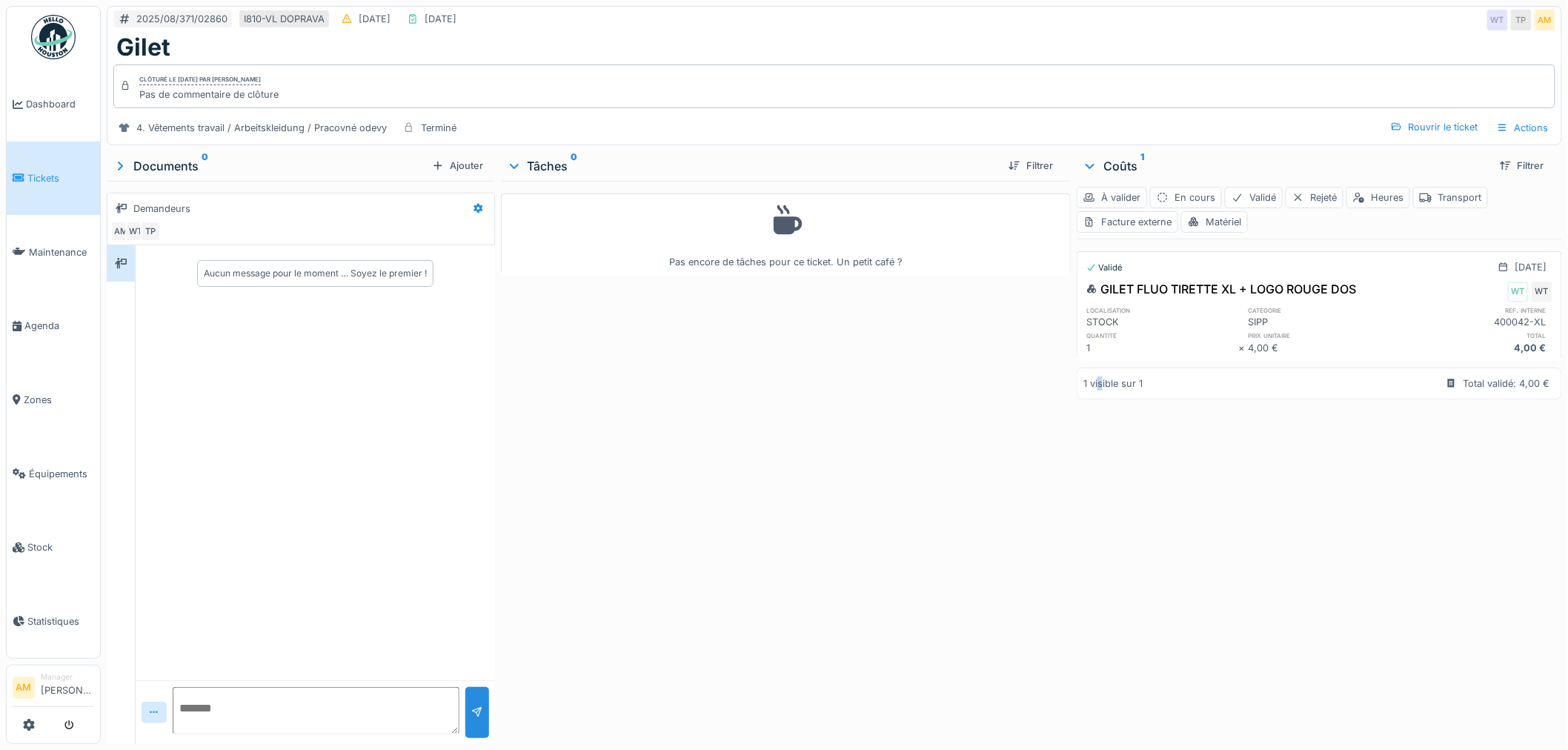
click at [1093, 639] on div "Validé [DATE] GILET FLUO TIRETTE XL + LOGO ROUGE DOS WT WT localisation catégor…" at bounding box center [1319, 488] width 486 height 499
click at [826, 569] on div "Pas encore de tâches pour ce ticket. Un petit café ?" at bounding box center [786, 459] width 571 height 557
click at [65, 171] on span "Tickets" at bounding box center [61, 177] width 67 height 14
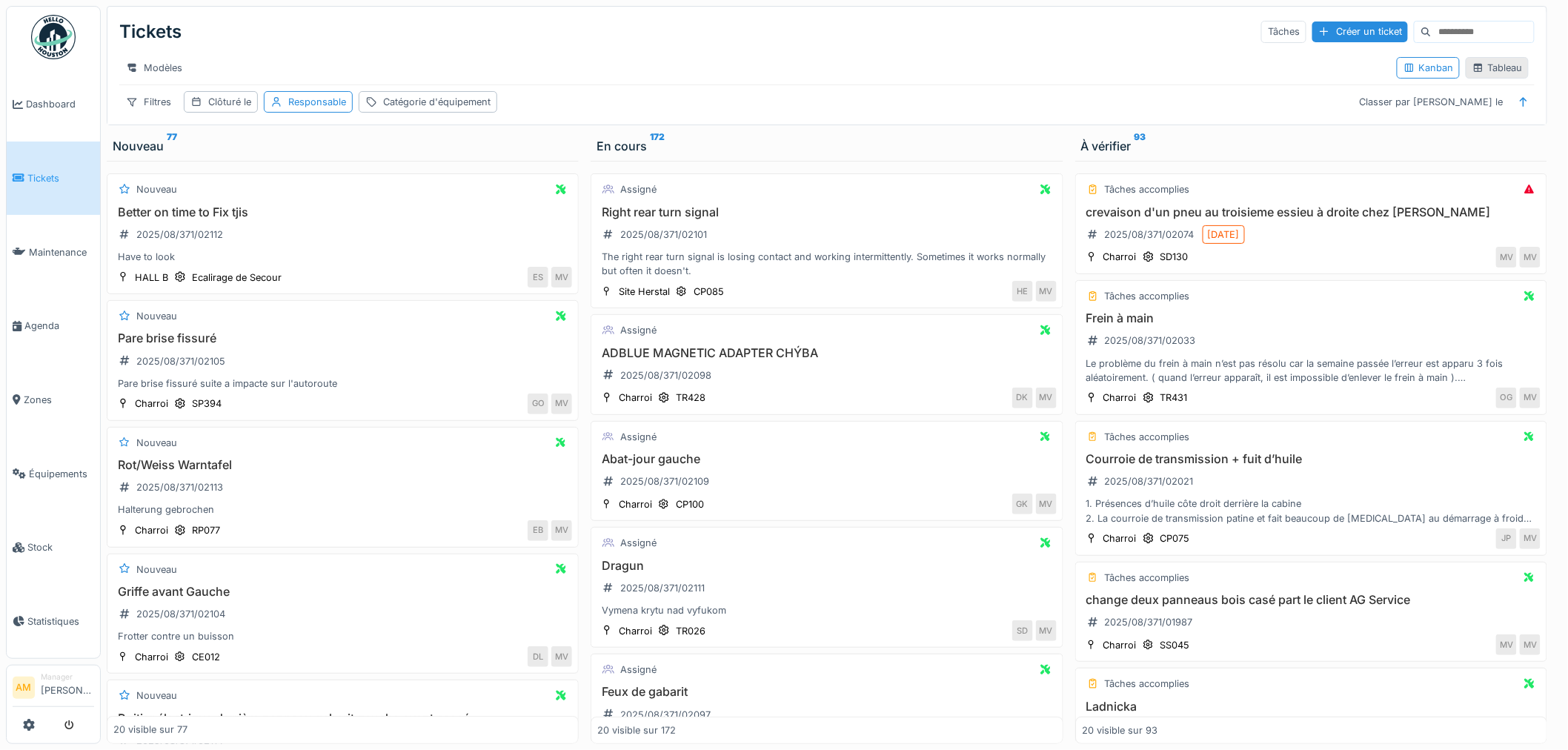
click at [1481, 73] on div "Tableau" at bounding box center [1497, 68] width 50 height 14
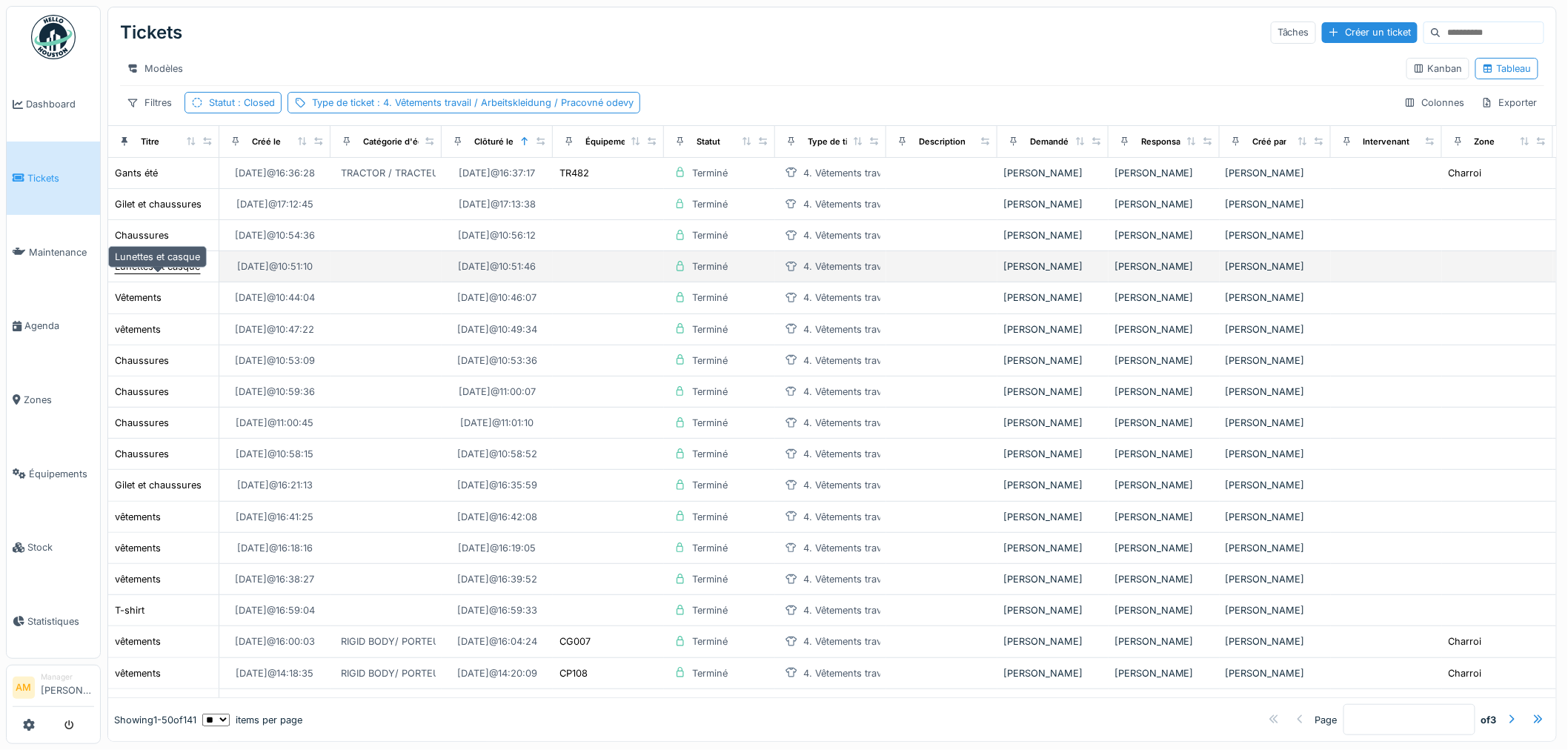
click at [137, 274] on div "Lunettes et casque" at bounding box center [157, 266] width 85 height 14
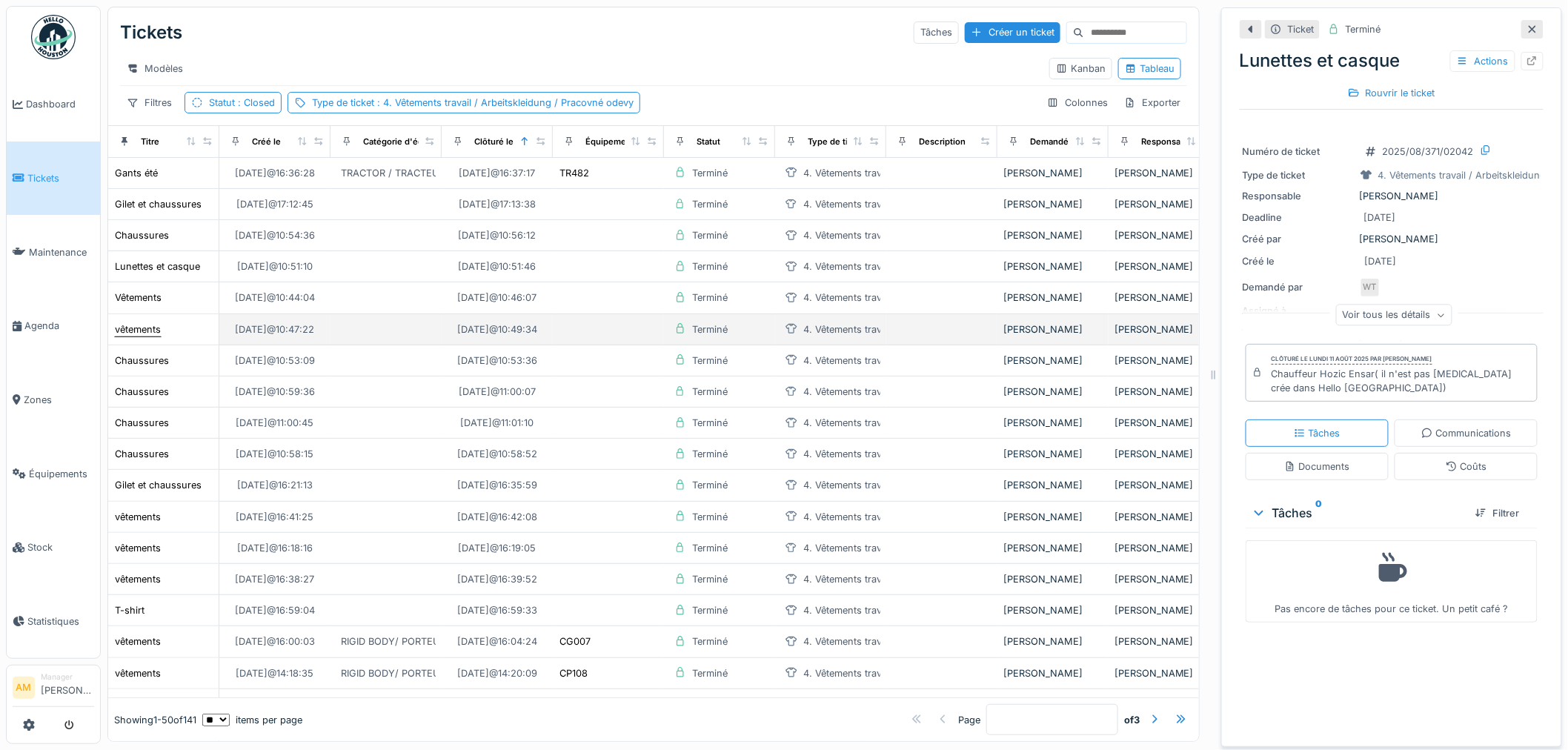
click at [153, 336] on td "vêtements" at bounding box center [163, 329] width 111 height 31
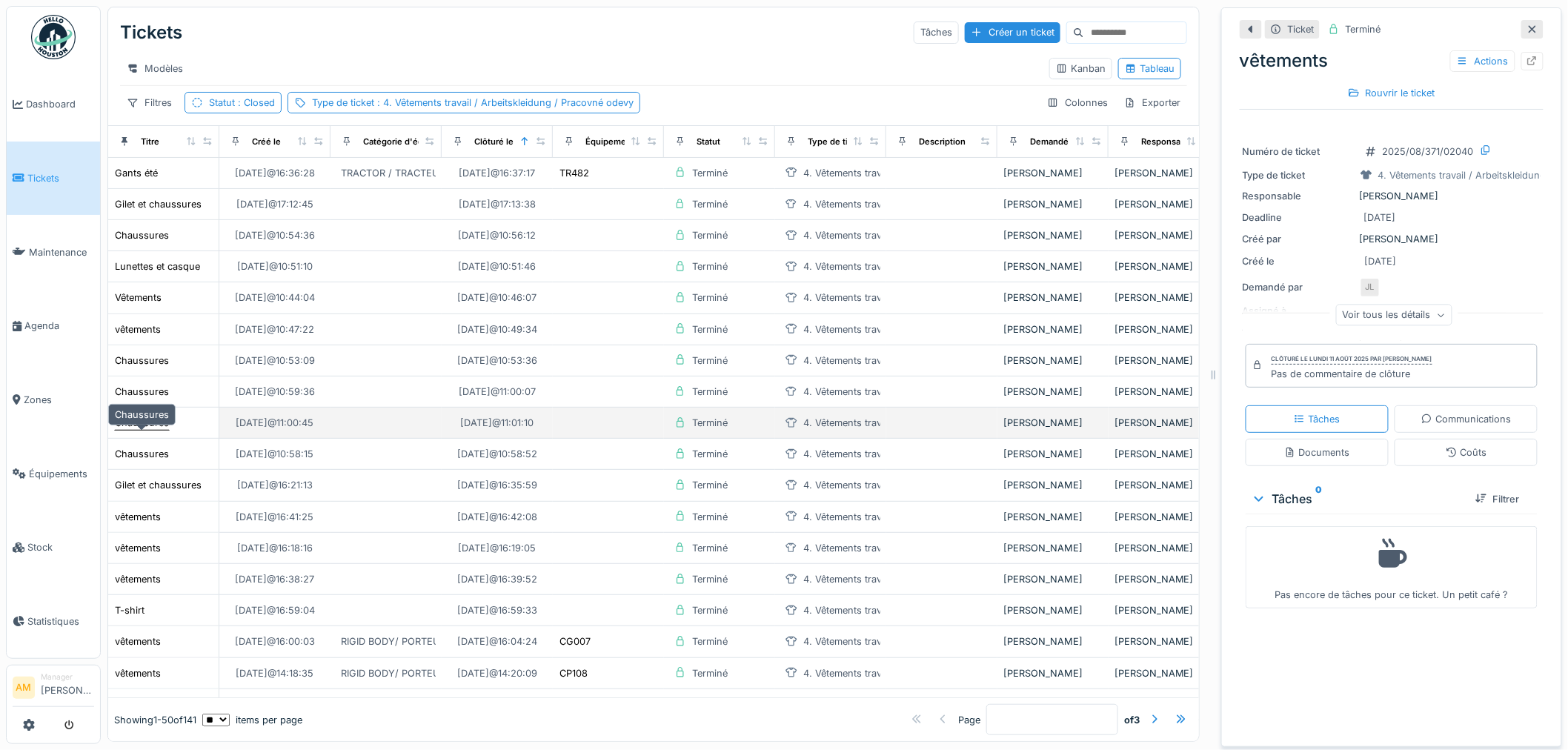
click at [136, 429] on div "Chaussures" at bounding box center [141, 423] width 54 height 14
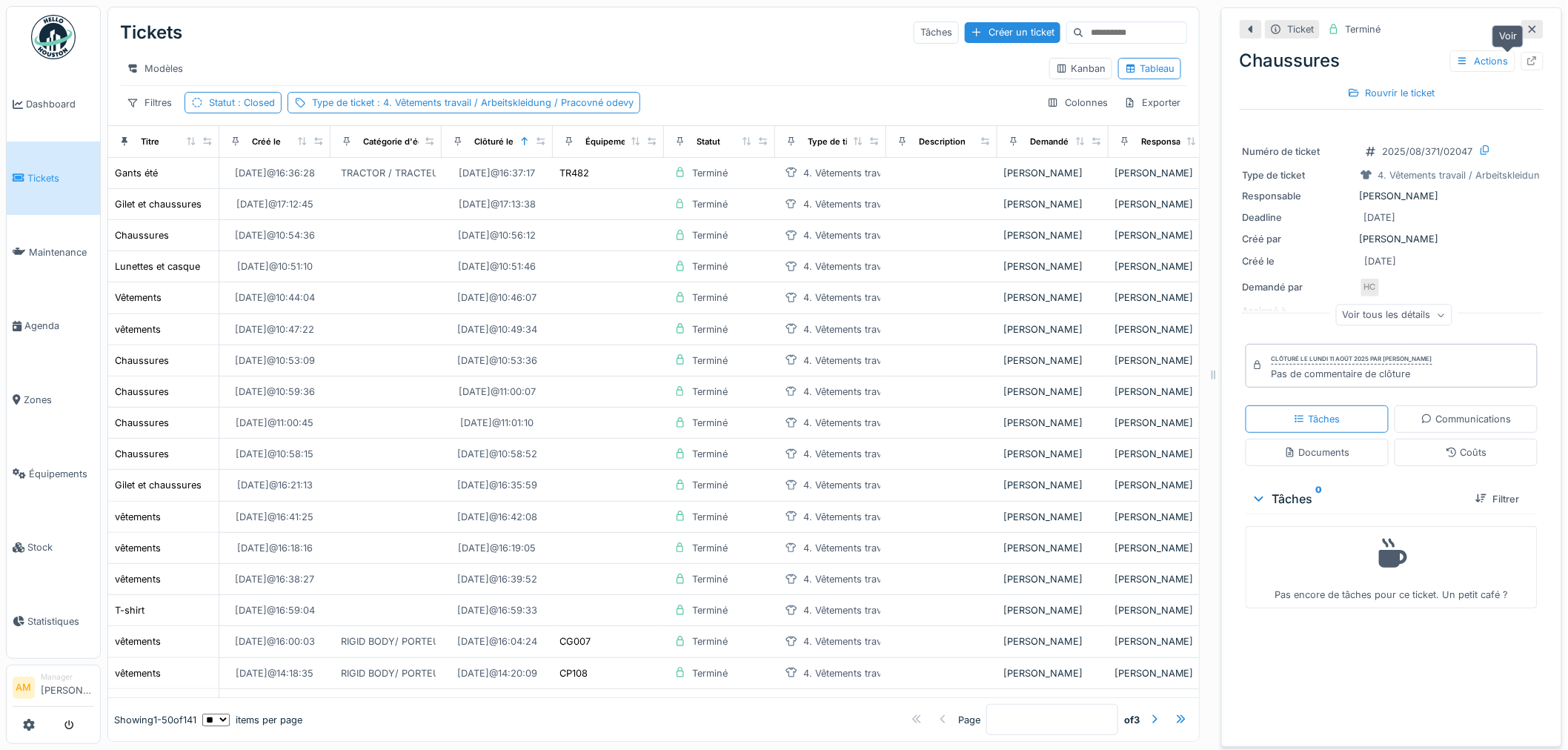
click at [1527, 58] on icon at bounding box center [1533, 61] width 11 height 10
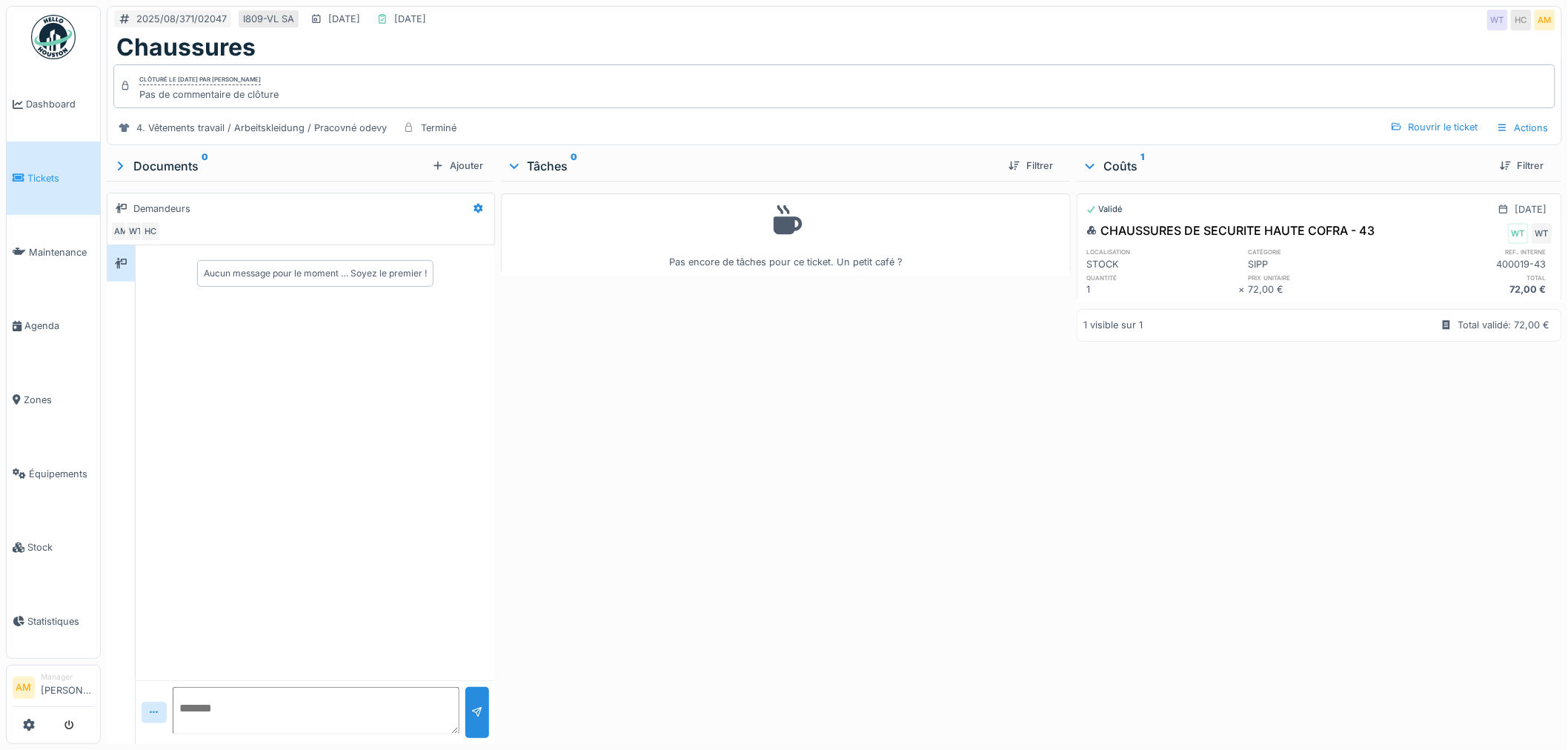
click at [825, 454] on div "Pas encore de tâches pour ce ticket. Un petit café ?" at bounding box center [786, 459] width 571 height 557
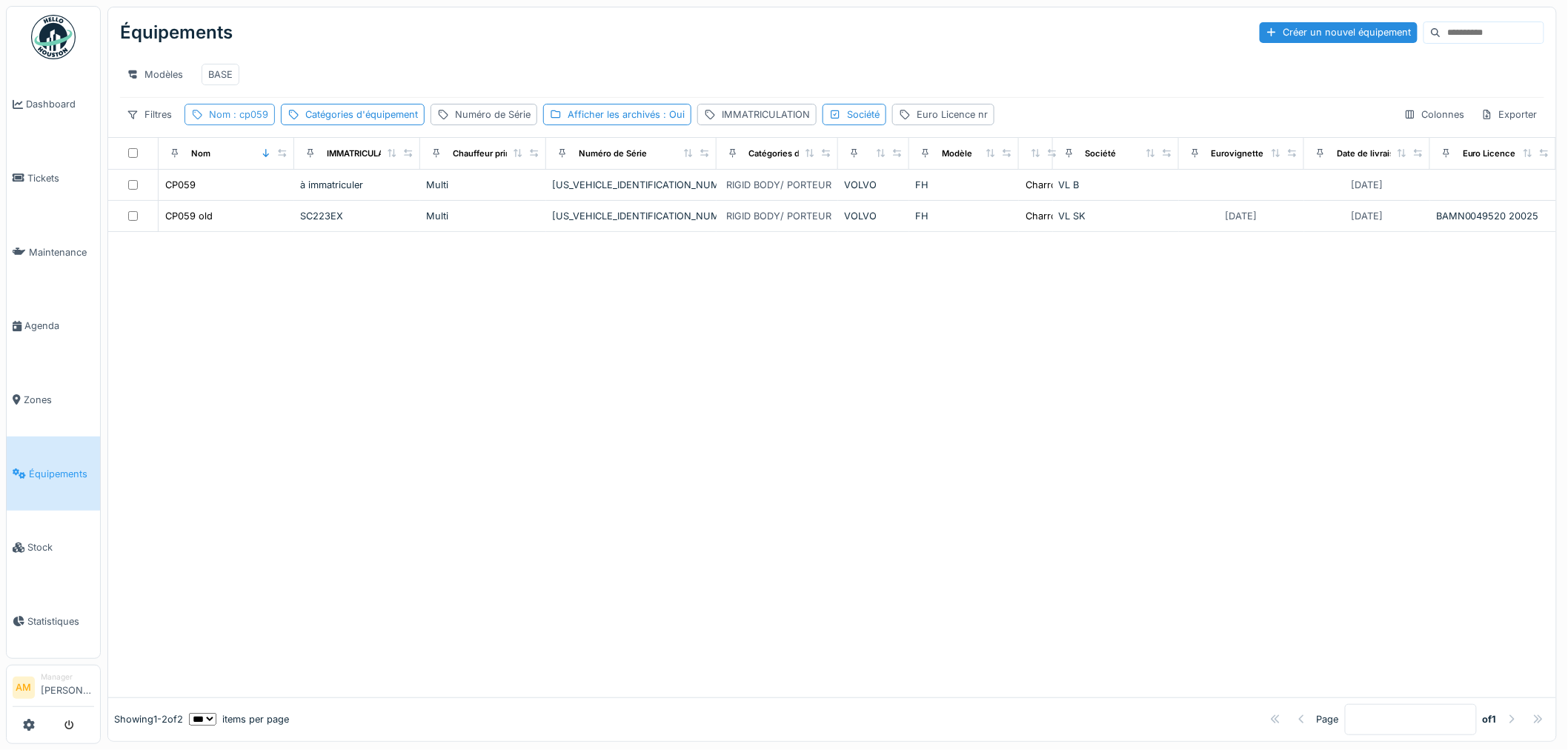
click at [252, 121] on div "Nom : cp059" at bounding box center [239, 115] width 59 height 14
drag, startPoint x: 240, startPoint y: 203, endPoint x: 78, endPoint y: 194, distance: 162.2
click at [78, 194] on body "Dashboard Tickets Maintenance [GEOGRAPHIC_DATA] Zones Équipements Stock Statist…" at bounding box center [784, 375] width 1568 height 750
type input "*****"
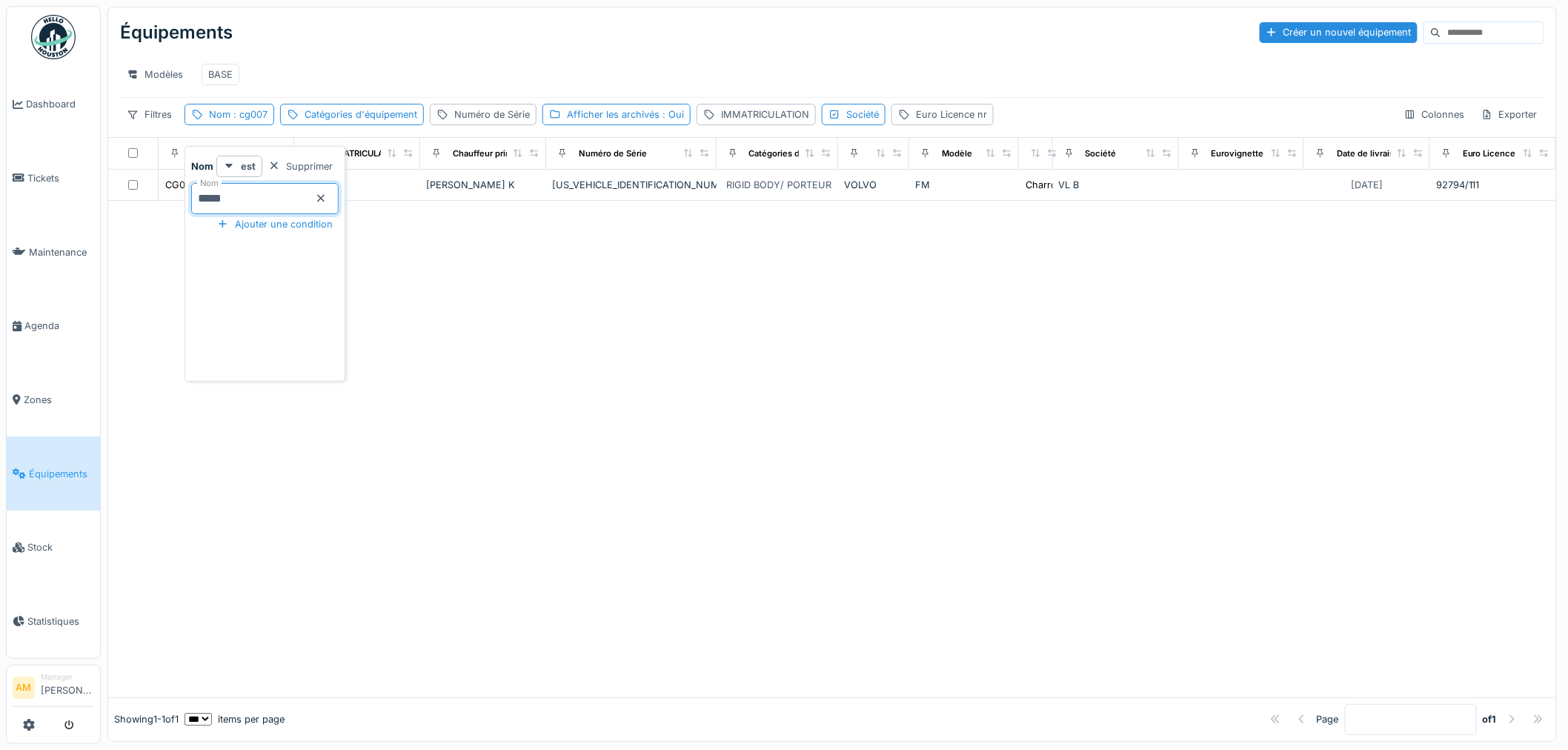
click at [771, 407] on div at bounding box center [831, 448] width 1448 height 496
click at [293, 272] on div at bounding box center [831, 448] width 1448 height 496
drag, startPoint x: 471, startPoint y: 294, endPoint x: 220, endPoint y: 144, distance: 292.4
click at [471, 293] on div at bounding box center [831, 448] width 1448 height 496
